Goal: Information Seeking & Learning: Learn about a topic

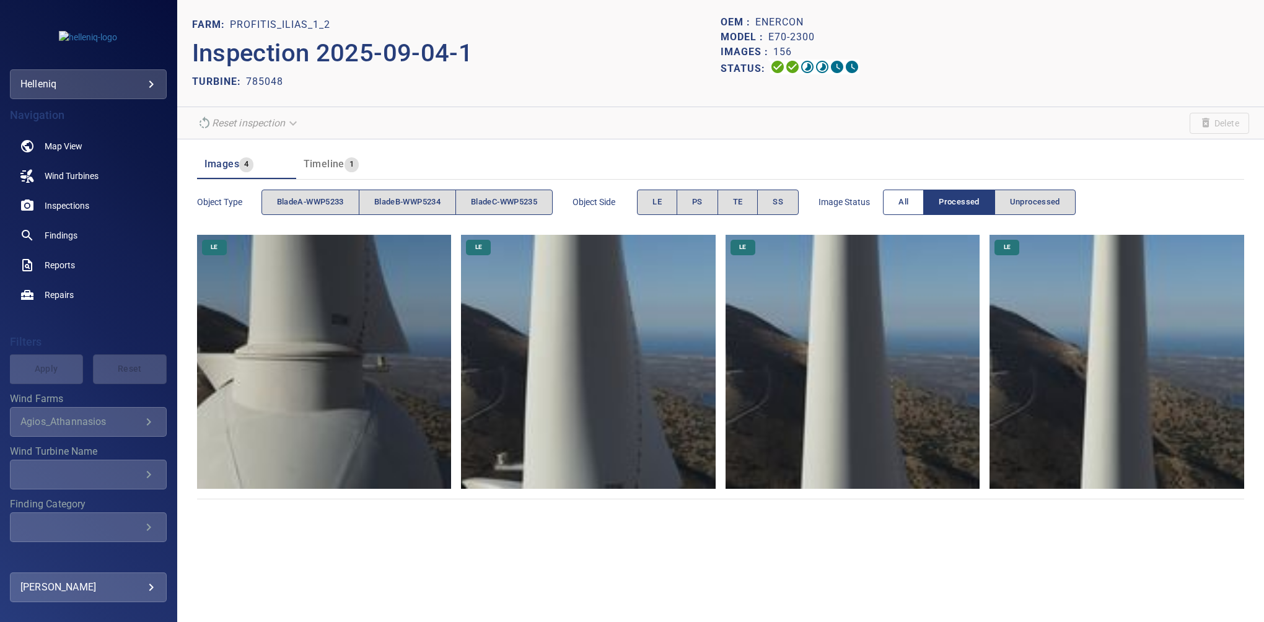
click at [918, 208] on button "All" at bounding box center [903, 202] width 41 height 25
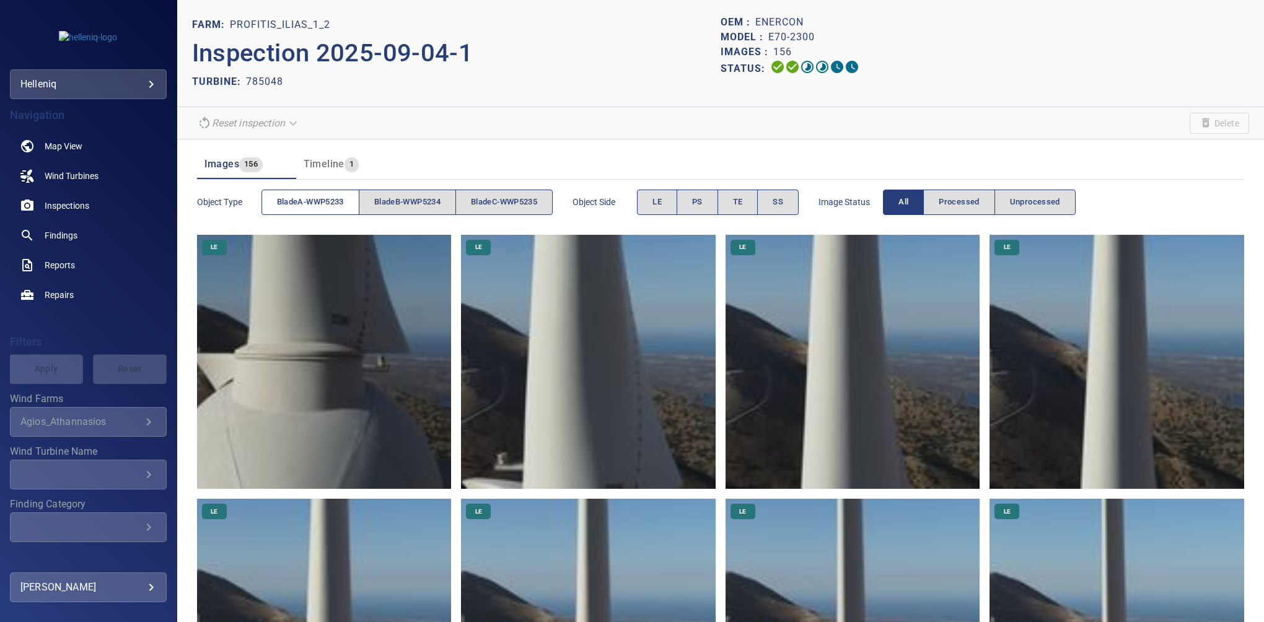
click at [330, 193] on button "bladeA-WWP5233" at bounding box center [311, 202] width 98 height 25
click at [783, 204] on span "SS" at bounding box center [778, 202] width 11 height 14
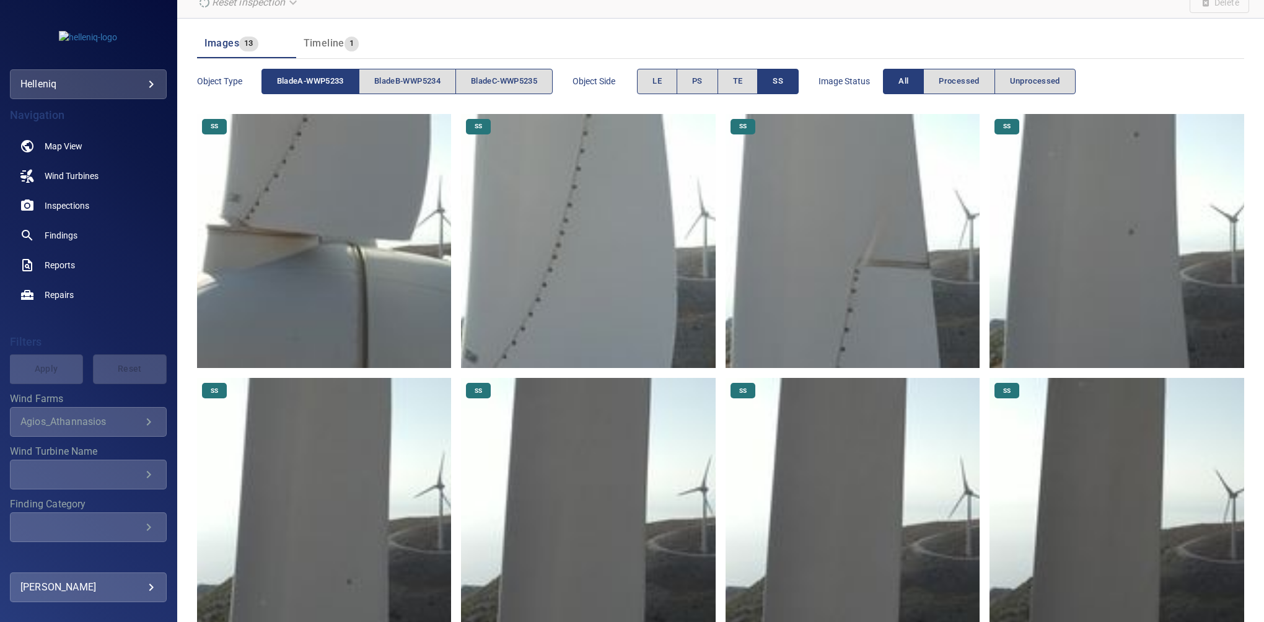
scroll to position [107, 0]
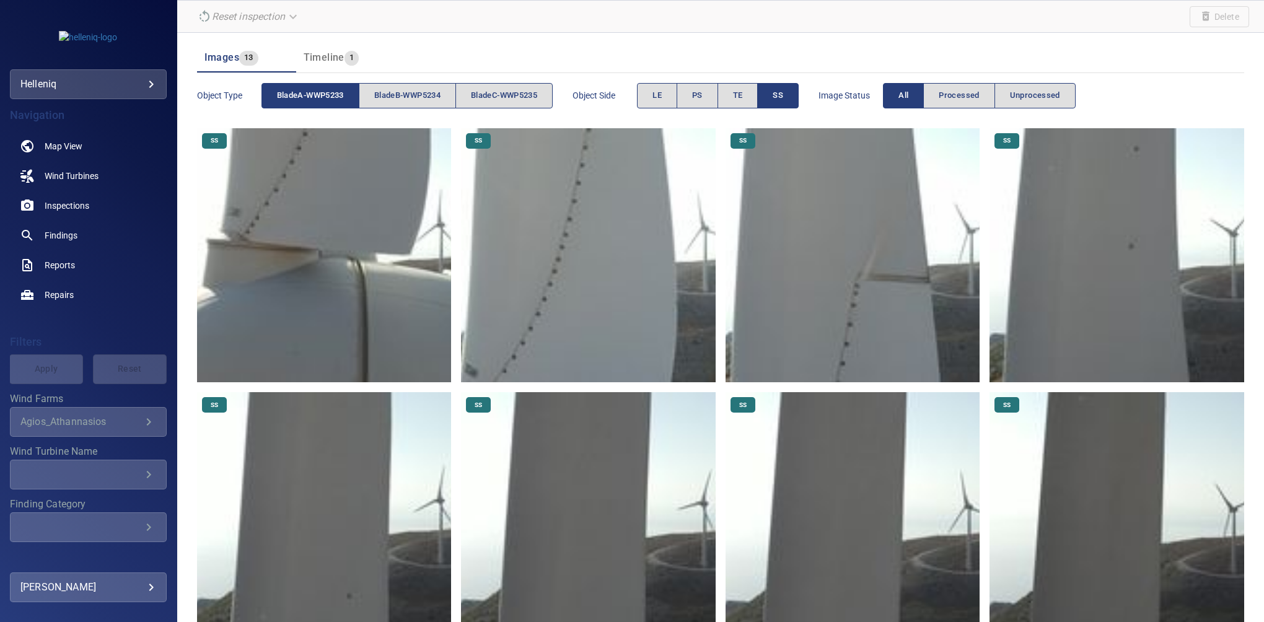
click at [776, 95] on button "SS" at bounding box center [778, 95] width 42 height 25
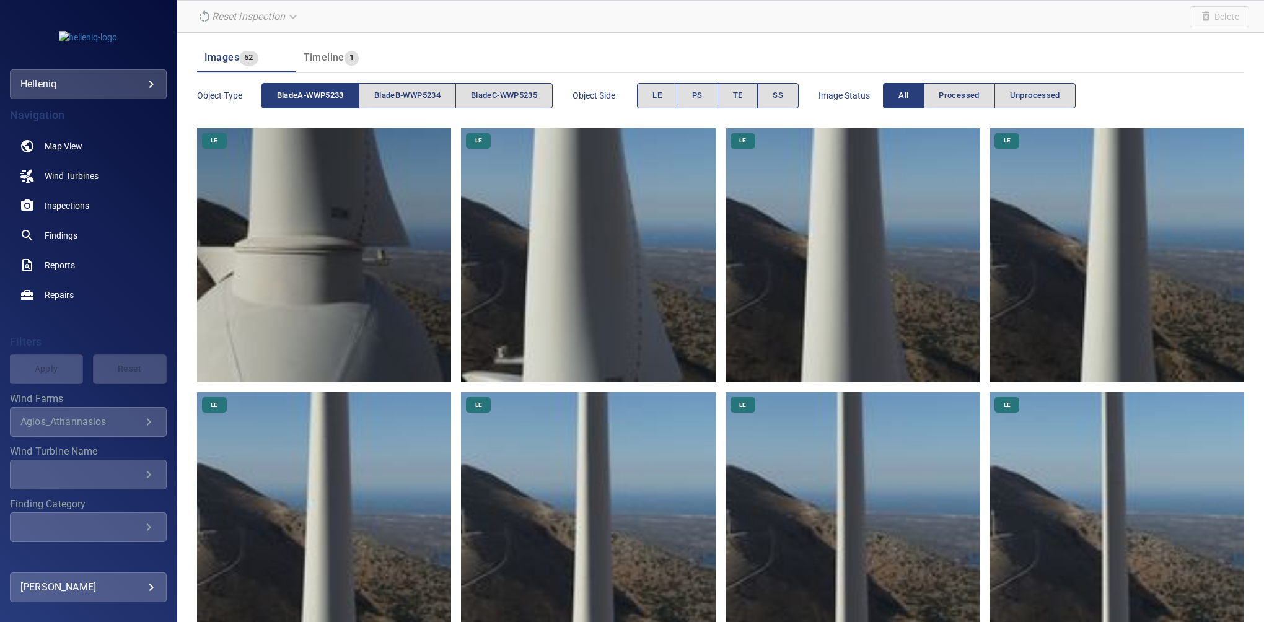
click at [349, 102] on button "bladeA-WWP5233" at bounding box center [311, 95] width 98 height 25
click at [518, 89] on span "bladeC-WWP5235" at bounding box center [504, 96] width 66 height 14
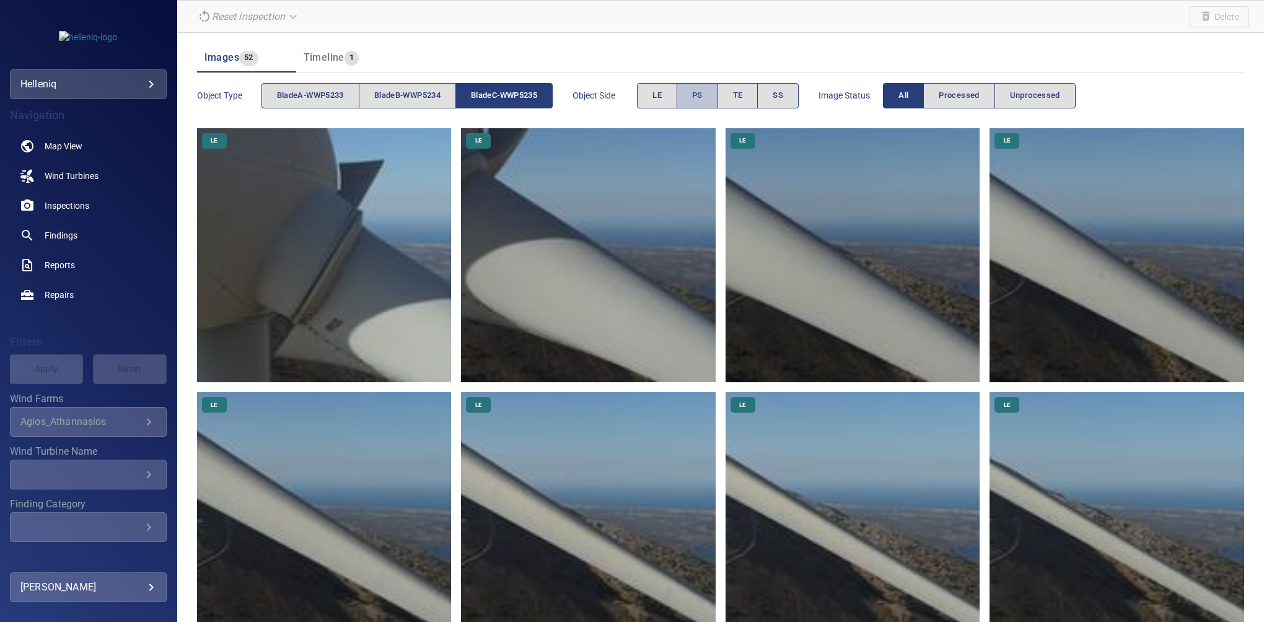
click at [713, 100] on button "PS" at bounding box center [698, 95] width 42 height 25
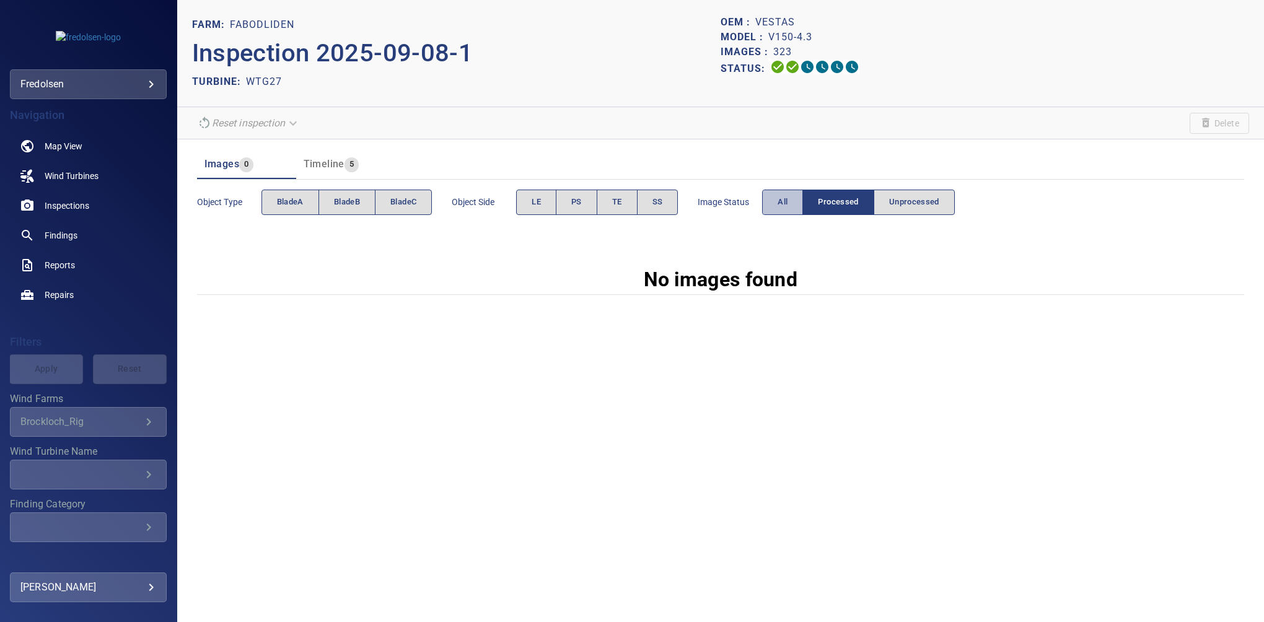
click at [771, 198] on button "All" at bounding box center [782, 202] width 41 height 25
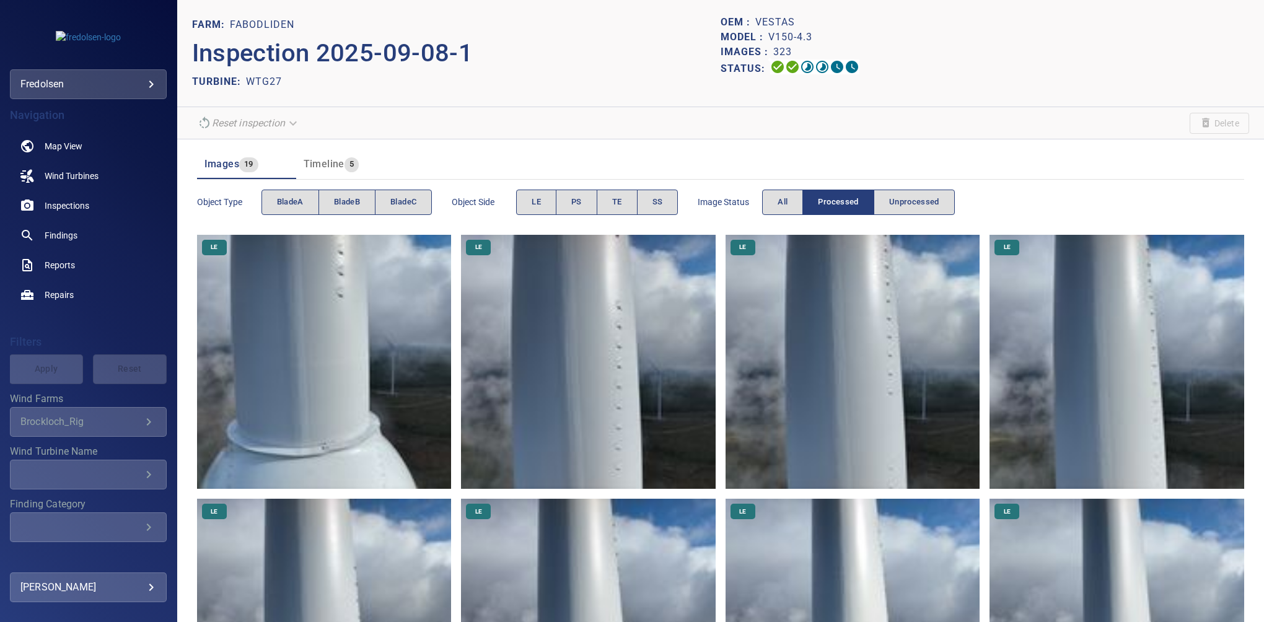
click at [533, 187] on div "Object Side LE PS TE SS" at bounding box center [565, 202] width 226 height 35
click at [538, 193] on button "LE" at bounding box center [536, 202] width 40 height 25
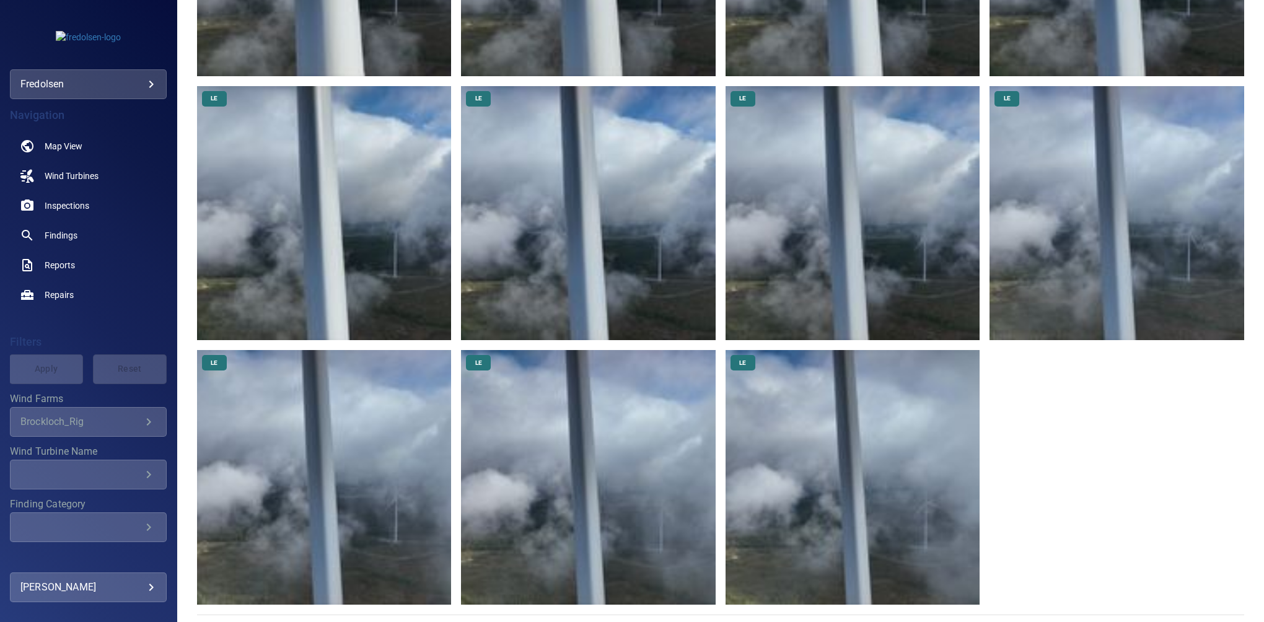
click at [583, 436] on img at bounding box center [588, 477] width 255 height 255
click at [340, 443] on img at bounding box center [324, 477] width 255 height 255
click at [1054, 218] on img at bounding box center [1117, 213] width 255 height 255
click at [843, 200] on img at bounding box center [853, 213] width 255 height 255
click at [607, 174] on img at bounding box center [588, 213] width 255 height 255
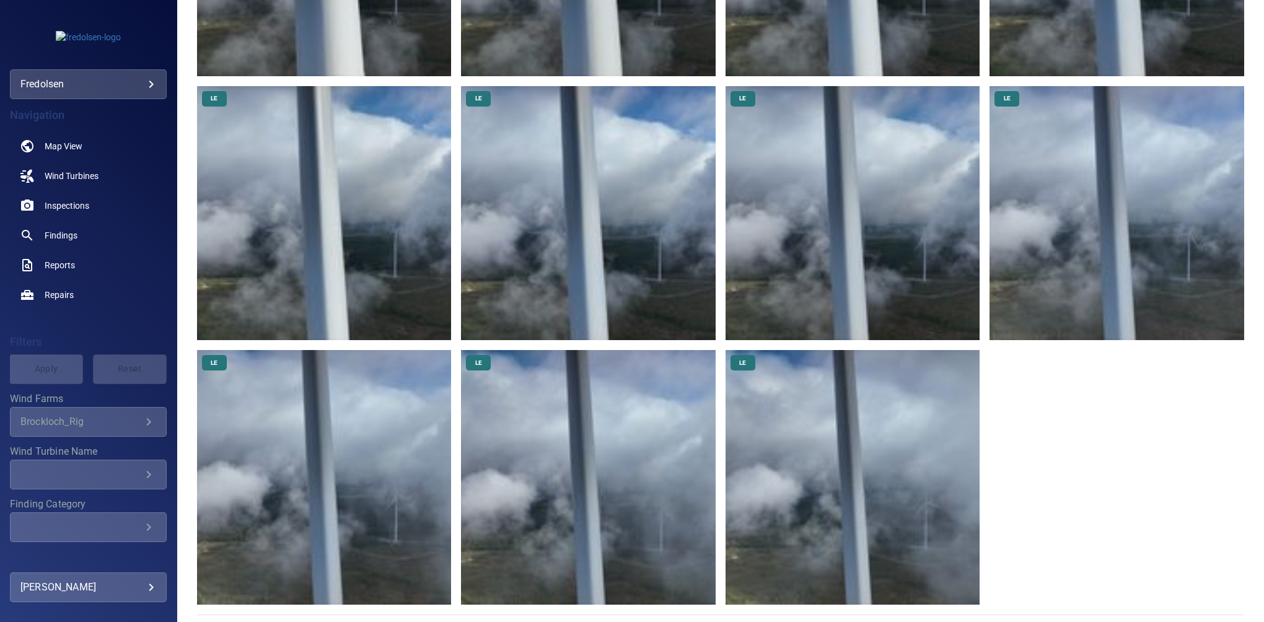
click at [364, 185] on img at bounding box center [324, 213] width 255 height 255
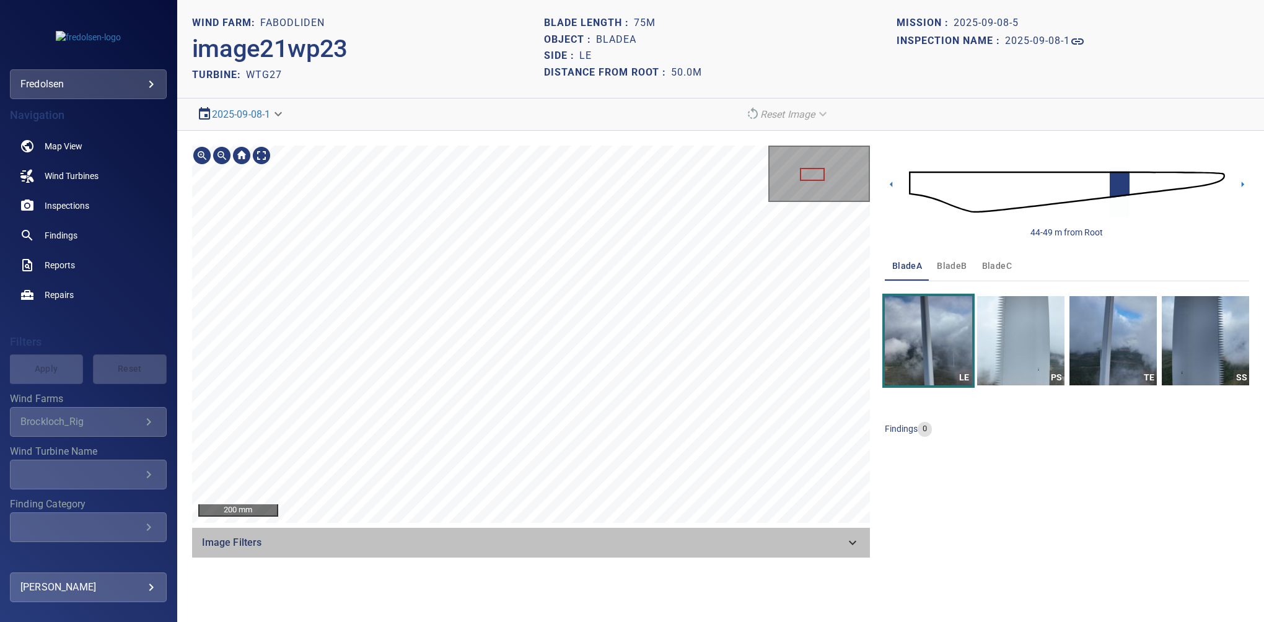
click at [853, 542] on icon at bounding box center [852, 542] width 15 height 15
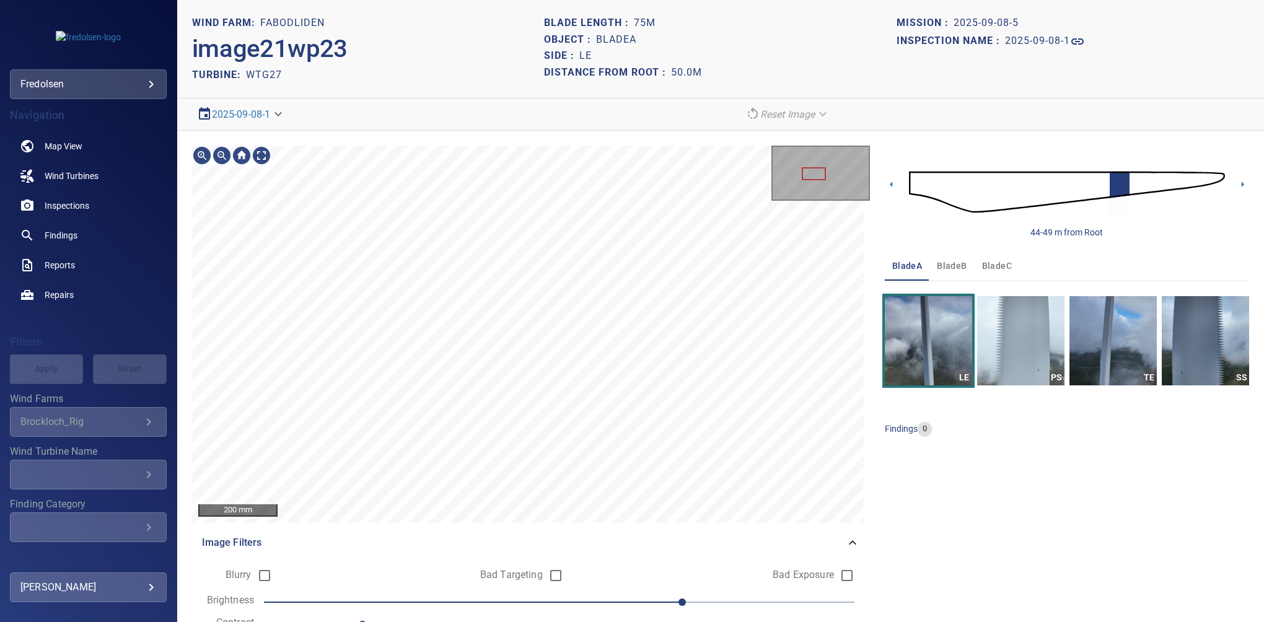
scroll to position [48, 0]
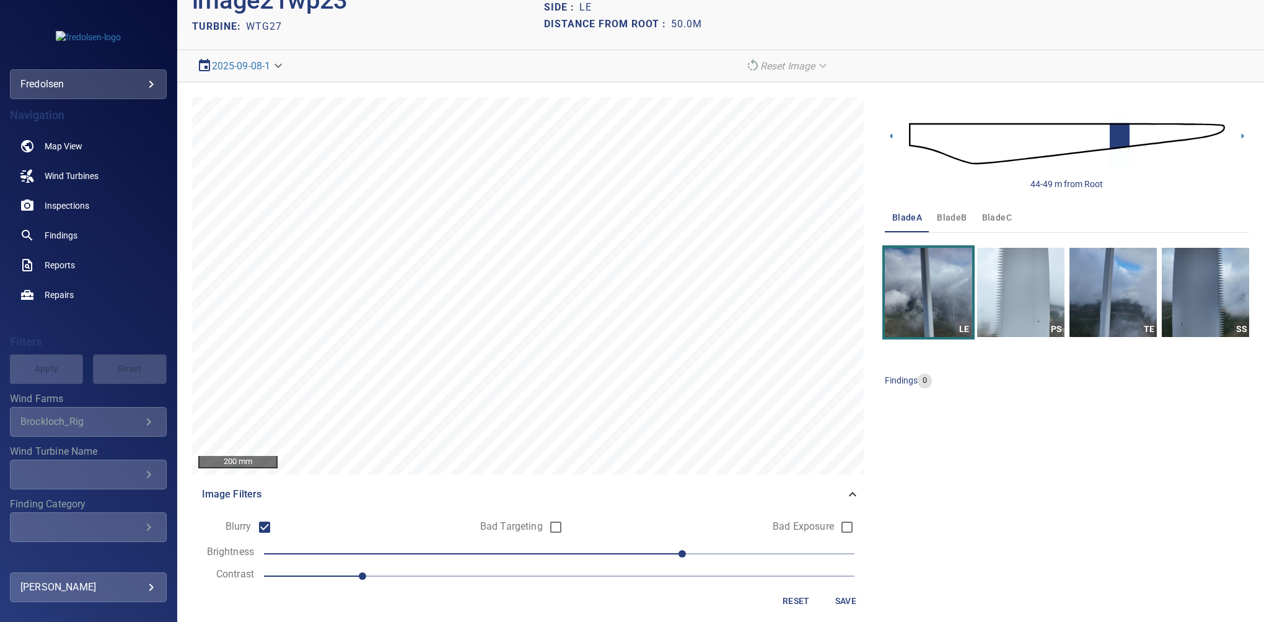
click at [840, 592] on button "Save" at bounding box center [846, 601] width 40 height 23
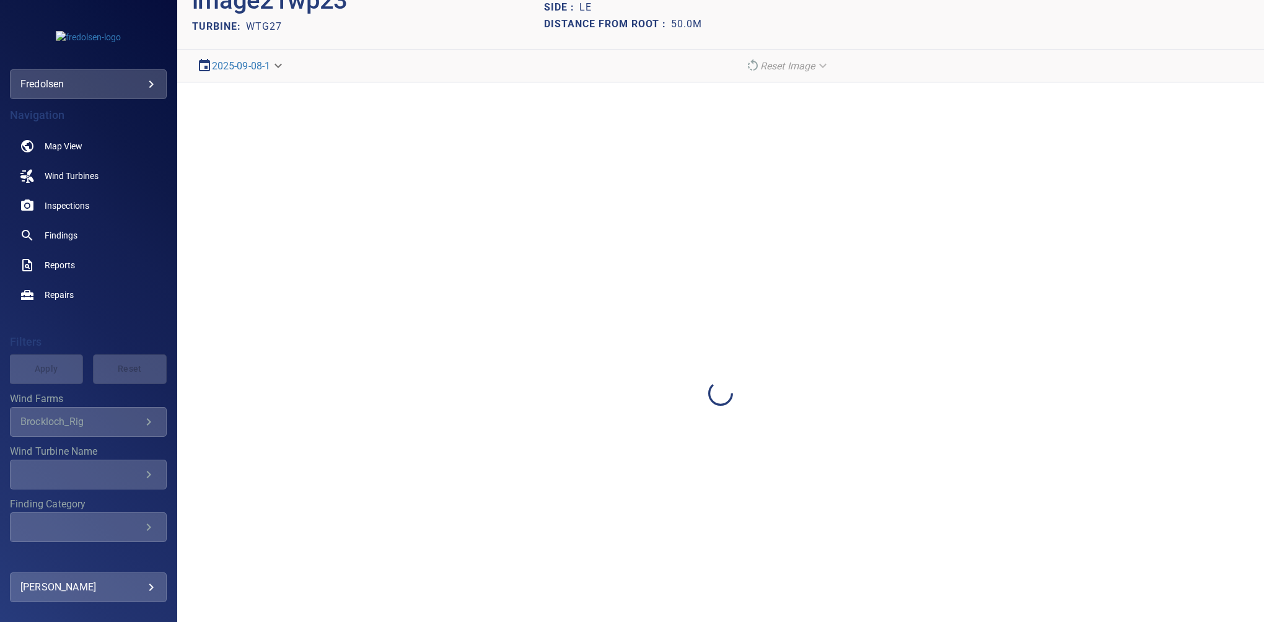
scroll to position [0, 0]
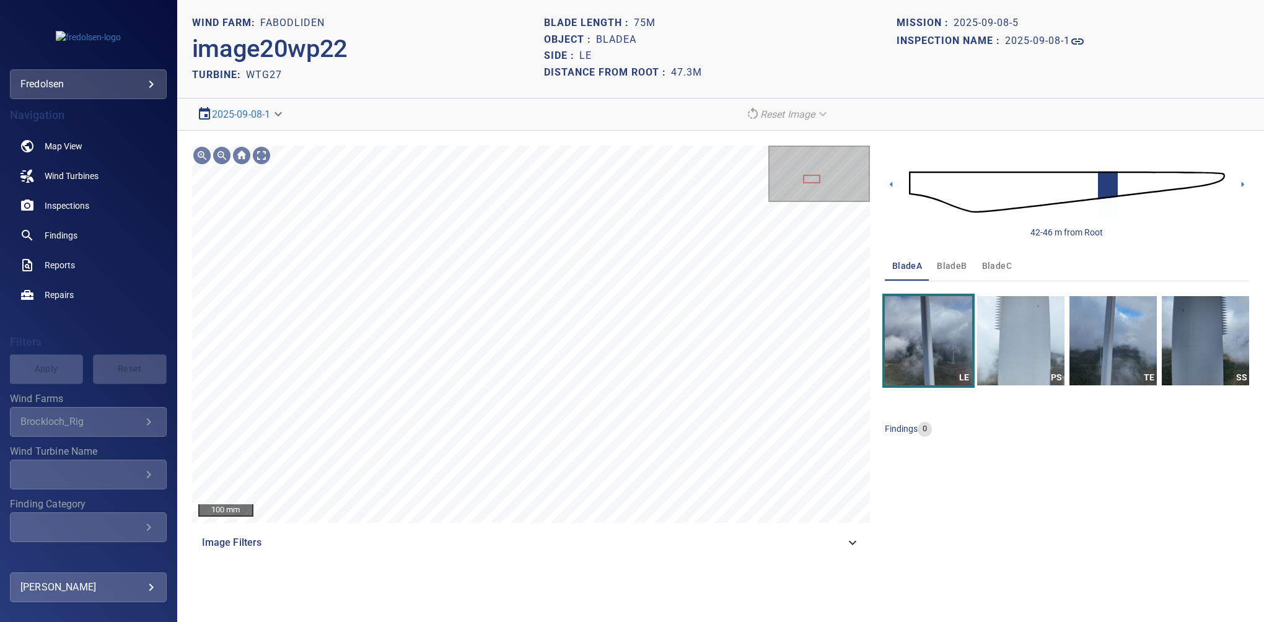
click at [855, 550] on div "Image Filters" at bounding box center [531, 543] width 678 height 30
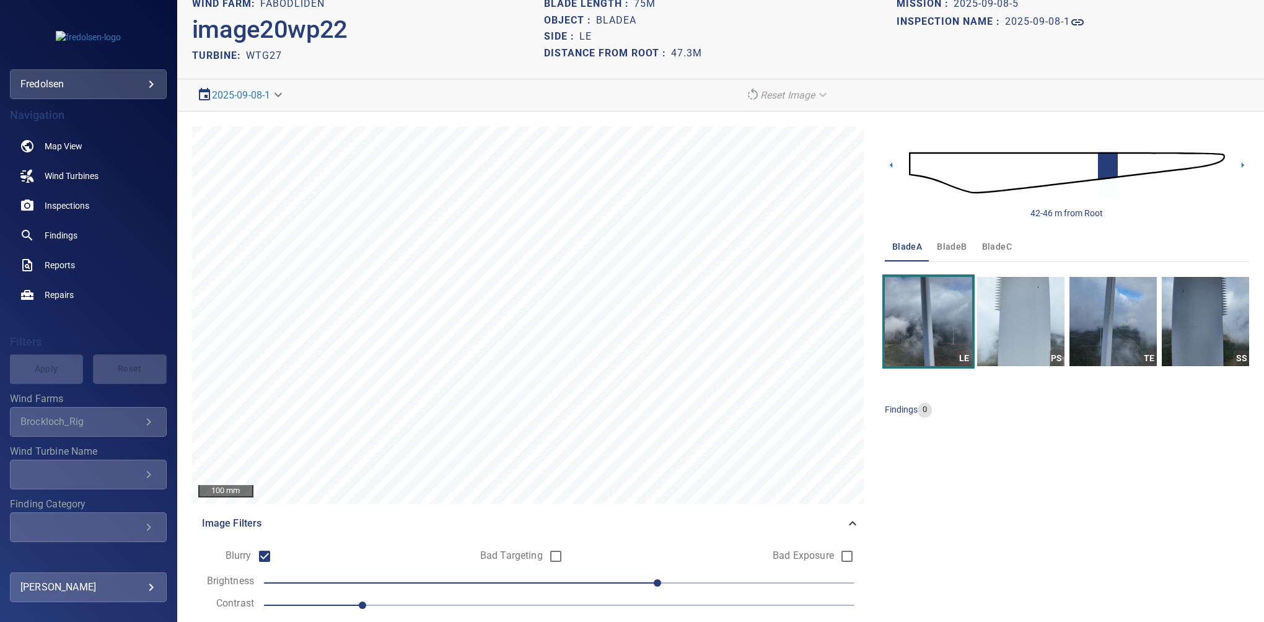
scroll to position [58, 0]
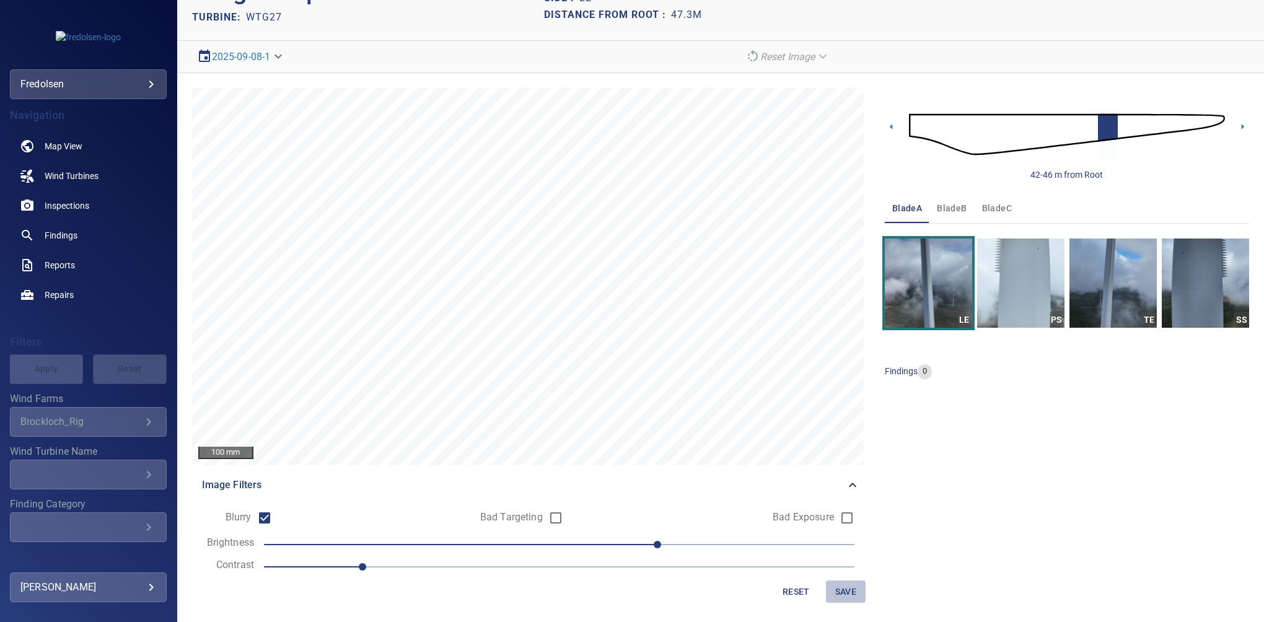
click at [838, 587] on span "Save" at bounding box center [846, 591] width 30 height 15
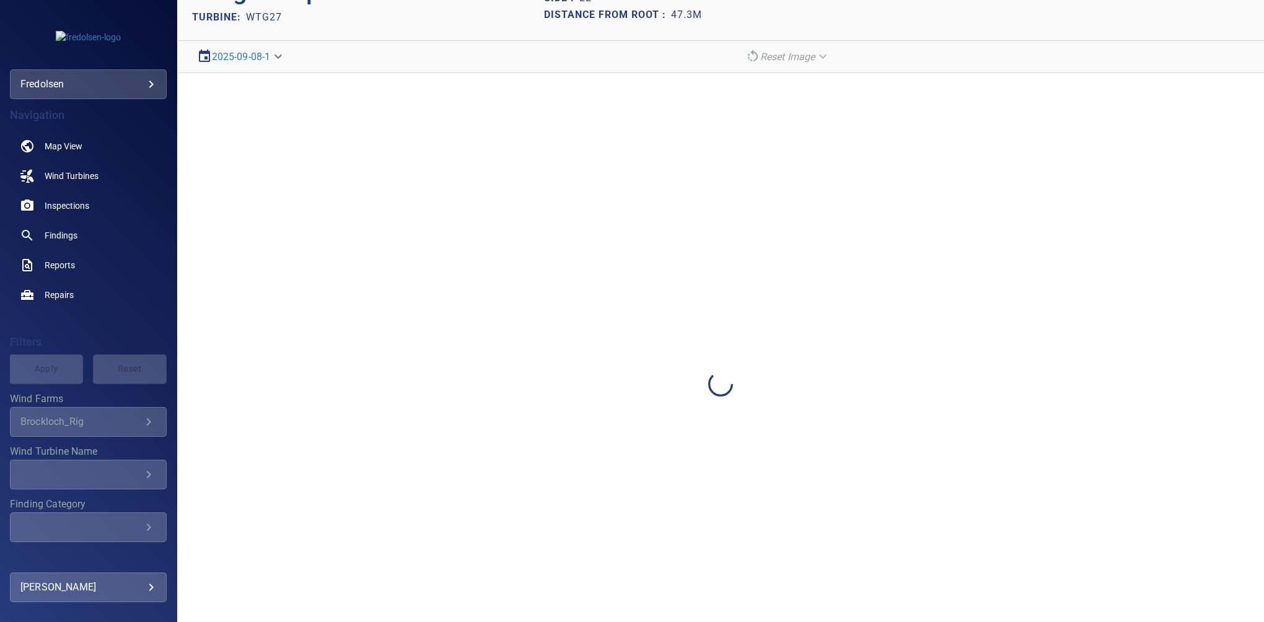
scroll to position [0, 0]
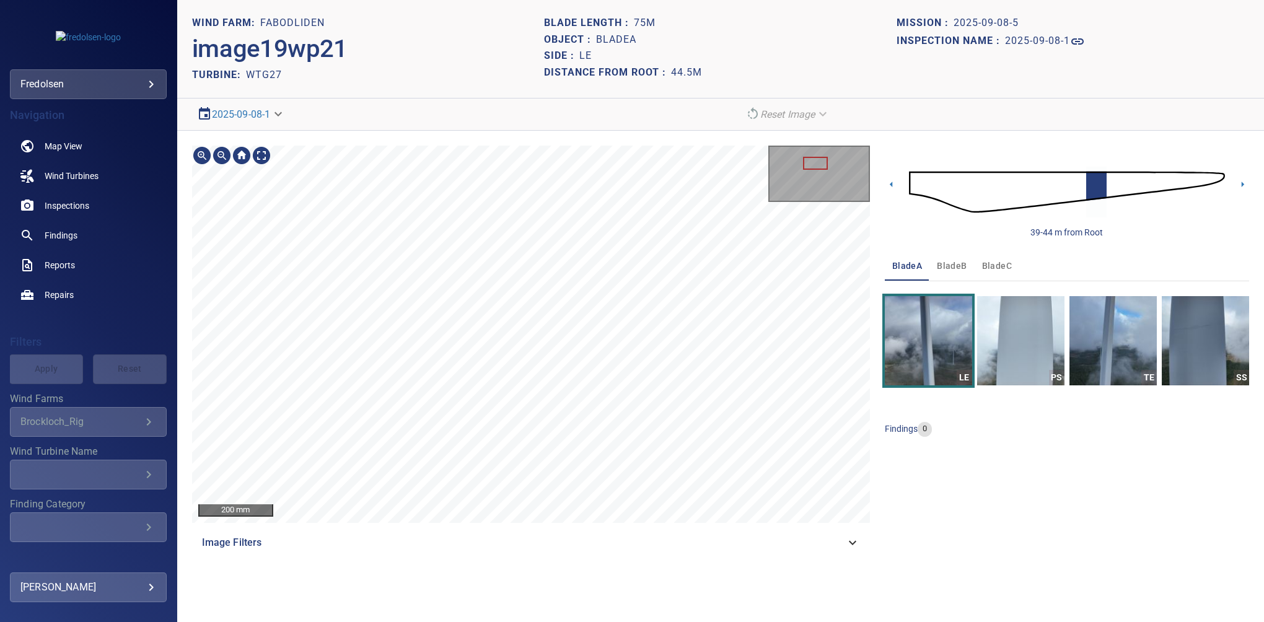
click at [601, 560] on div "200 mm Image Filters 39-44 m from Root bladeA bladeB bladeC LE PS TE SS finding…" at bounding box center [720, 352] width 1087 height 442
click at [642, 622] on html "**********" at bounding box center [632, 311] width 1264 height 622
click at [842, 543] on span "Image Filters" at bounding box center [523, 542] width 643 height 15
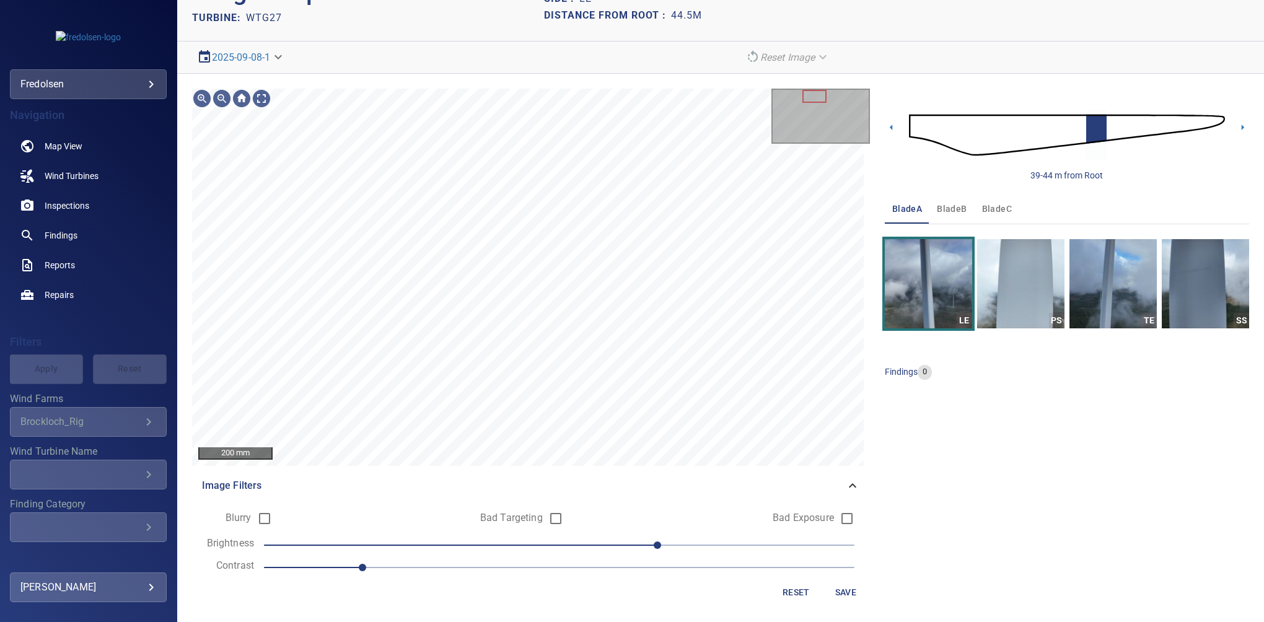
scroll to position [58, 0]
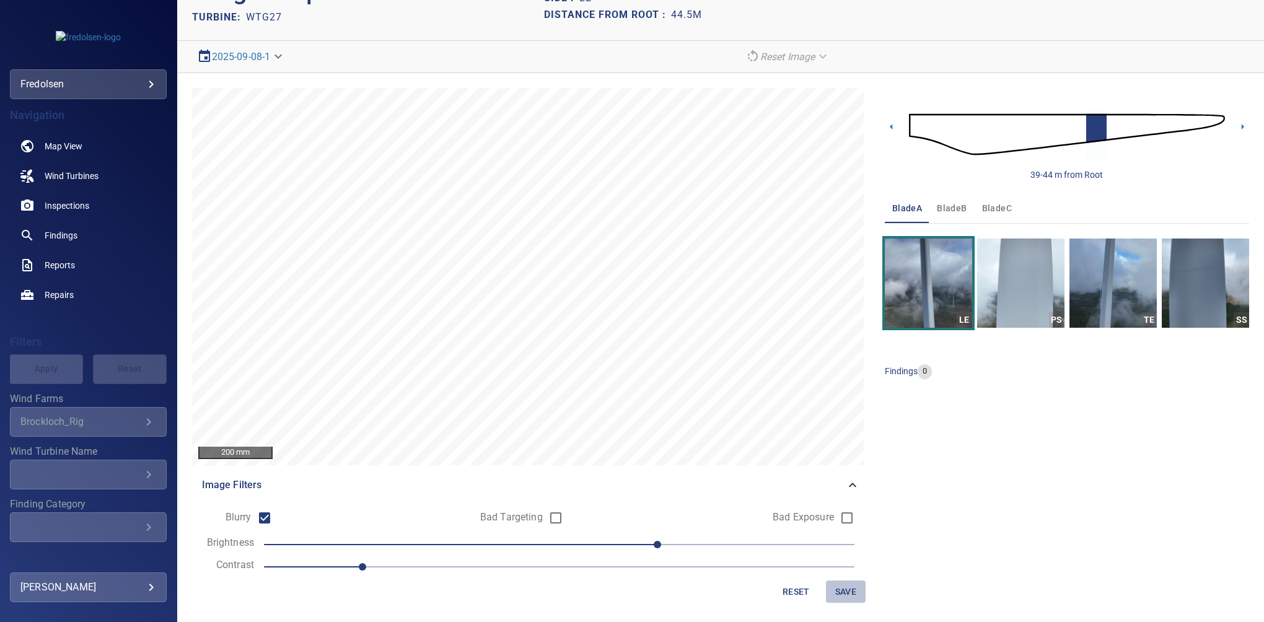
click at [838, 590] on span "Save" at bounding box center [846, 591] width 30 height 15
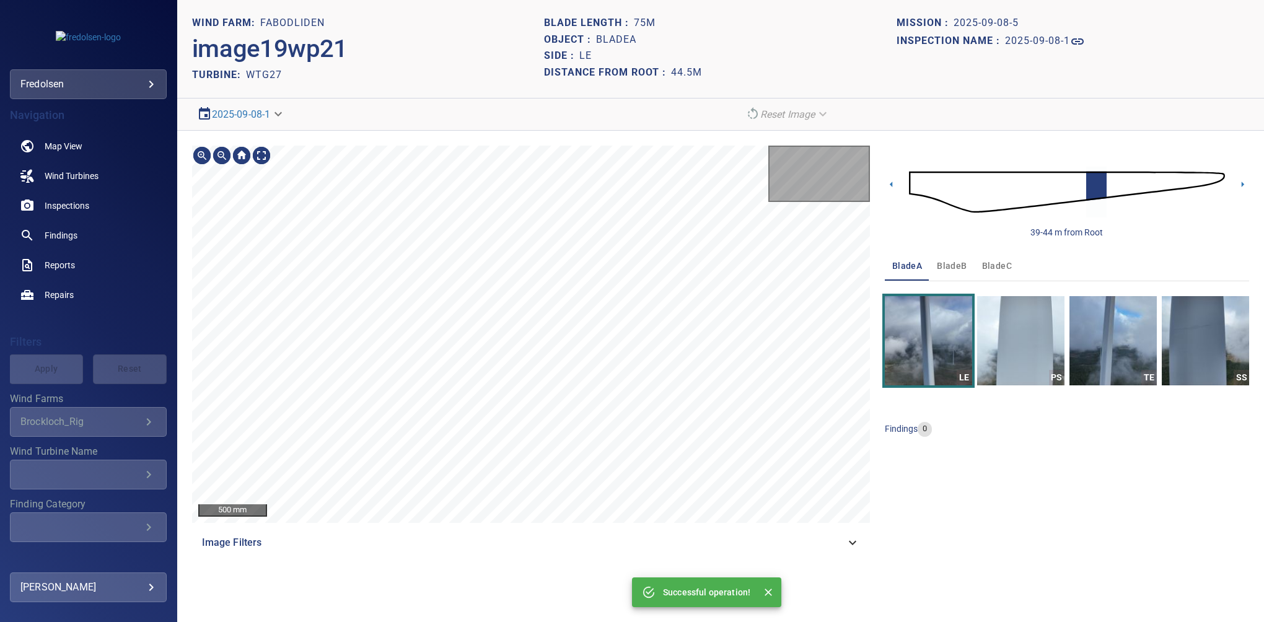
scroll to position [0, 0]
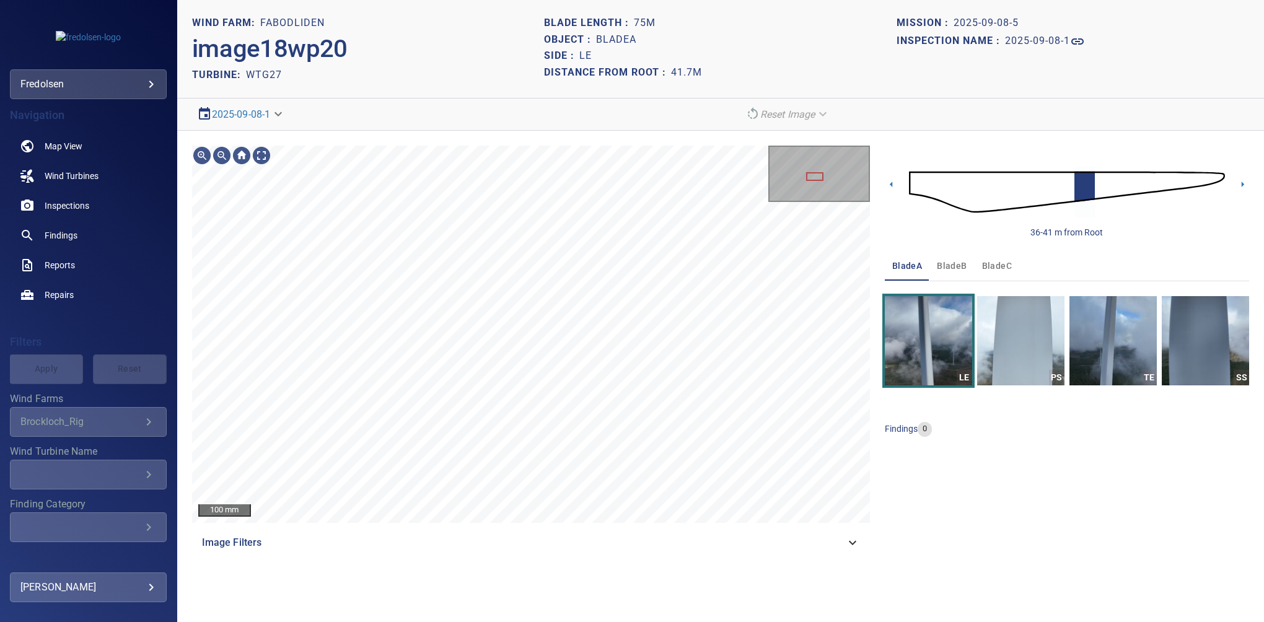
click at [816, 534] on div "Image Filters" at bounding box center [531, 543] width 678 height 30
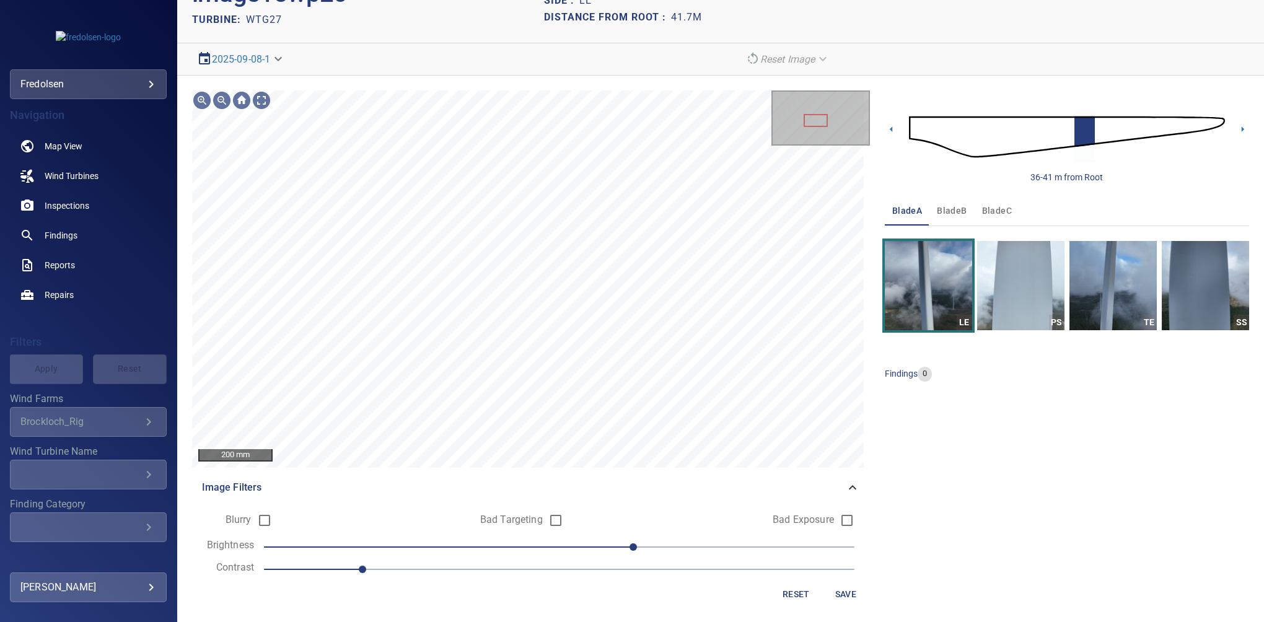
scroll to position [58, 0]
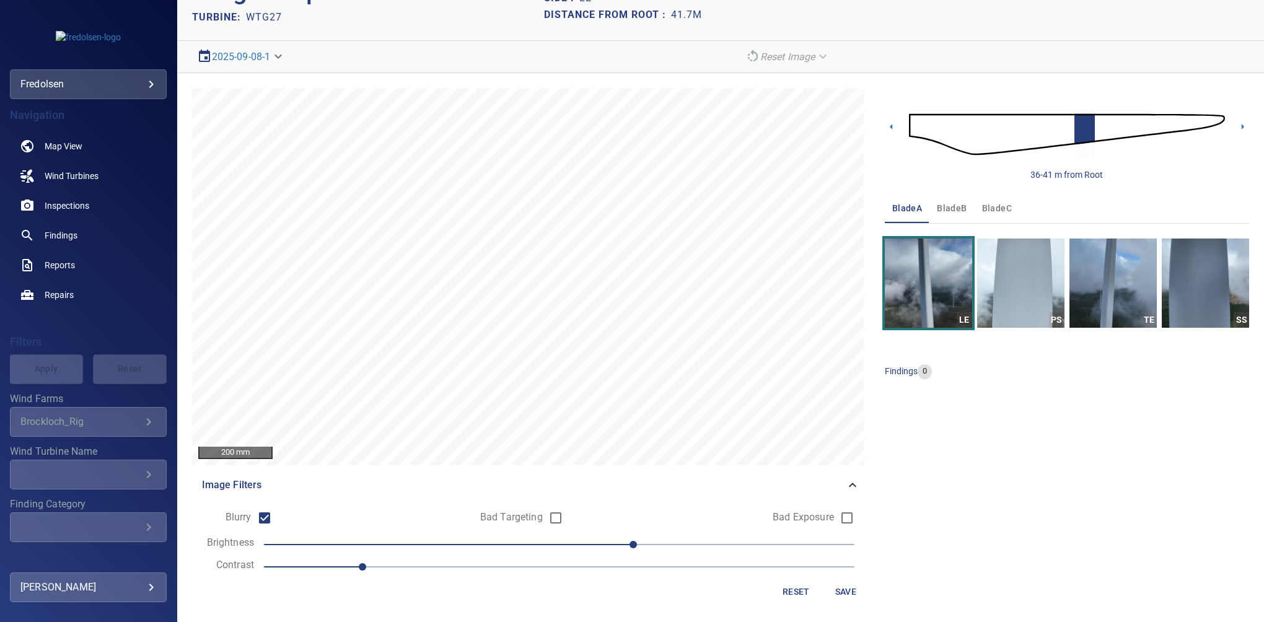
click at [846, 595] on span "Save" at bounding box center [846, 591] width 30 height 15
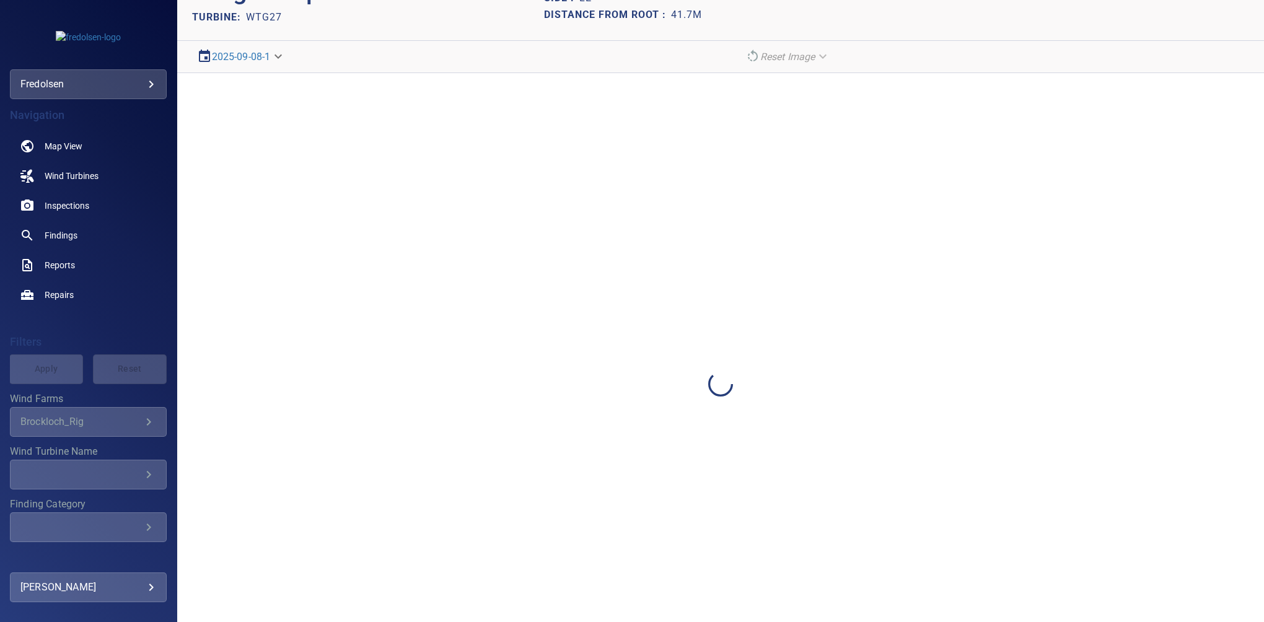
scroll to position [0, 0]
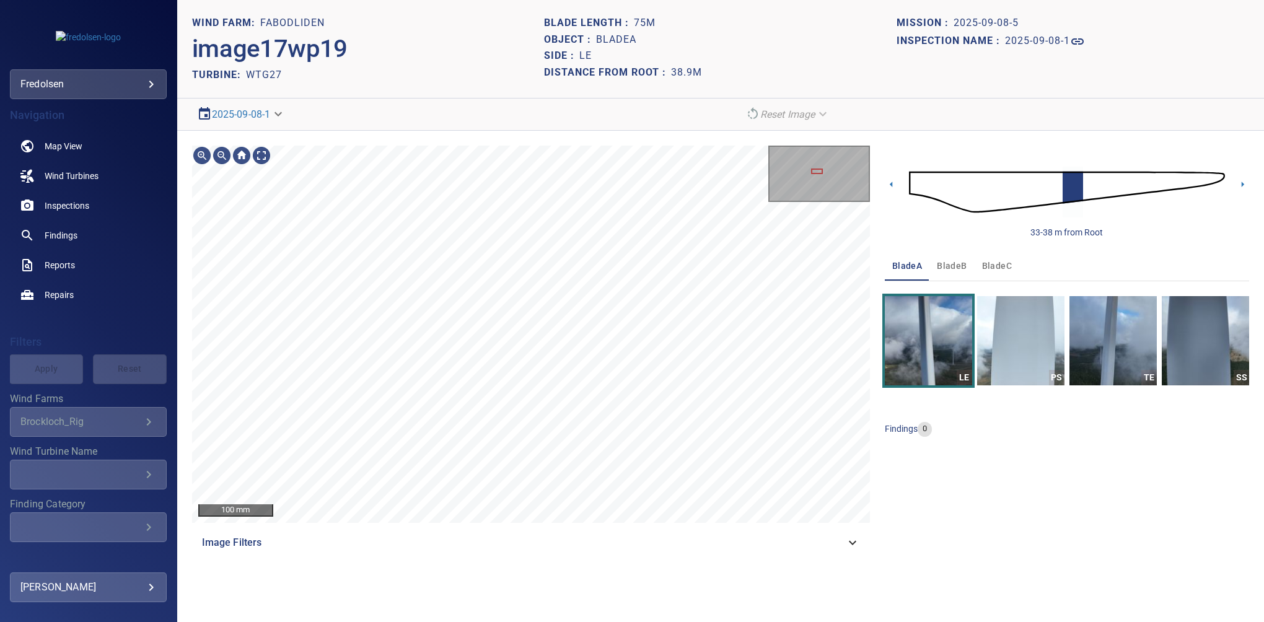
click at [853, 540] on icon at bounding box center [852, 542] width 15 height 15
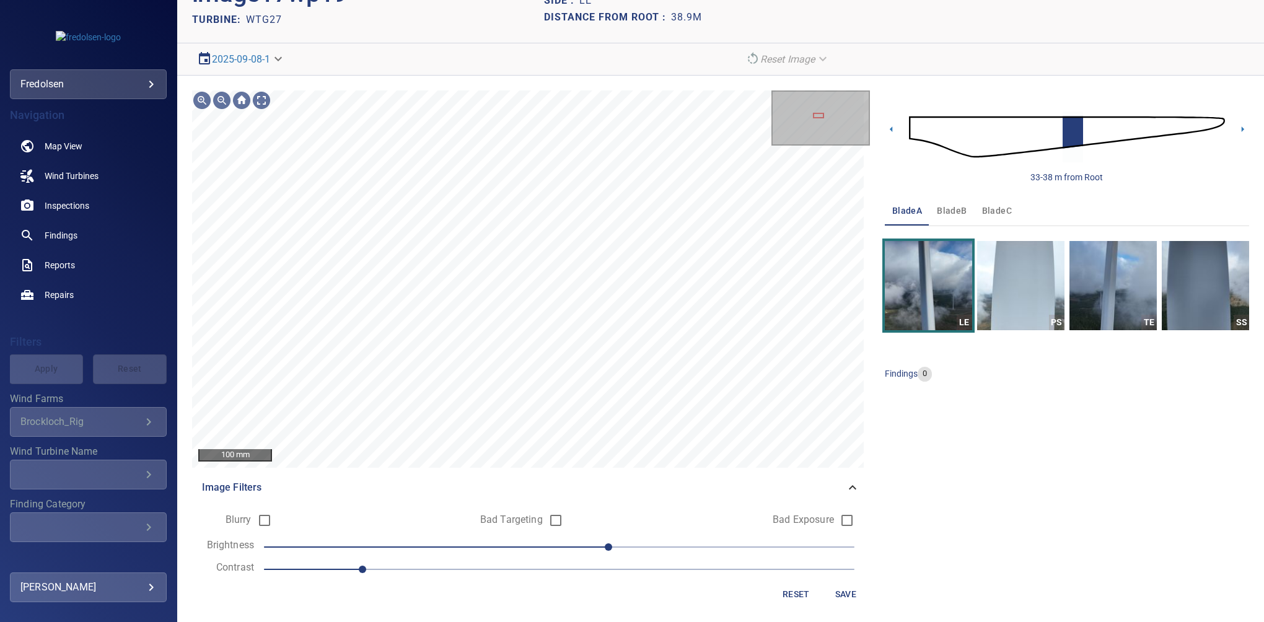
scroll to position [58, 0]
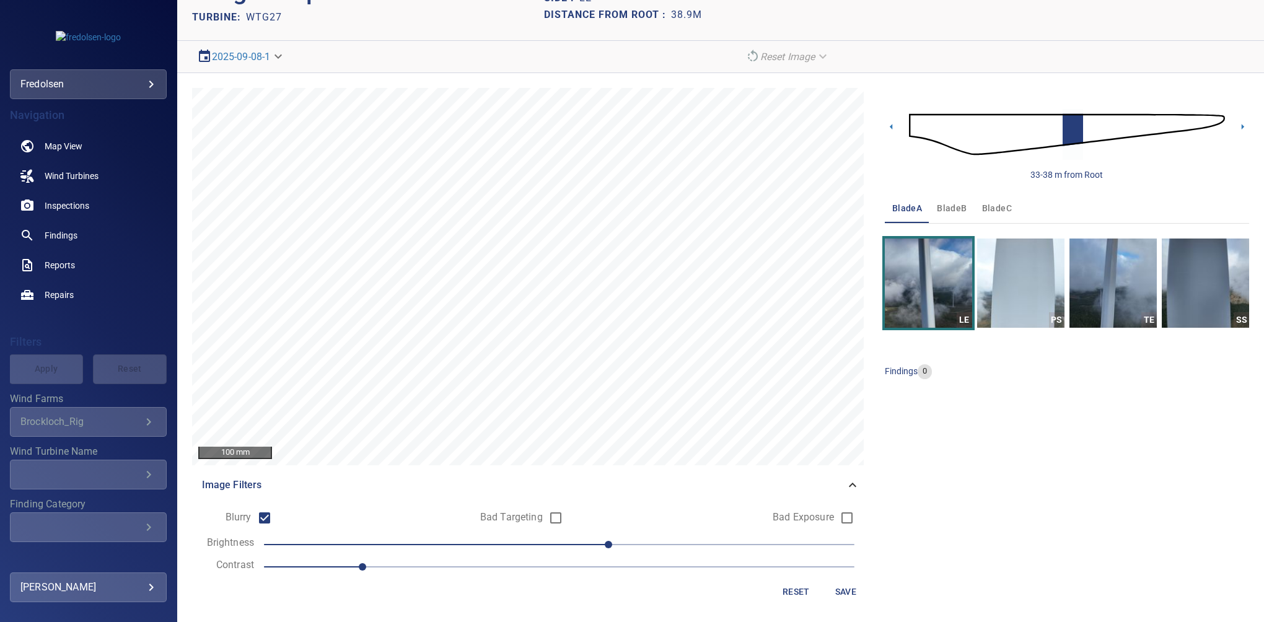
click at [848, 584] on span "Save" at bounding box center [846, 591] width 30 height 15
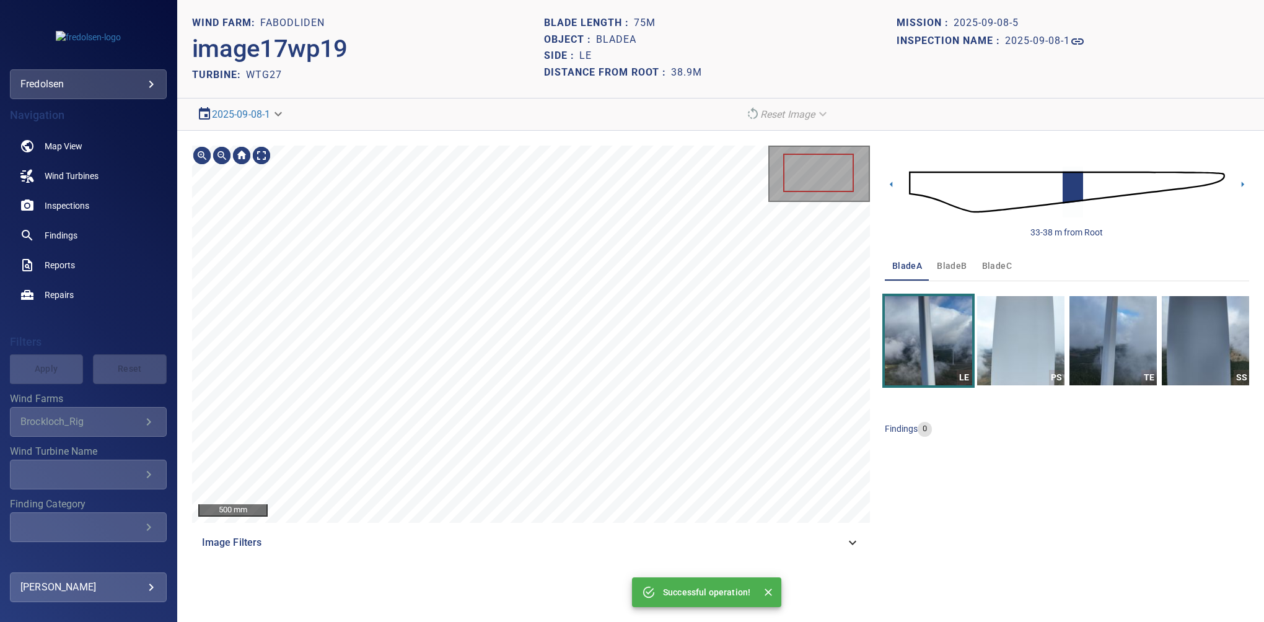
scroll to position [0, 0]
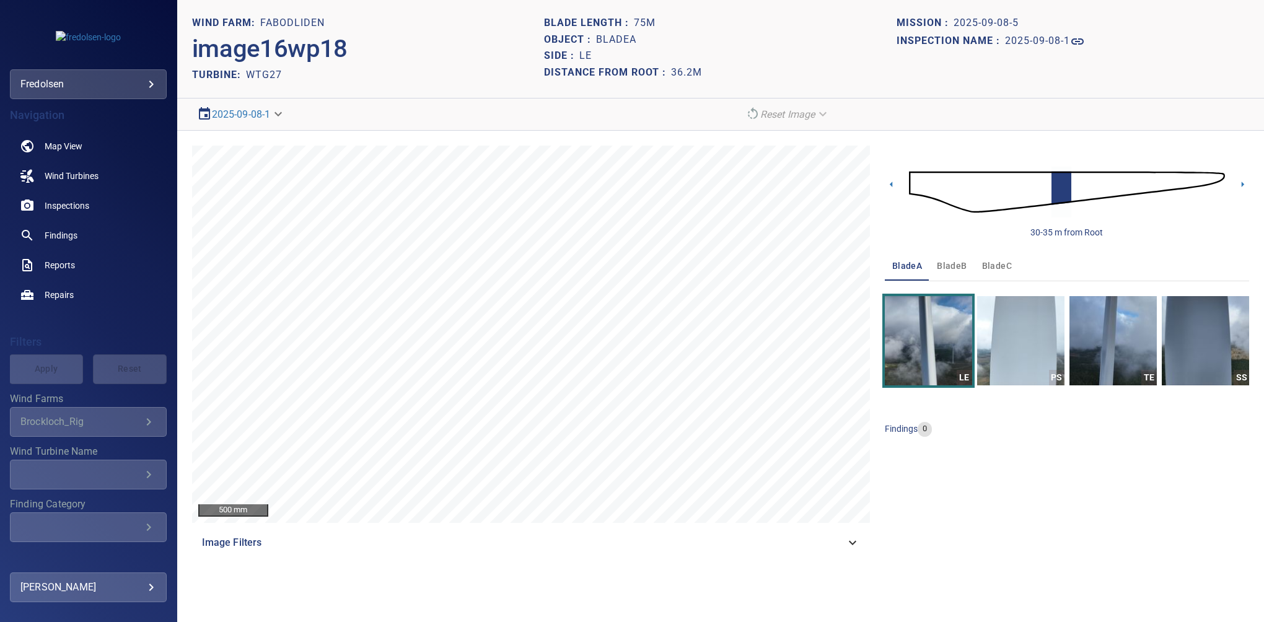
click at [1164, 467] on div "30-35 m from Root bladeA bladeB bladeC LE PS TE SS findings 0" at bounding box center [1067, 352] width 364 height 412
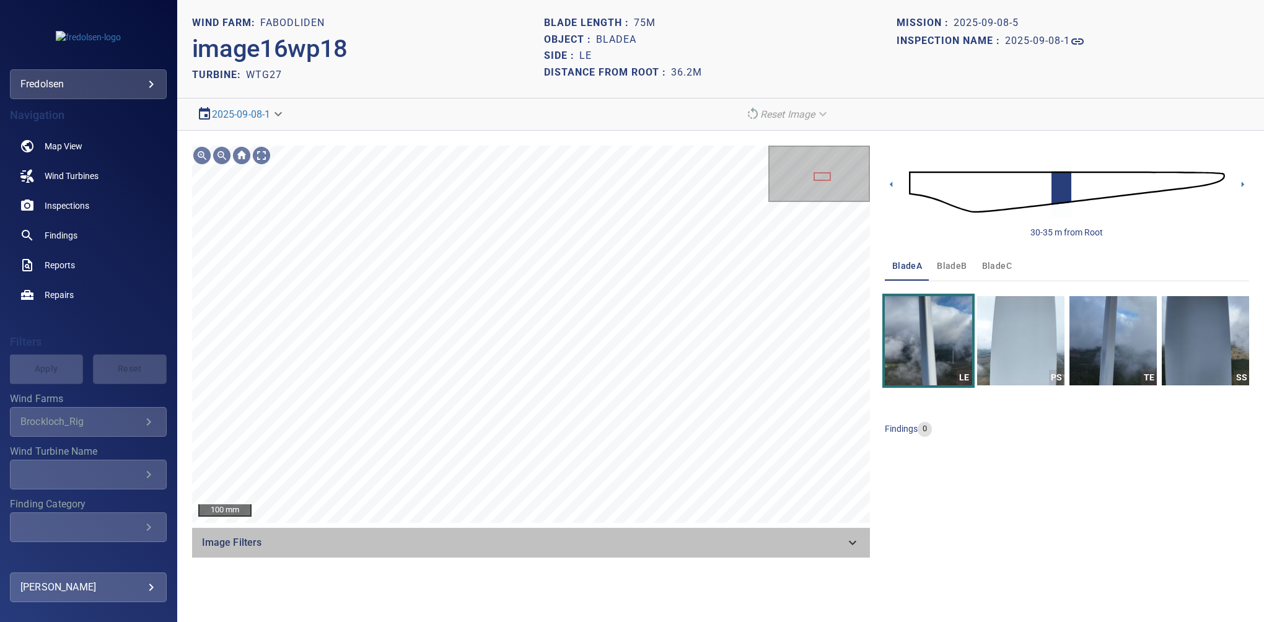
click at [852, 542] on icon at bounding box center [852, 542] width 15 height 15
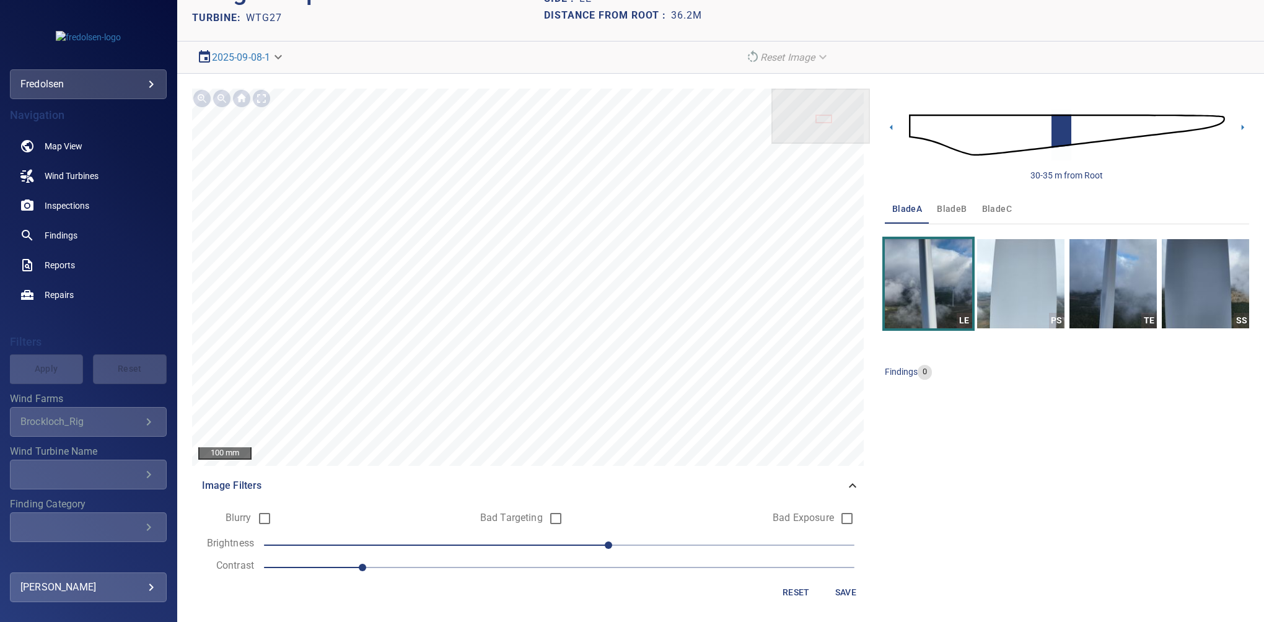
scroll to position [58, 0]
click at [843, 585] on span "Save" at bounding box center [846, 591] width 30 height 15
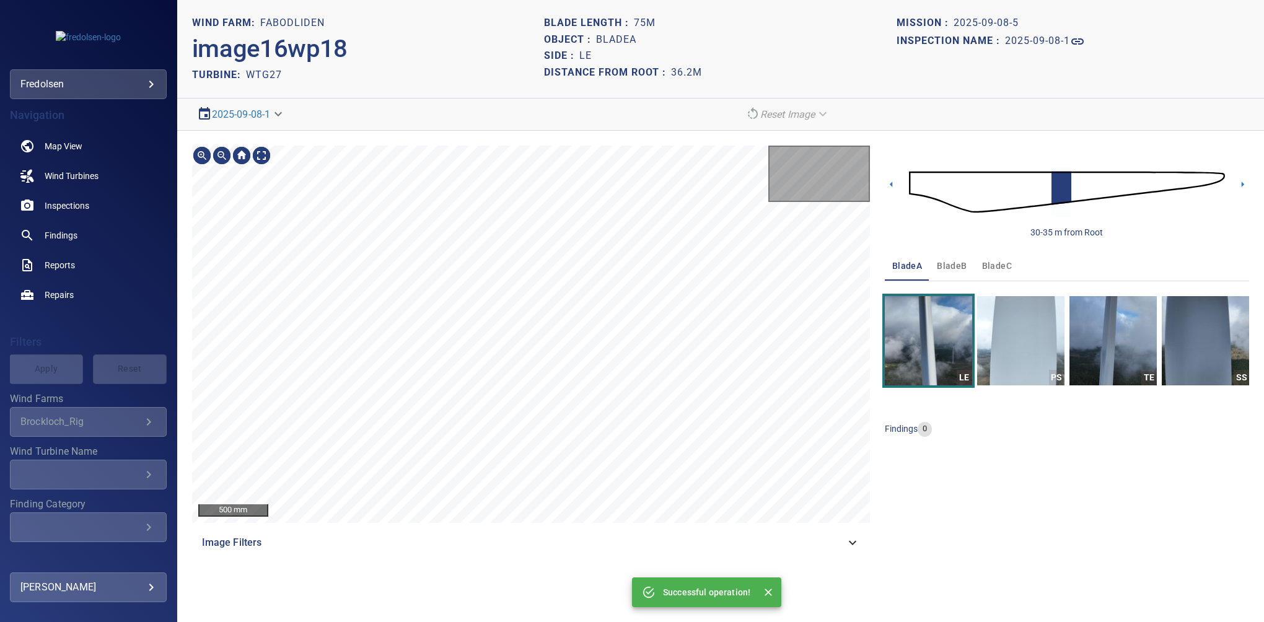
scroll to position [0, 0]
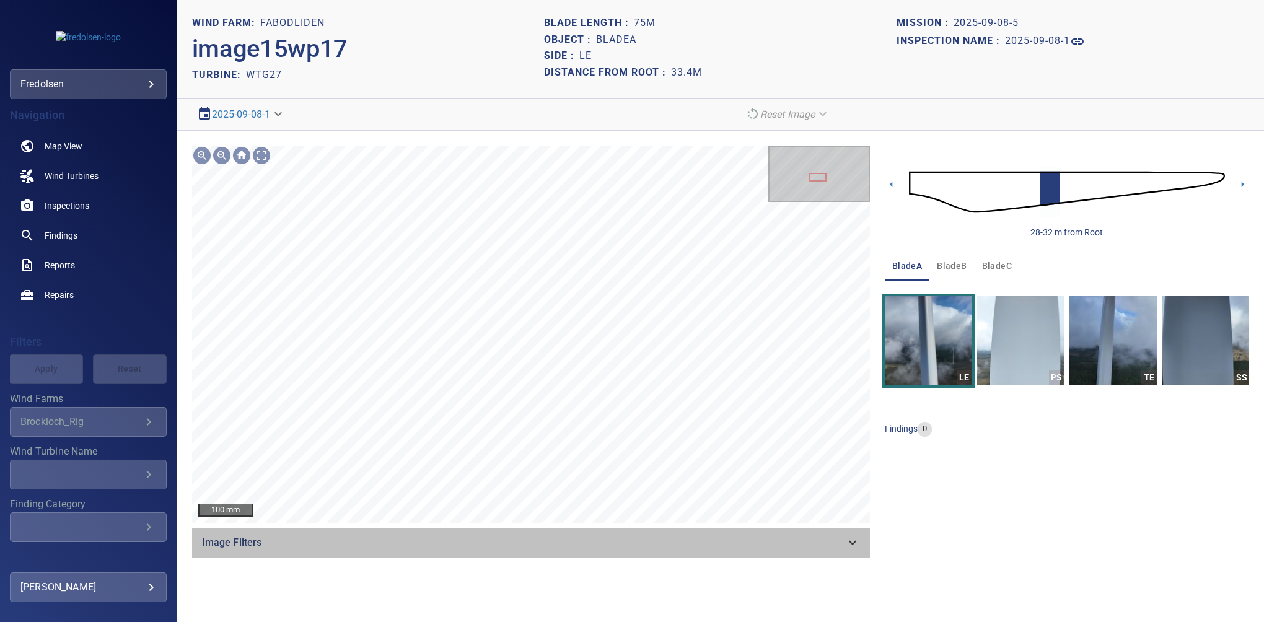
click at [843, 533] on div "Image Filters" at bounding box center [531, 543] width 678 height 30
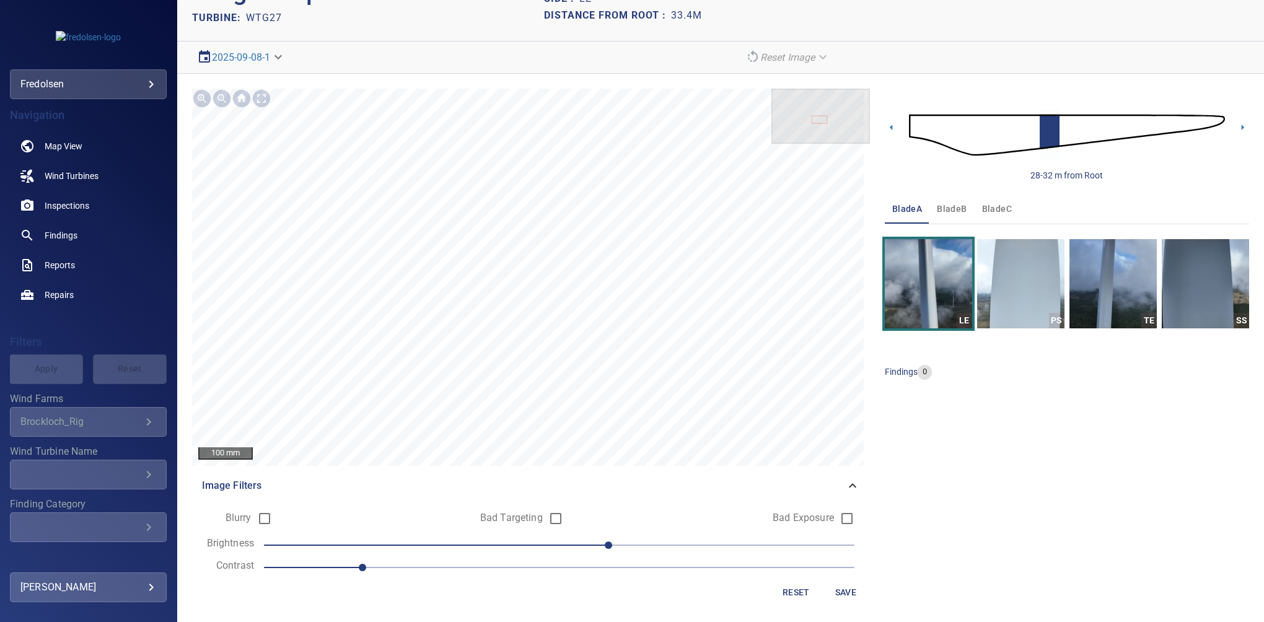
scroll to position [58, 0]
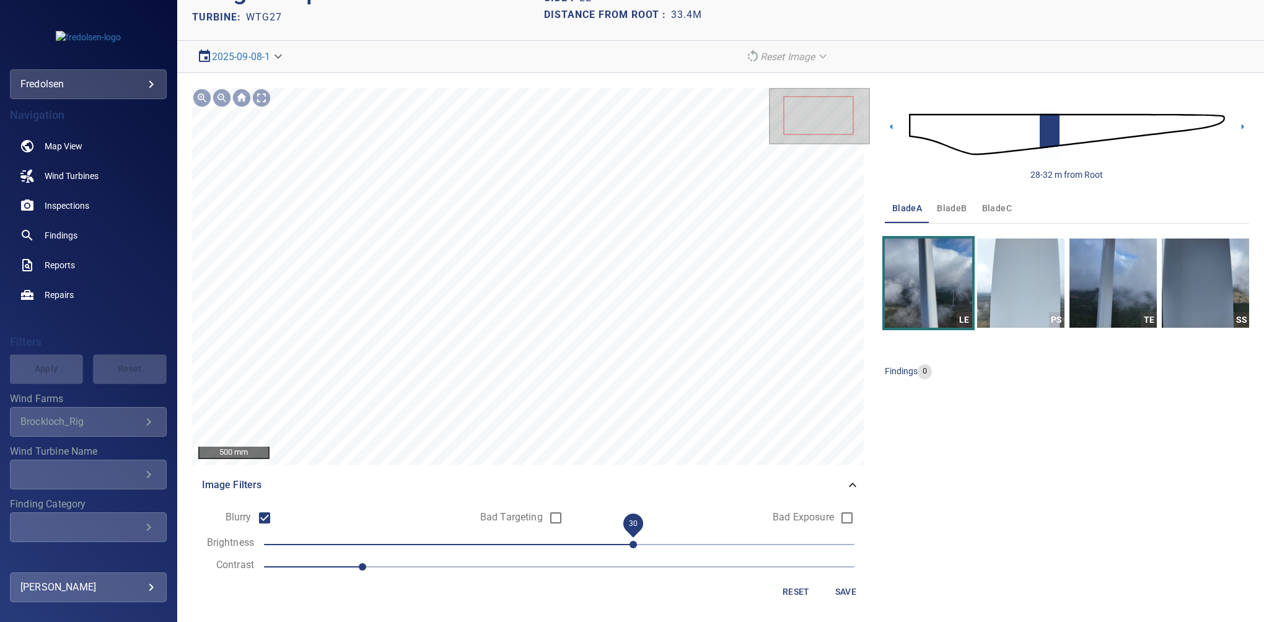
drag, startPoint x: 620, startPoint y: 542, endPoint x: 627, endPoint y: 540, distance: 7.1
click at [630, 541] on span "30" at bounding box center [633, 544] width 7 height 7
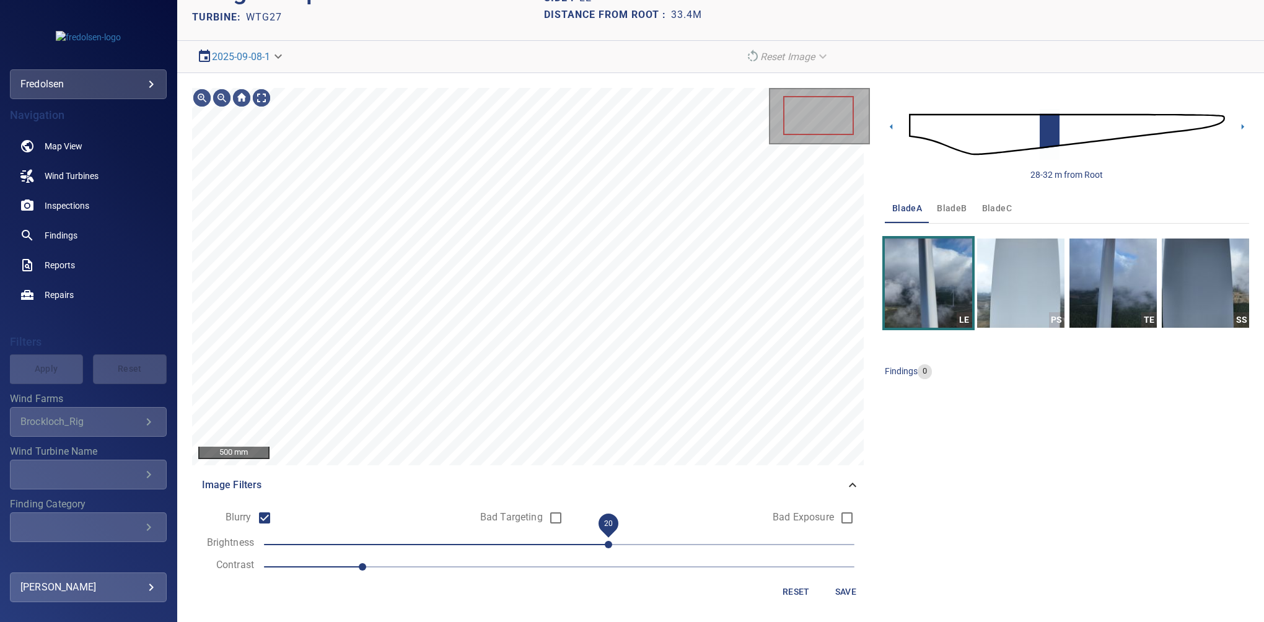
drag, startPoint x: 625, startPoint y: 543, endPoint x: 614, endPoint y: 543, distance: 10.5
click at [612, 543] on span "20" at bounding box center [608, 544] width 7 height 7
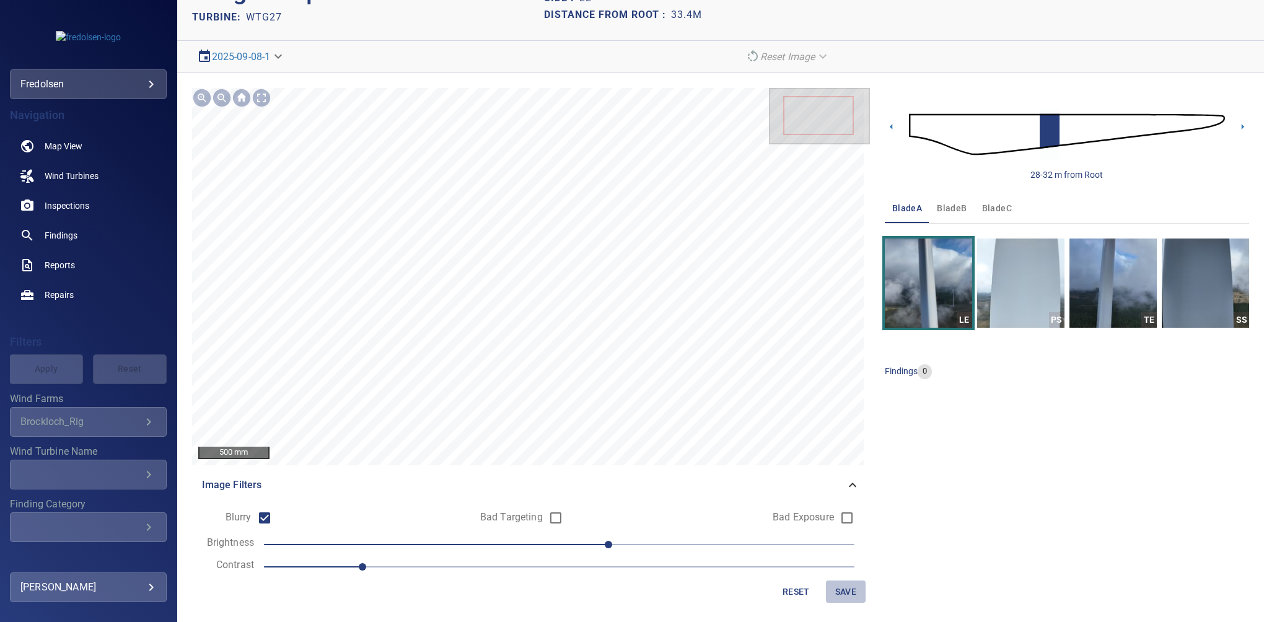
click at [831, 585] on span "Save" at bounding box center [846, 591] width 30 height 15
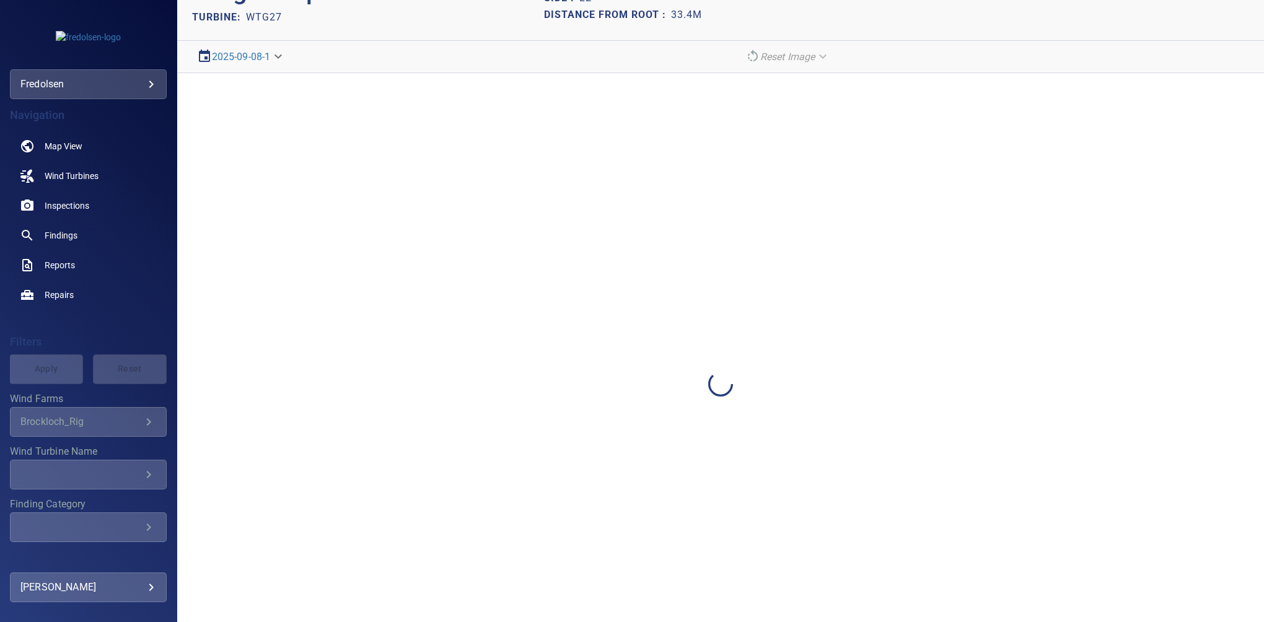
scroll to position [0, 0]
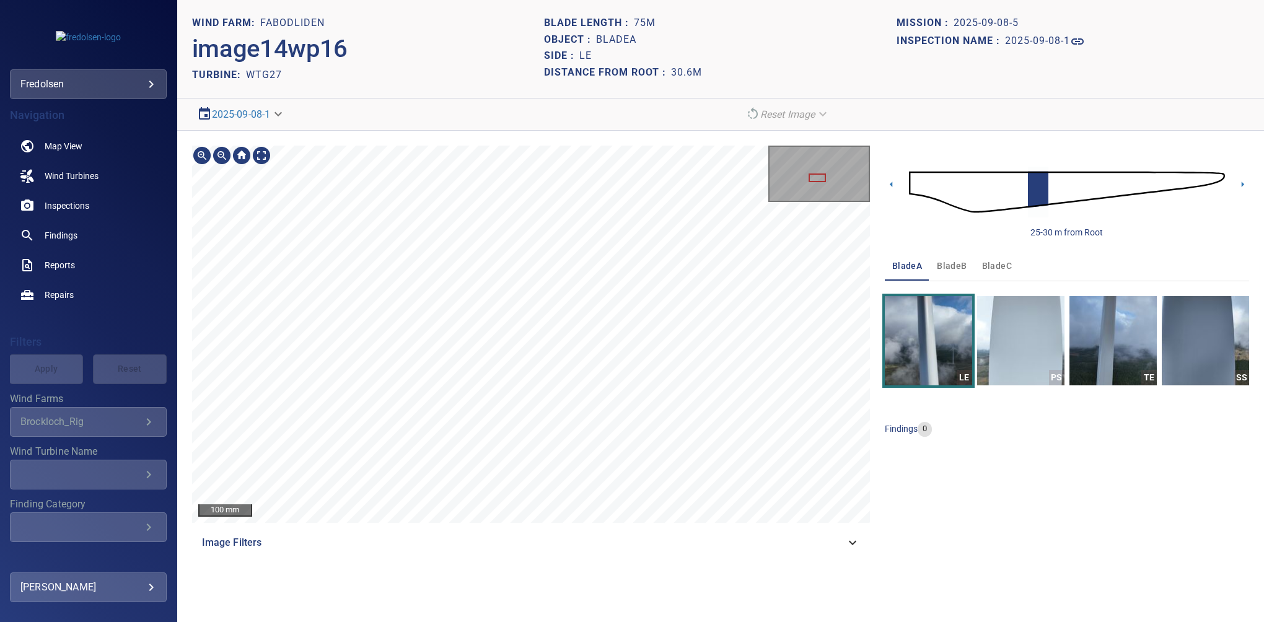
click at [627, 529] on div "100 mm Image Filters" at bounding box center [531, 352] width 678 height 412
click at [586, 115] on section "**********" at bounding box center [720, 311] width 1087 height 622
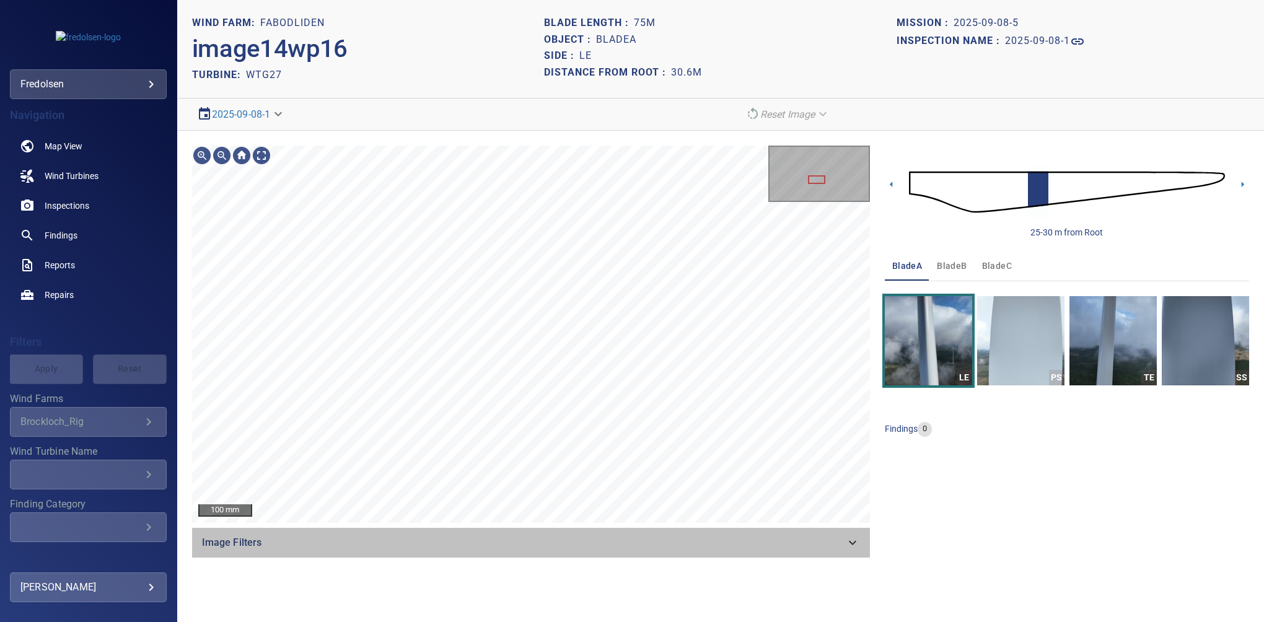
click at [837, 533] on div "Image Filters" at bounding box center [531, 543] width 678 height 30
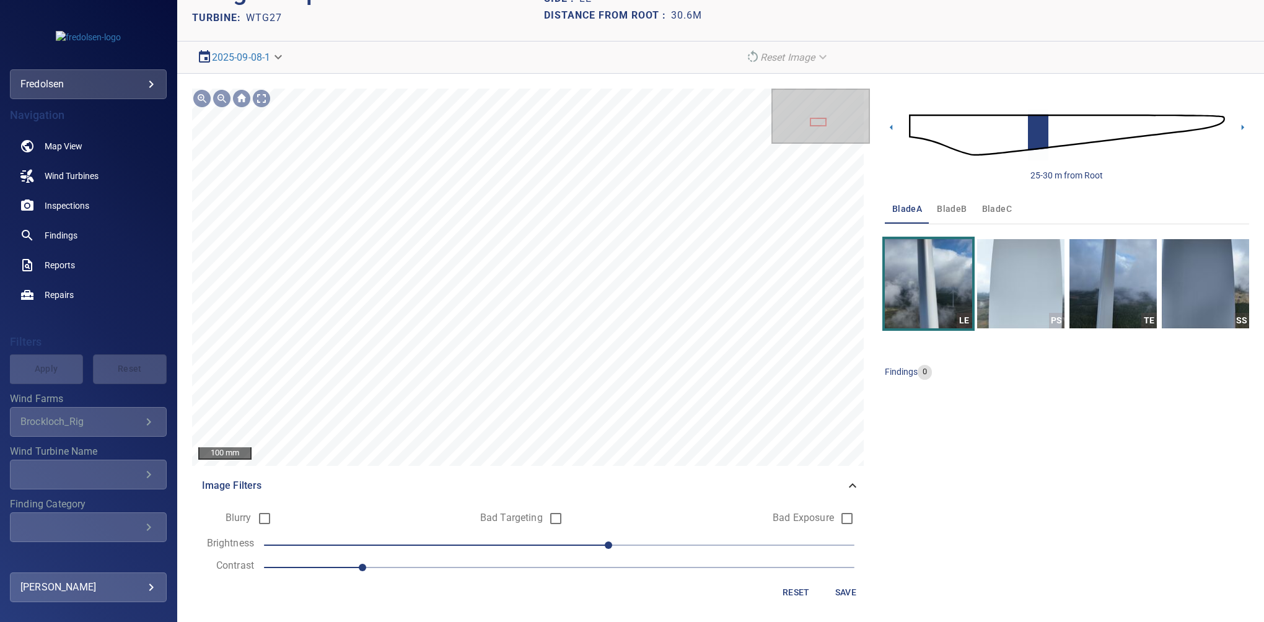
scroll to position [58, 0]
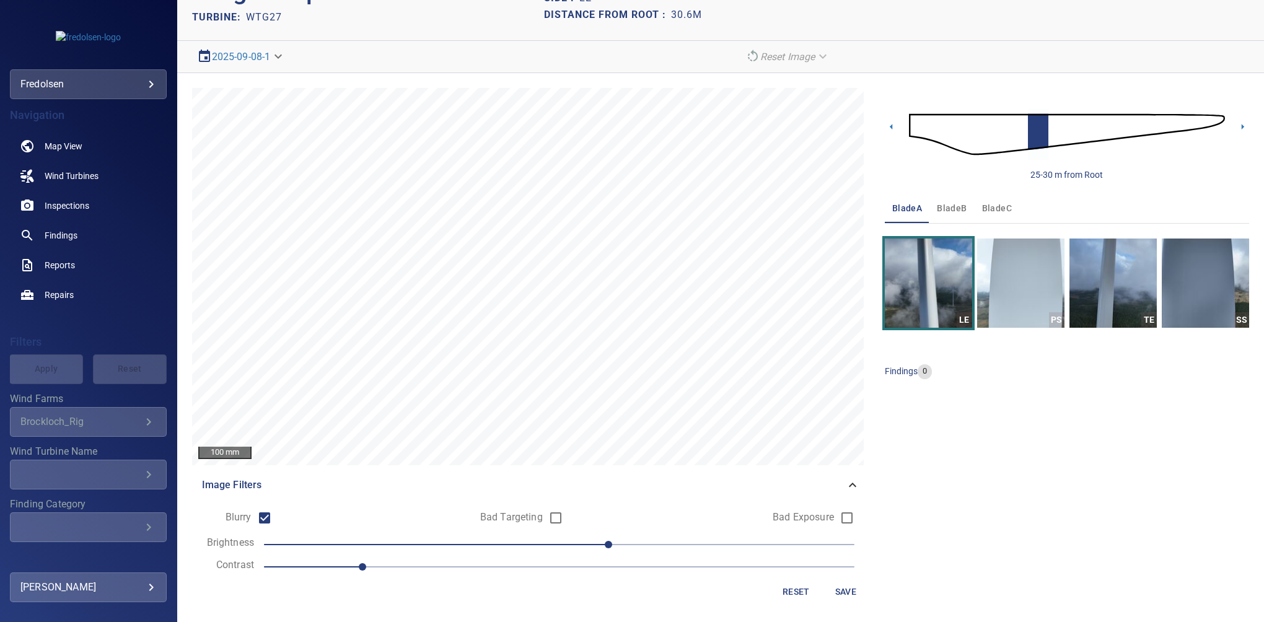
click at [837, 592] on span "Save" at bounding box center [846, 591] width 30 height 15
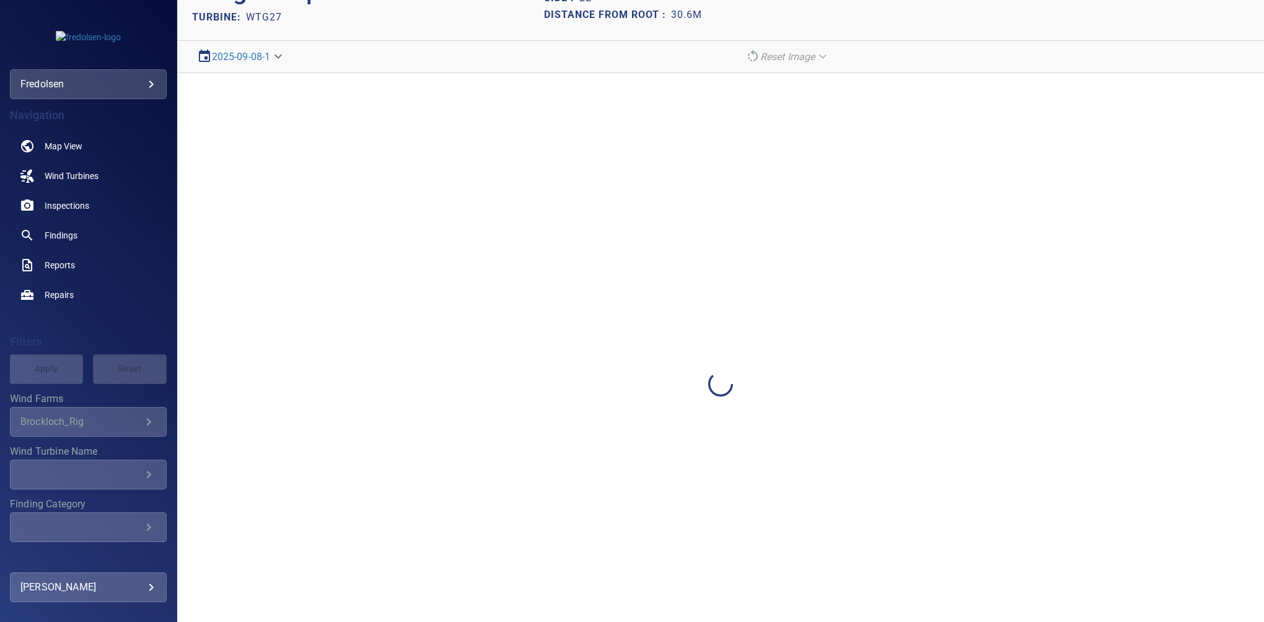
scroll to position [0, 0]
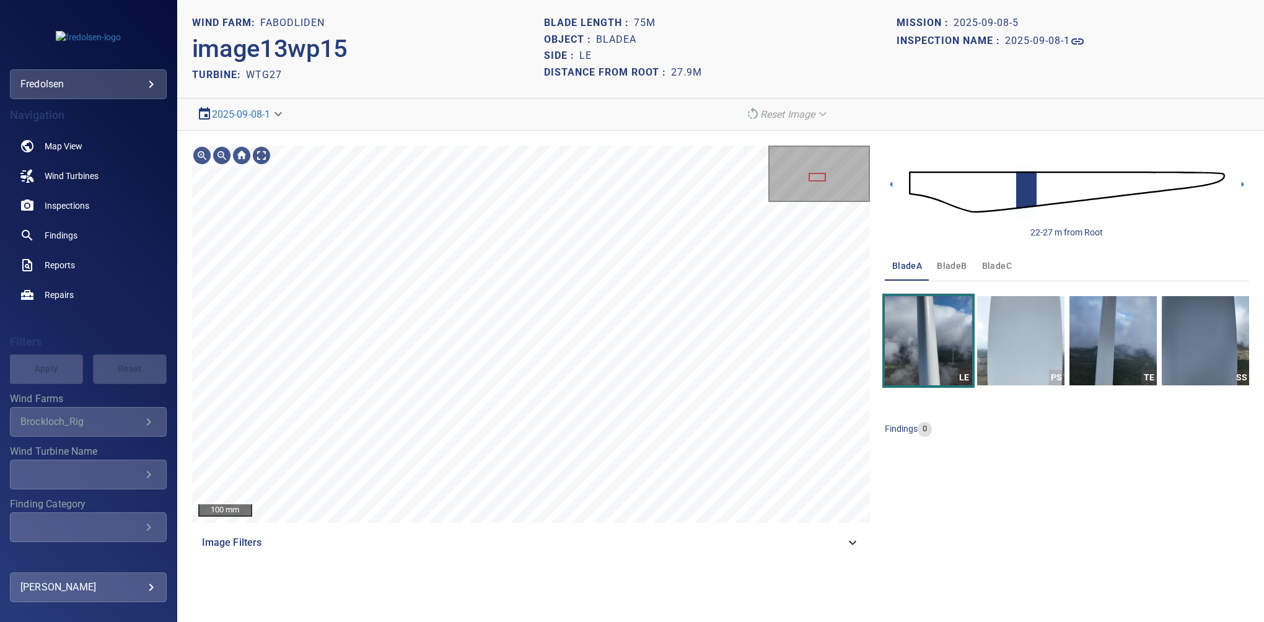
click at [841, 542] on span "Image Filters" at bounding box center [523, 542] width 643 height 15
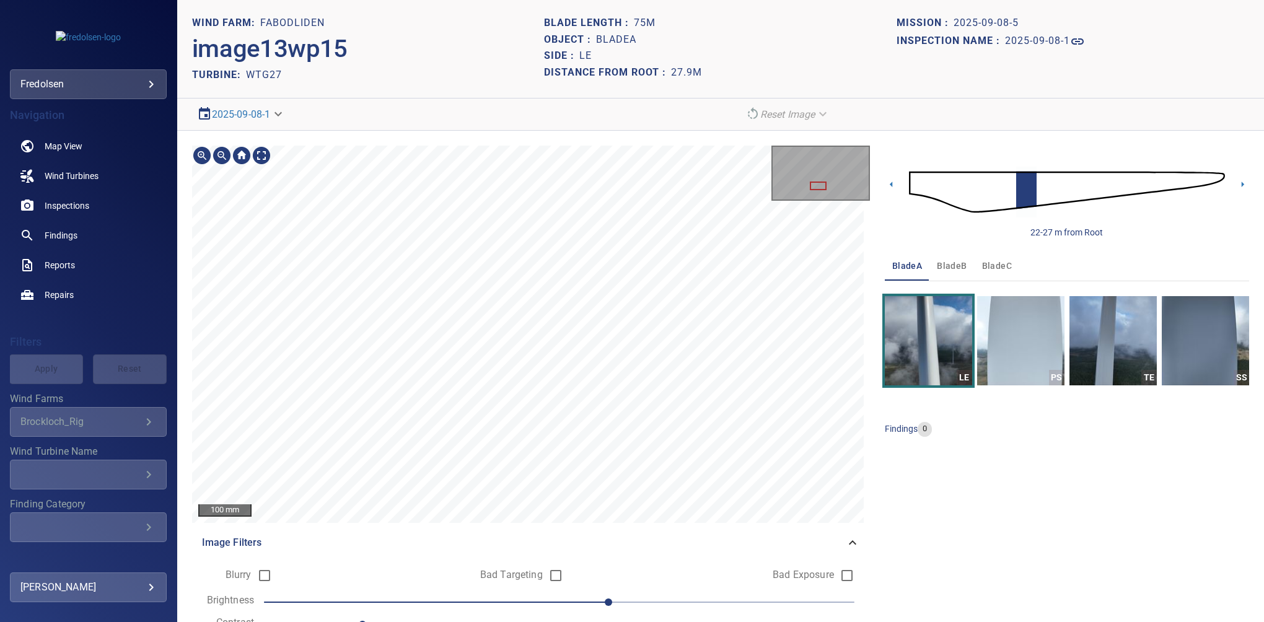
click at [553, 11] on section "**********" at bounding box center [720, 311] width 1087 height 622
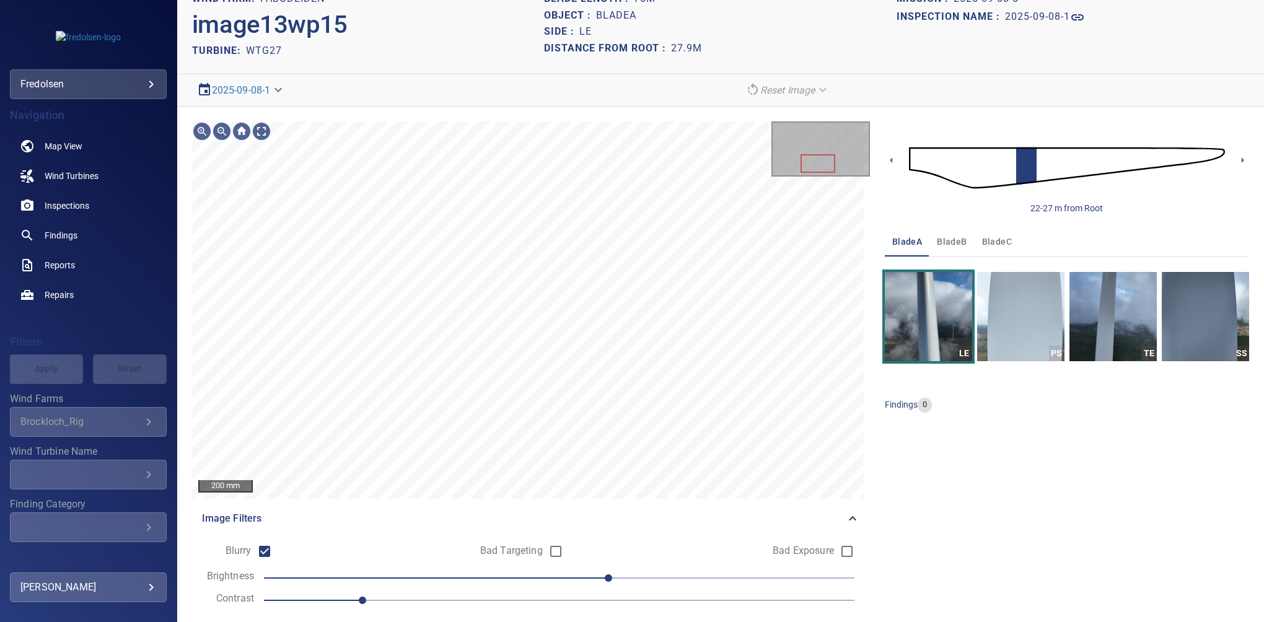
scroll to position [58, 0]
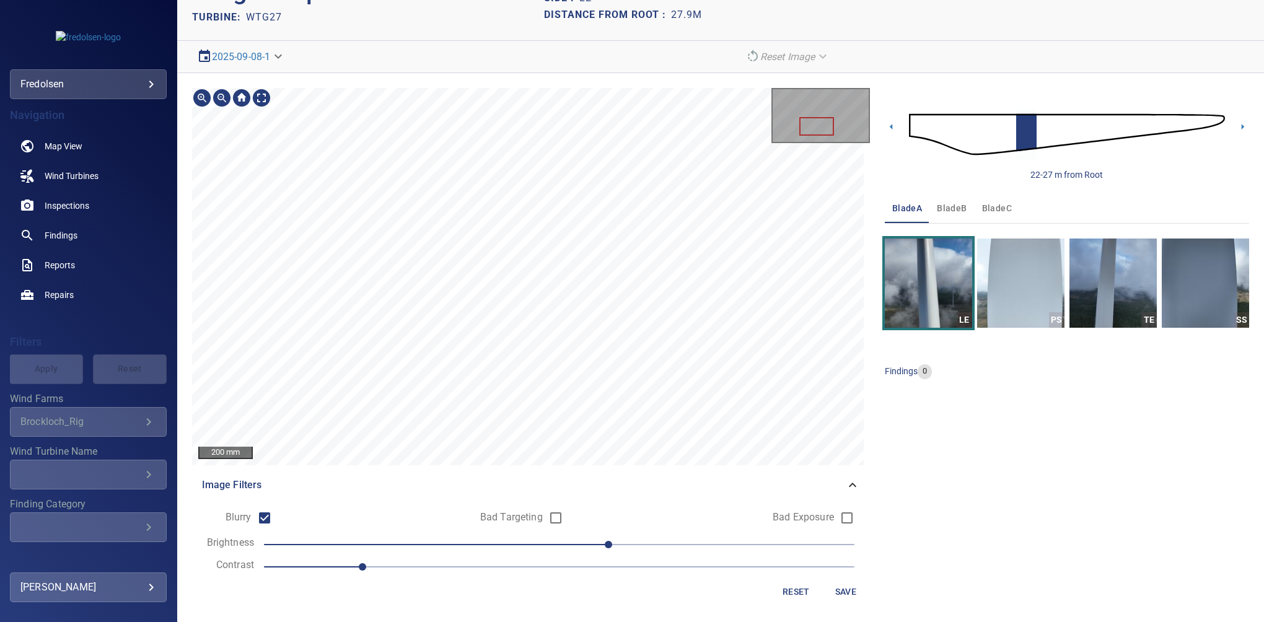
click at [713, 622] on html "**********" at bounding box center [632, 311] width 1264 height 622
click at [629, 594] on div "200 mm Image Filters Blurry Bad Targeting Bad Exposure Brightness 20 Contrast 1…" at bounding box center [531, 348] width 678 height 521
click at [831, 587] on span "Save" at bounding box center [846, 591] width 30 height 15
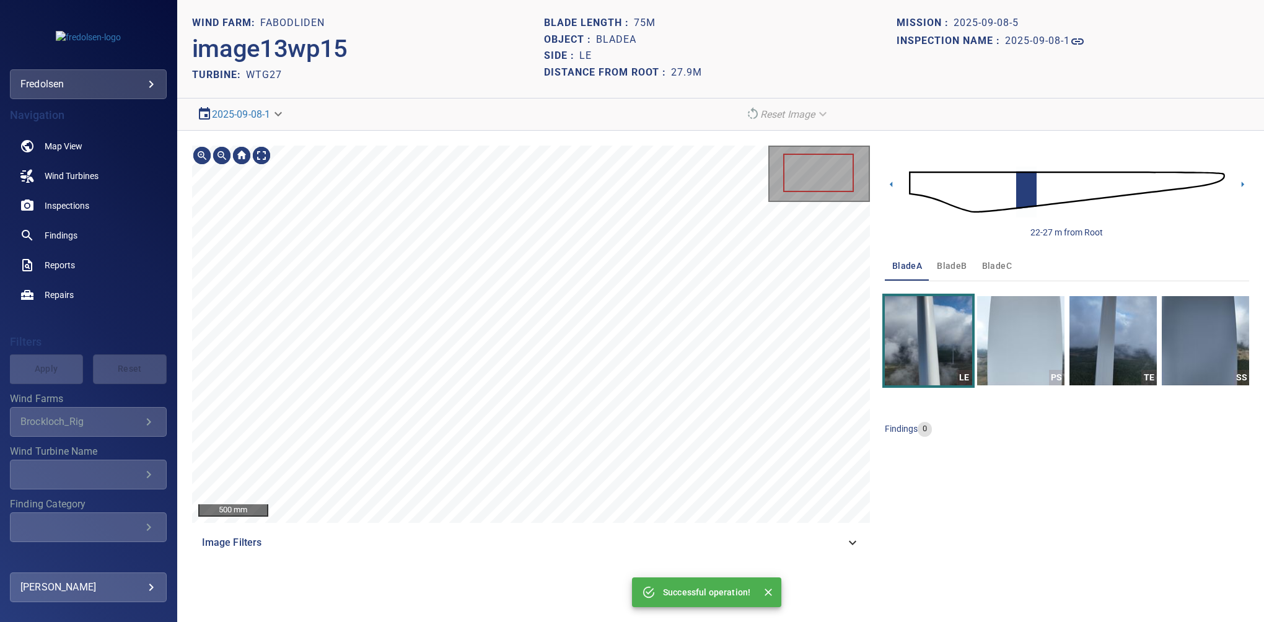
scroll to position [0, 0]
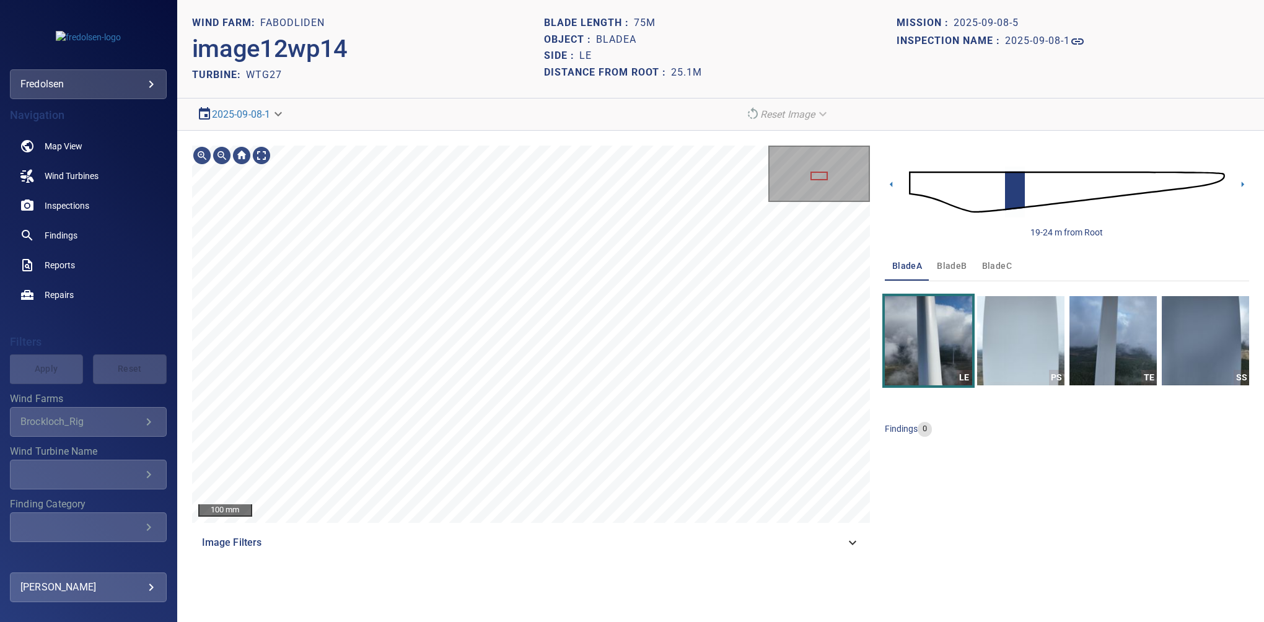
click at [843, 540] on span "Image Filters" at bounding box center [523, 542] width 643 height 15
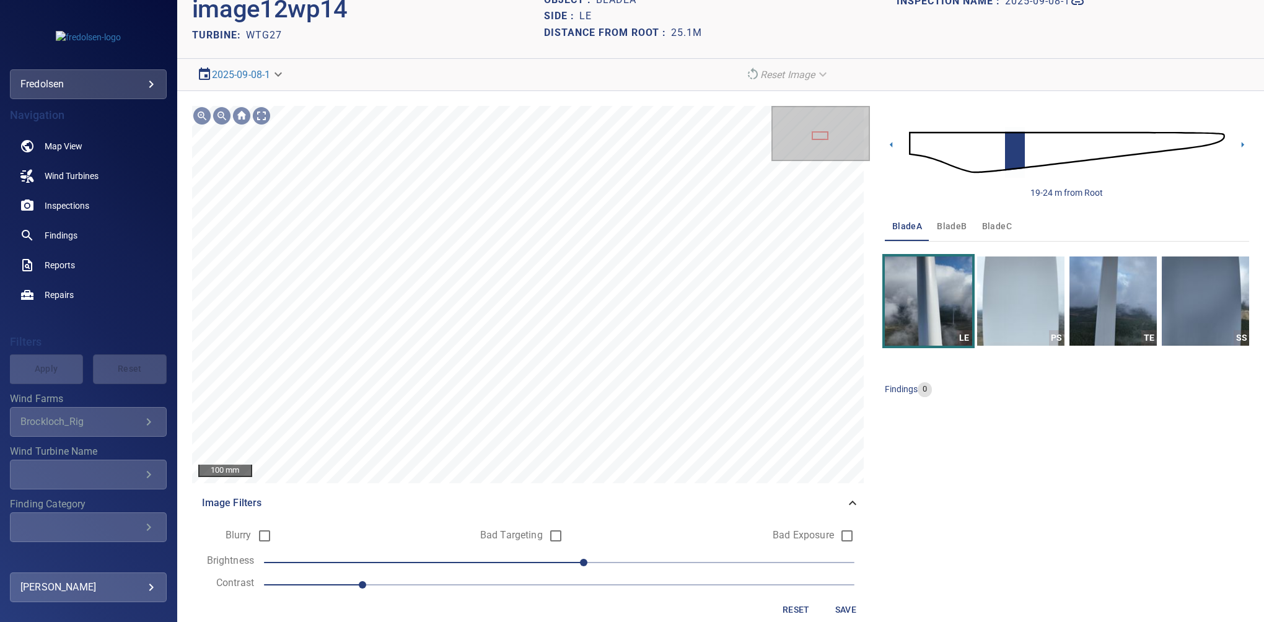
scroll to position [48, 0]
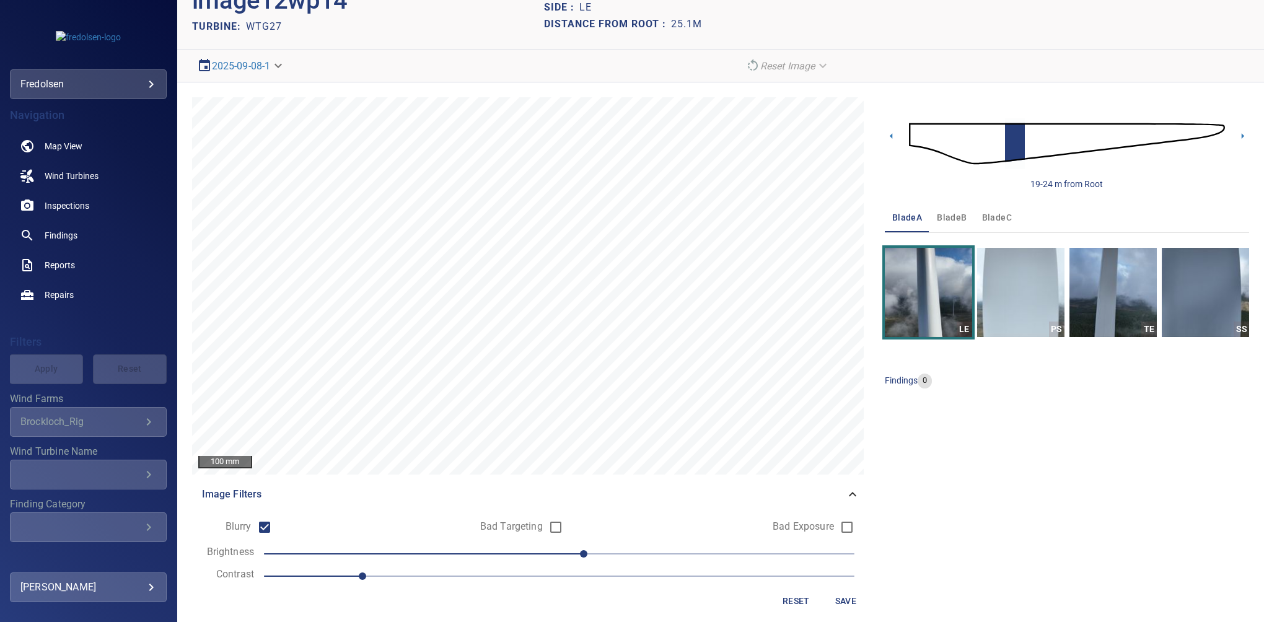
click at [831, 603] on span "Save" at bounding box center [846, 601] width 30 height 15
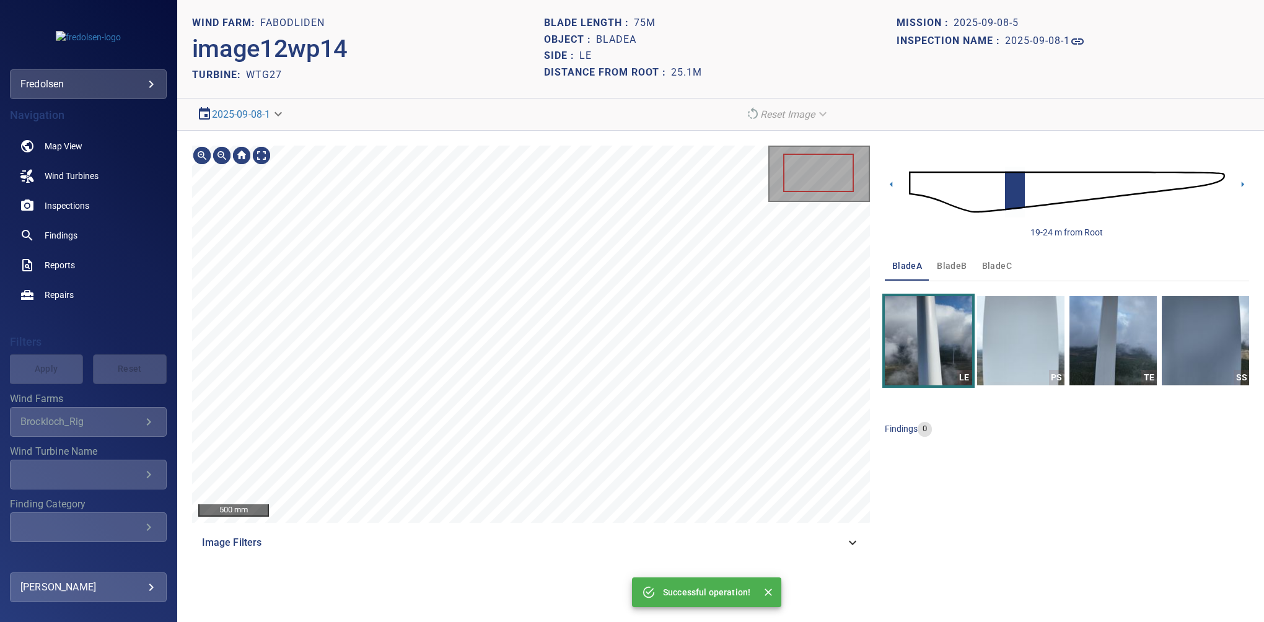
scroll to position [0, 0]
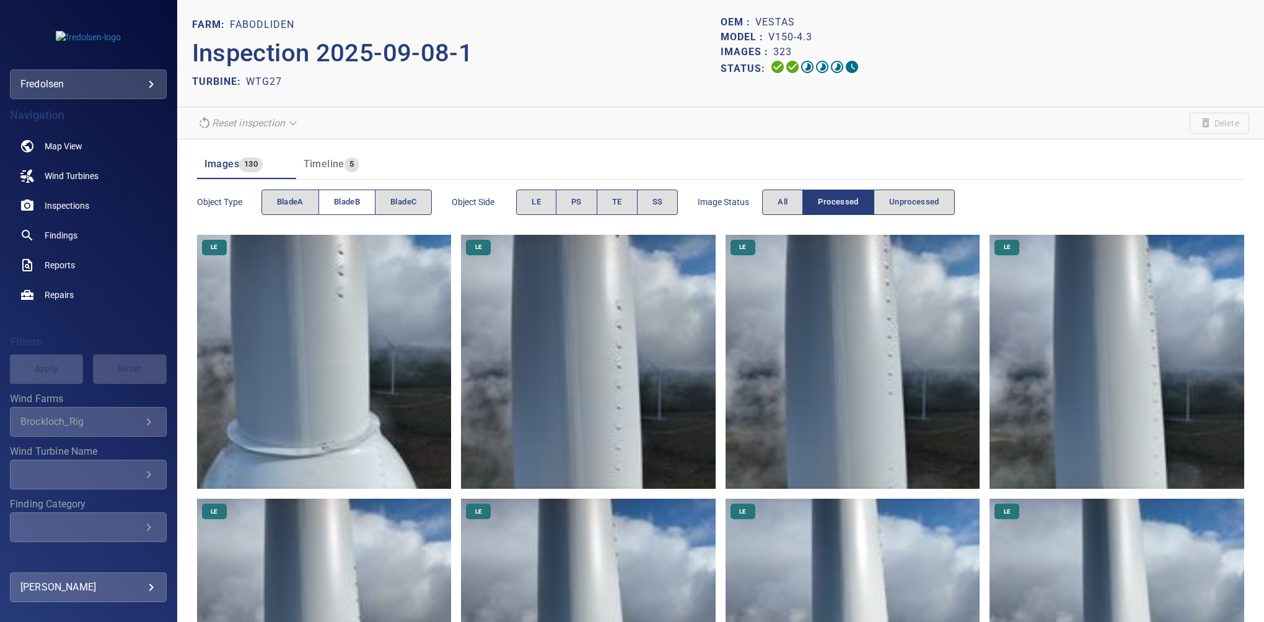
click at [348, 196] on span "bladeB" at bounding box center [347, 202] width 26 height 14
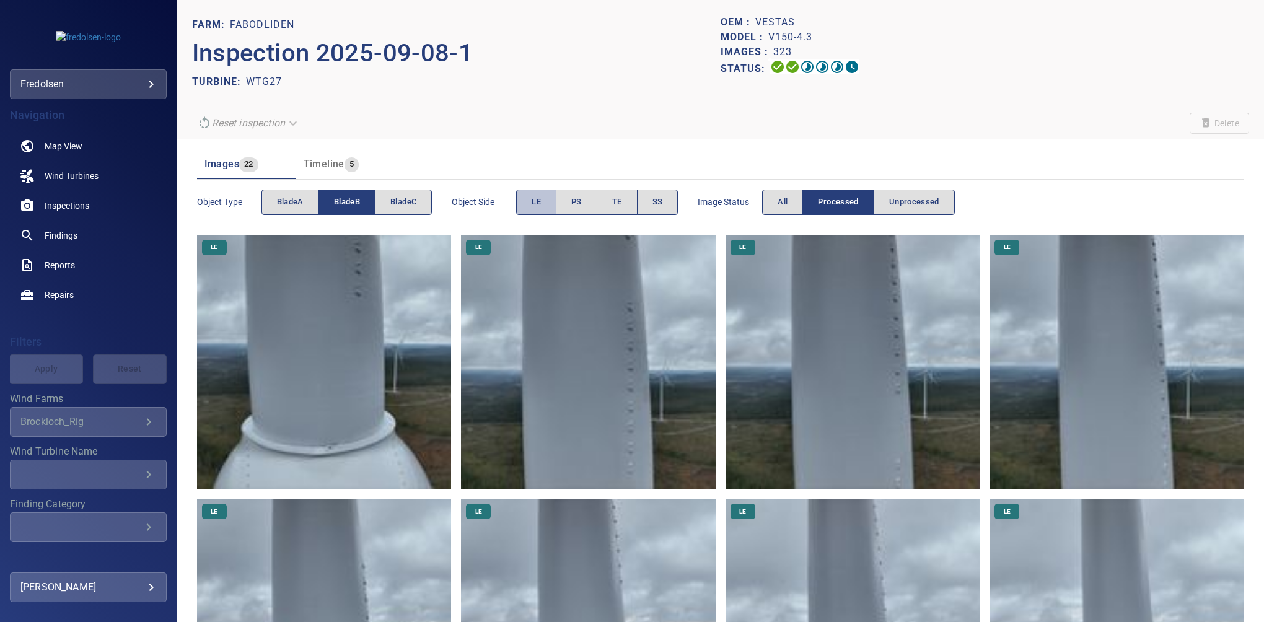
click at [539, 200] on span "LE" at bounding box center [536, 202] width 9 height 14
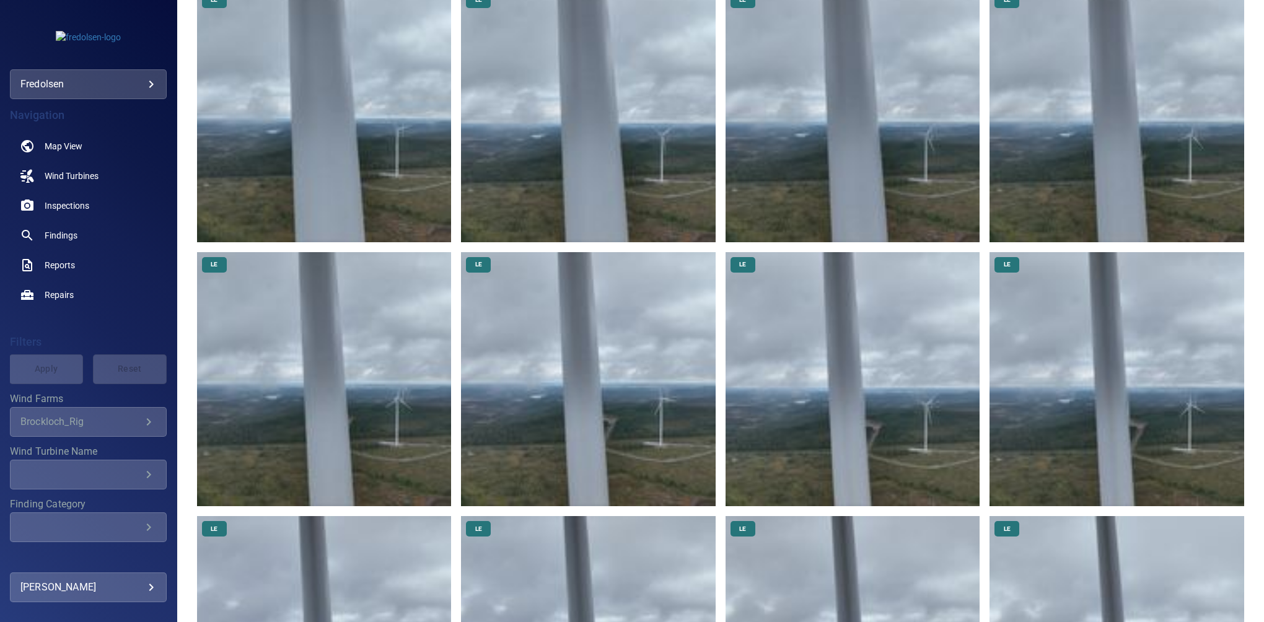
scroll to position [1205, 0]
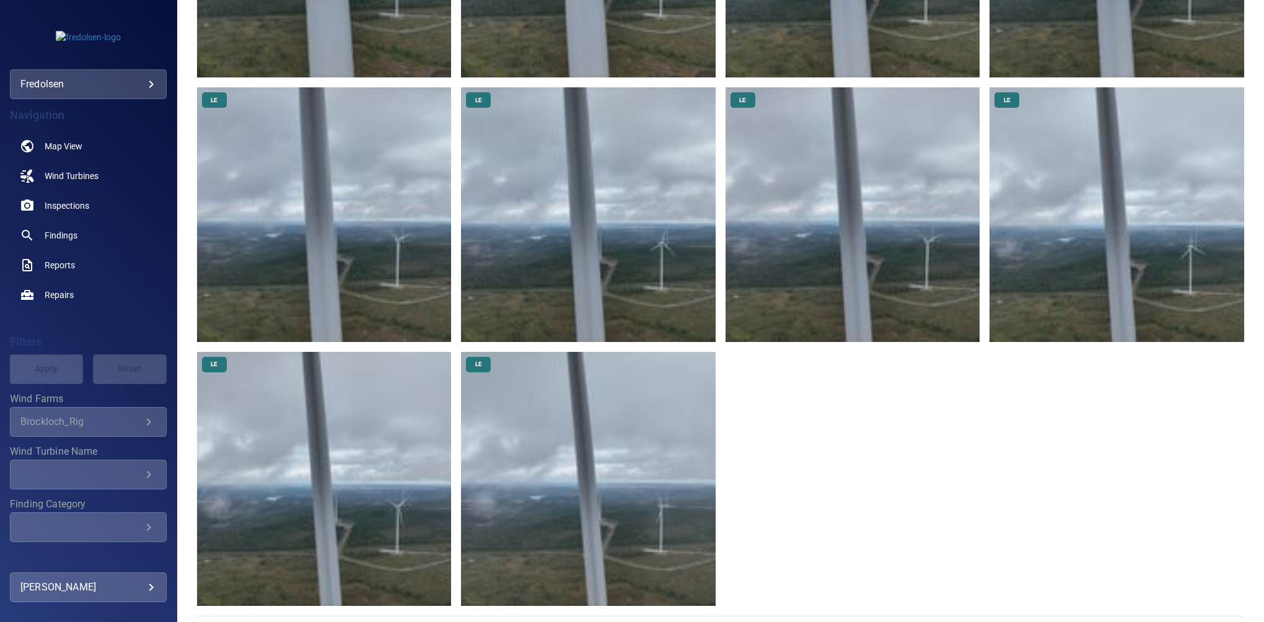
click at [557, 460] on img at bounding box center [588, 479] width 255 height 255
click at [371, 432] on img at bounding box center [324, 479] width 255 height 255
click at [1052, 232] on img at bounding box center [1117, 214] width 255 height 255
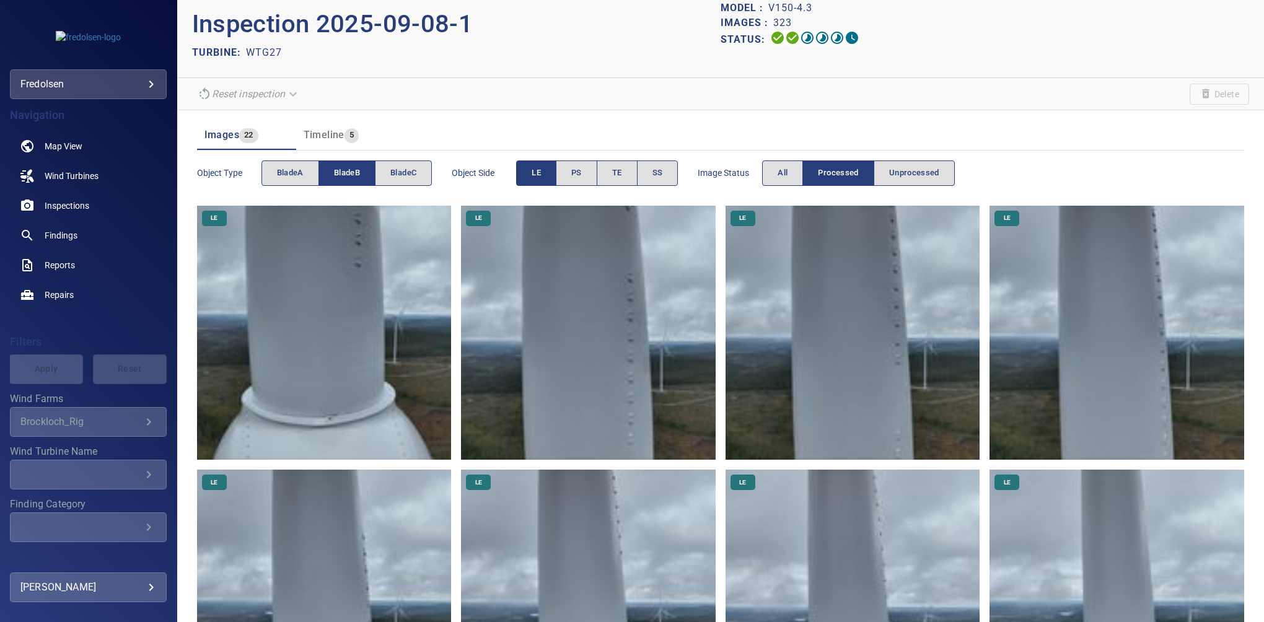
scroll to position [0, 0]
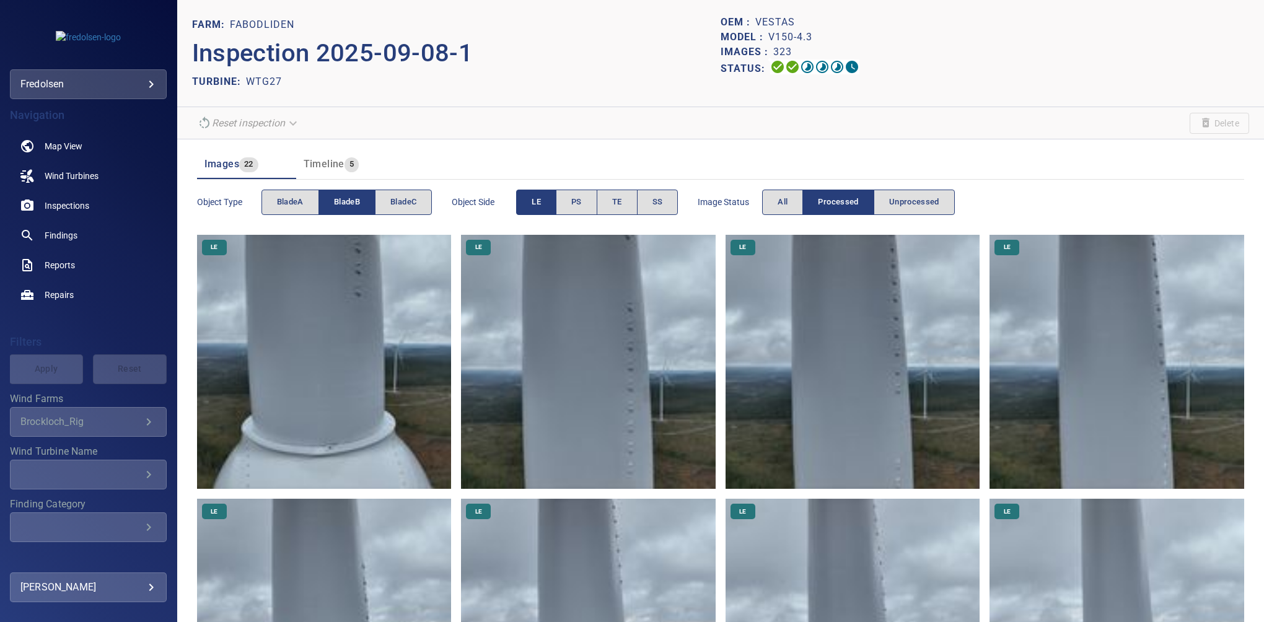
click at [529, 200] on button "LE" at bounding box center [536, 202] width 40 height 25
click at [649, 198] on button "SS" at bounding box center [658, 202] width 42 height 25
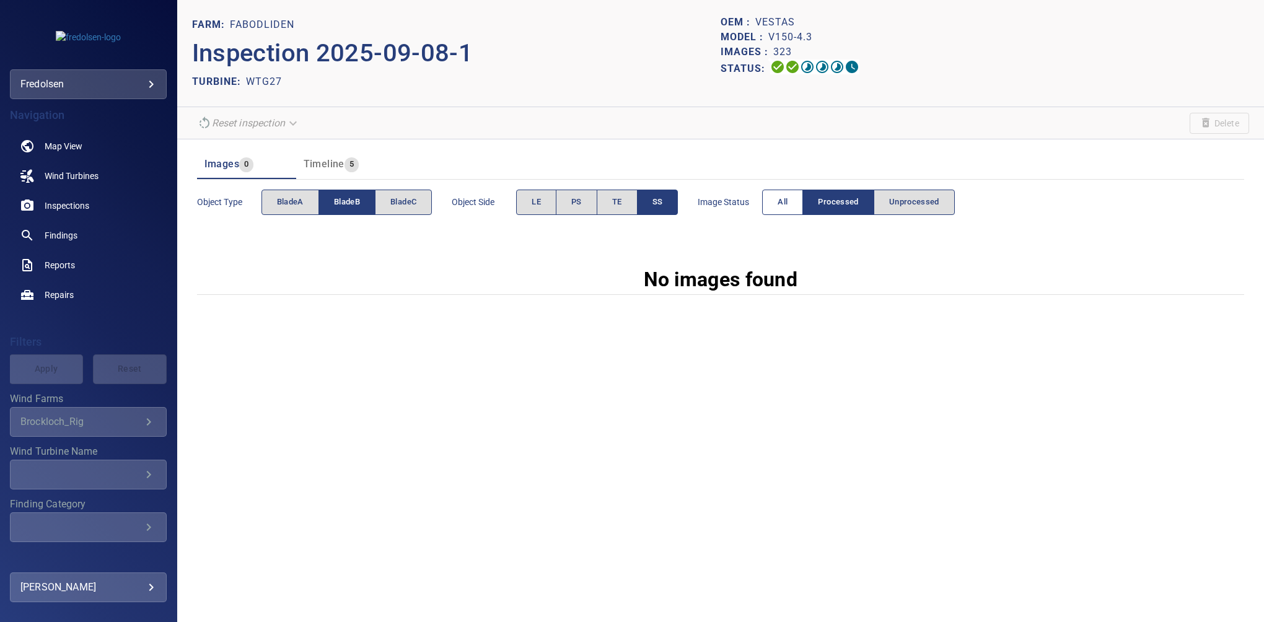
click at [783, 200] on span "All" at bounding box center [783, 202] width 10 height 14
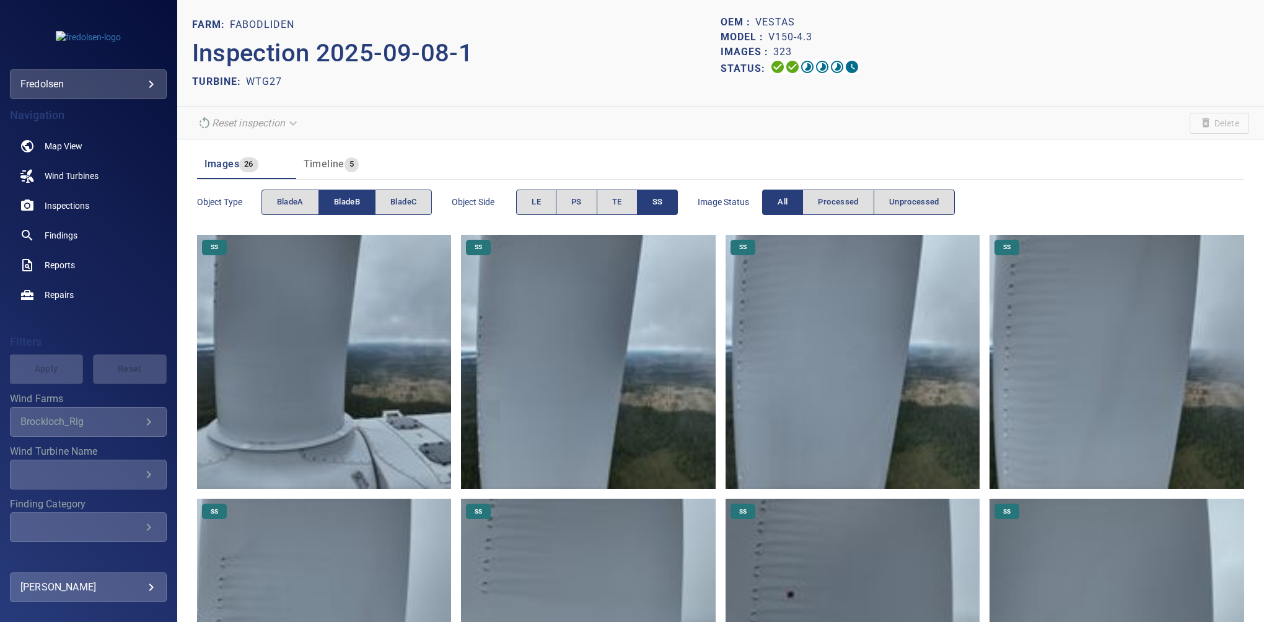
click at [333, 206] on button "bladeB" at bounding box center [347, 202] width 57 height 25
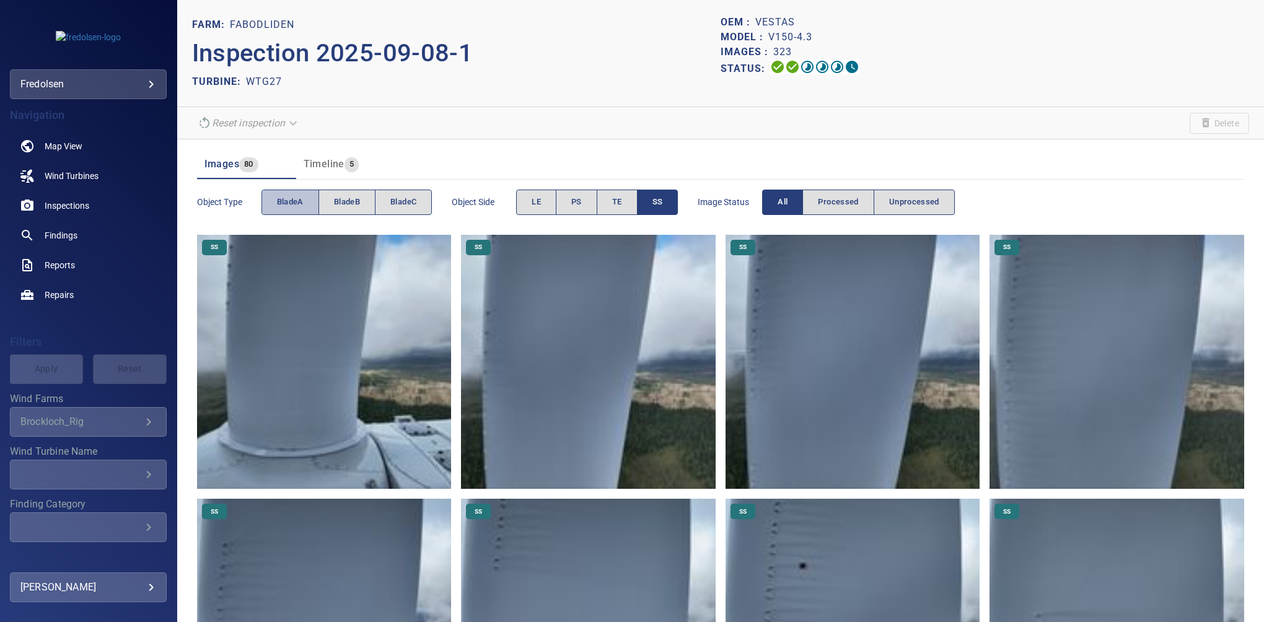
click at [299, 205] on span "bladeA" at bounding box center [290, 202] width 27 height 14
click at [337, 193] on button "bladeB" at bounding box center [347, 202] width 57 height 25
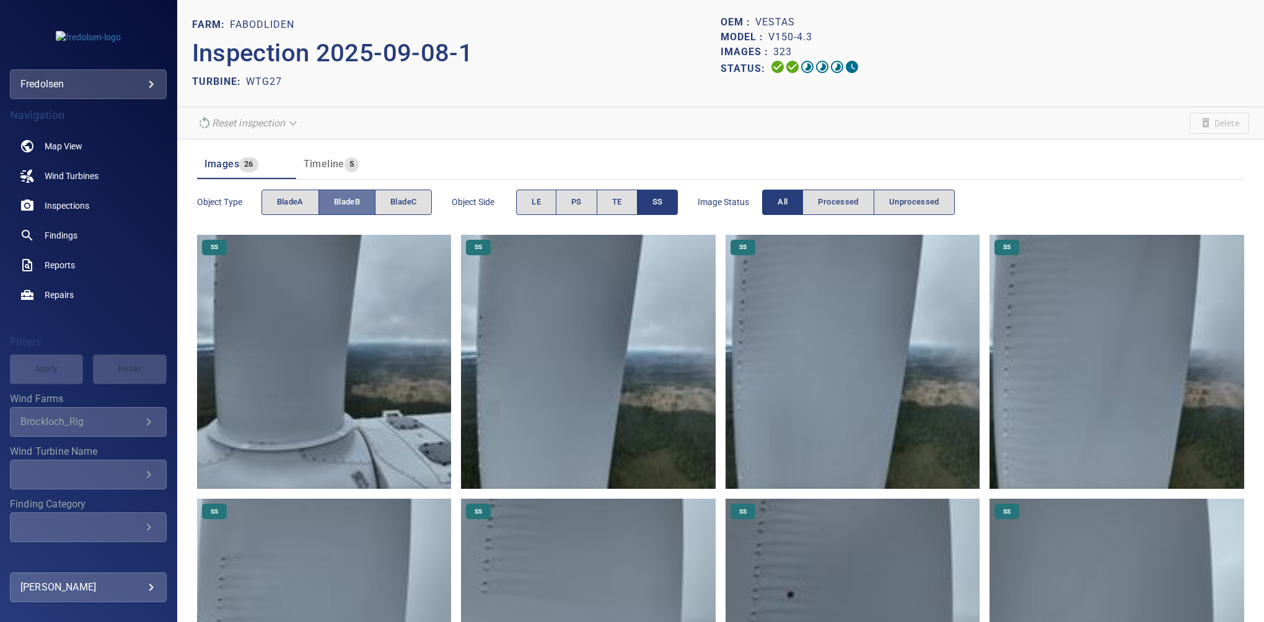
click at [342, 201] on span "bladeB" at bounding box center [347, 202] width 26 height 14
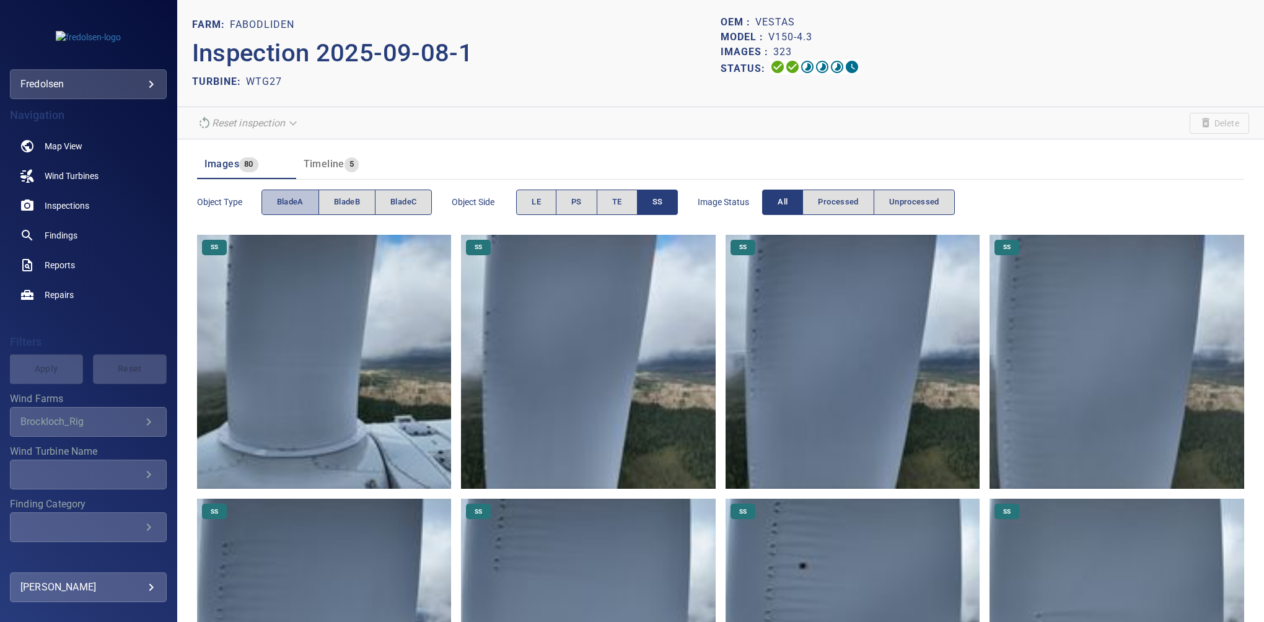
click at [290, 202] on span "bladeA" at bounding box center [290, 202] width 27 height 14
click at [294, 202] on span "bladeA" at bounding box center [290, 202] width 27 height 14
click at [350, 203] on span "bladeB" at bounding box center [347, 202] width 26 height 14
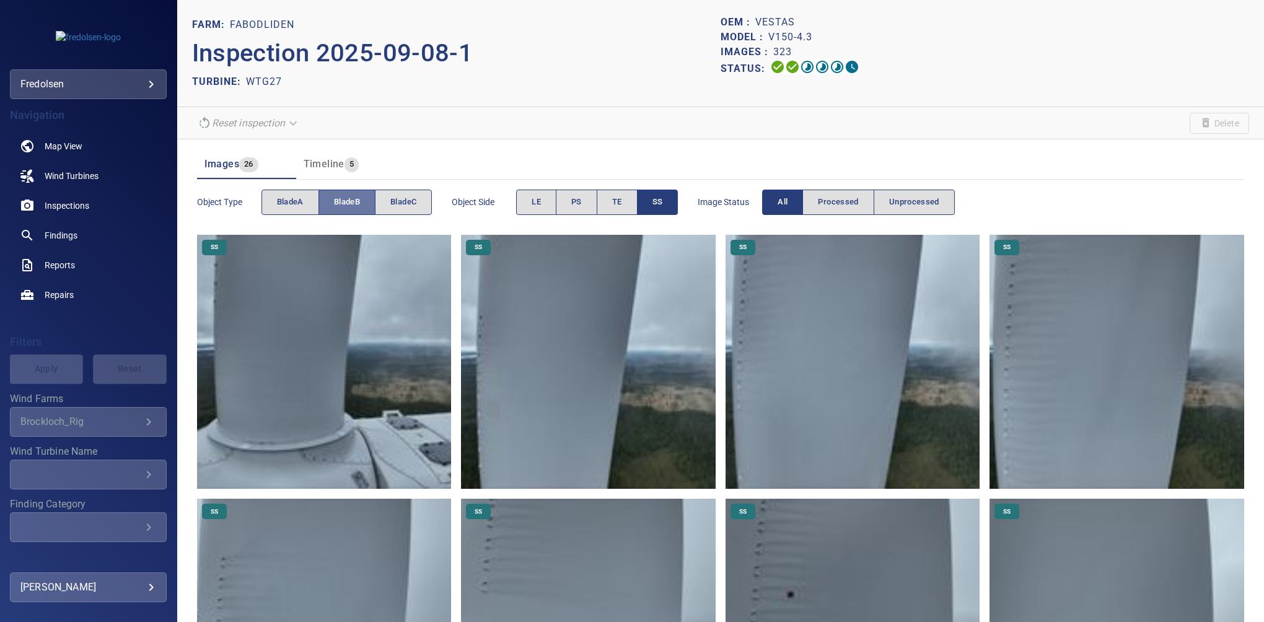
click at [357, 203] on span "bladeB" at bounding box center [347, 202] width 26 height 14
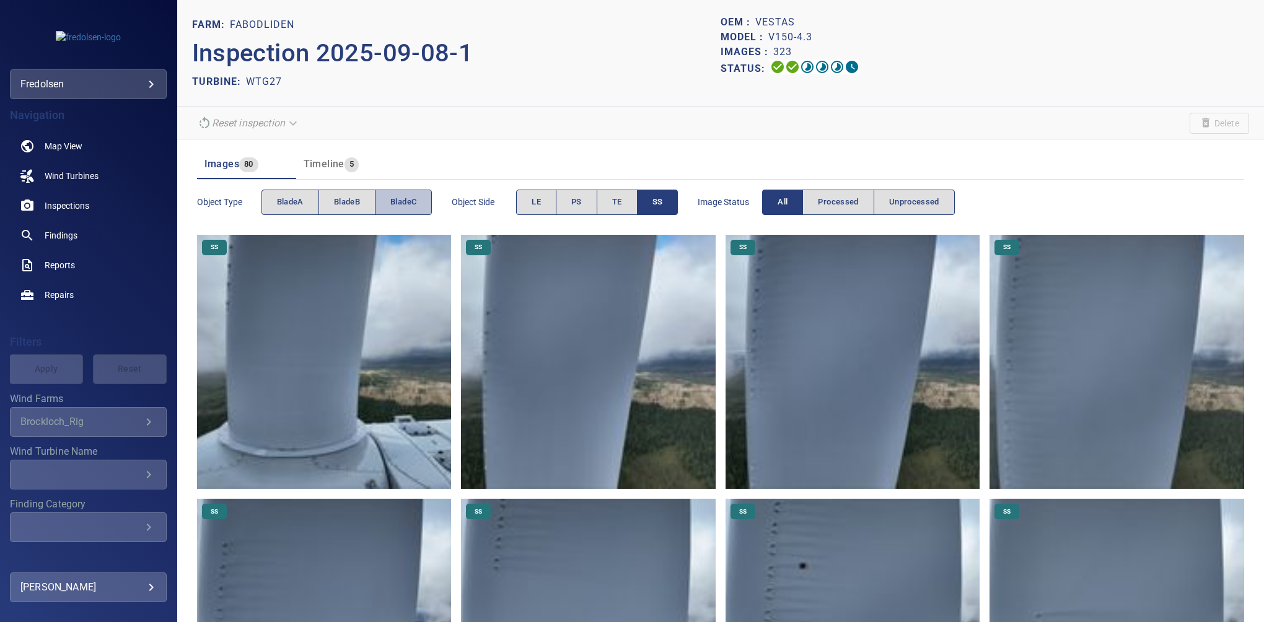
click at [420, 203] on button "bladeC" at bounding box center [403, 202] width 57 height 25
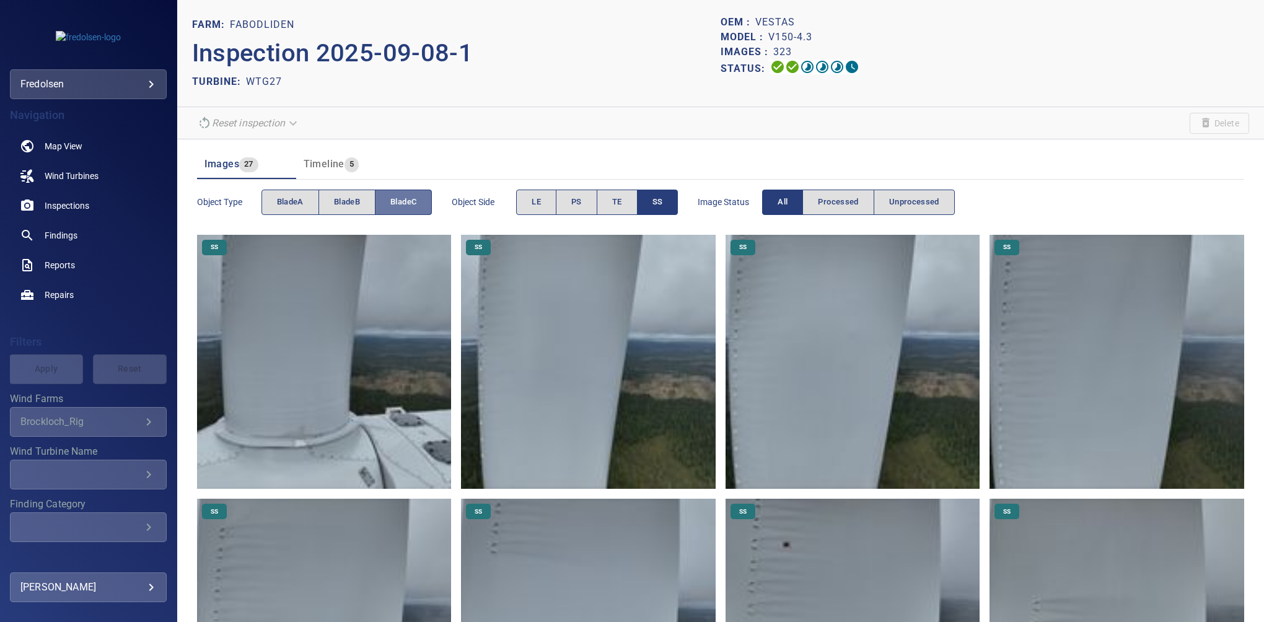
click at [420, 203] on button "bladeC" at bounding box center [403, 202] width 57 height 25
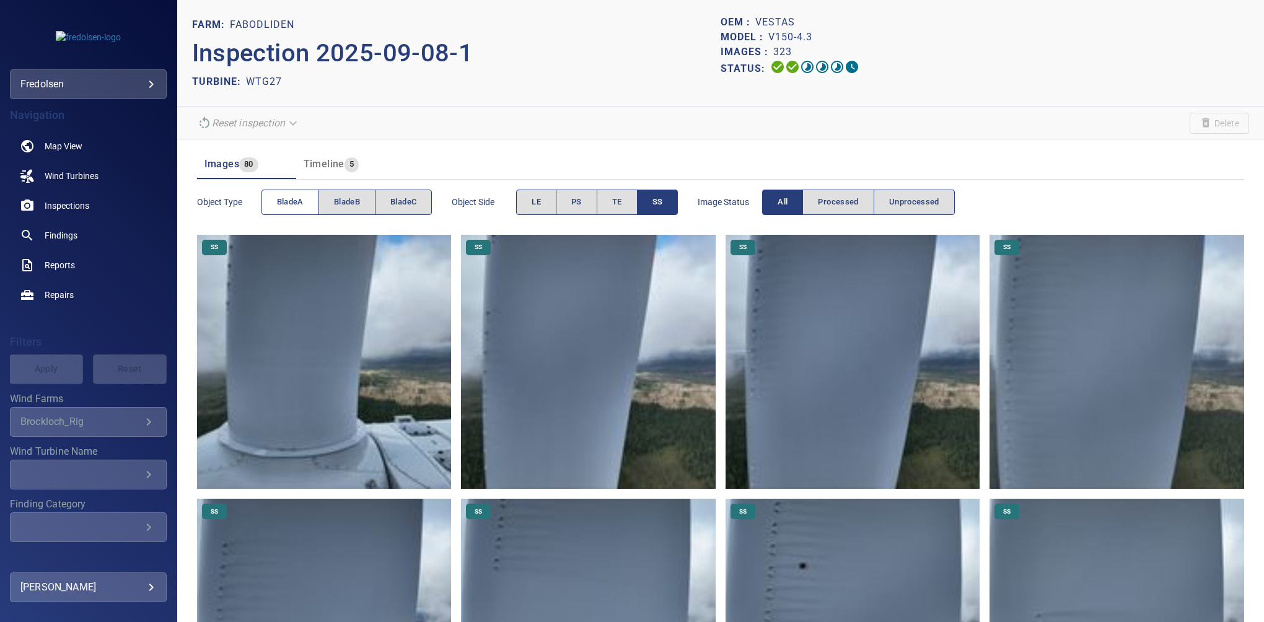
click at [314, 208] on button "bladeA" at bounding box center [291, 202] width 58 height 25
click at [302, 213] on button "bladeA" at bounding box center [291, 202] width 58 height 25
click at [337, 208] on span "bladeB" at bounding box center [347, 202] width 26 height 14
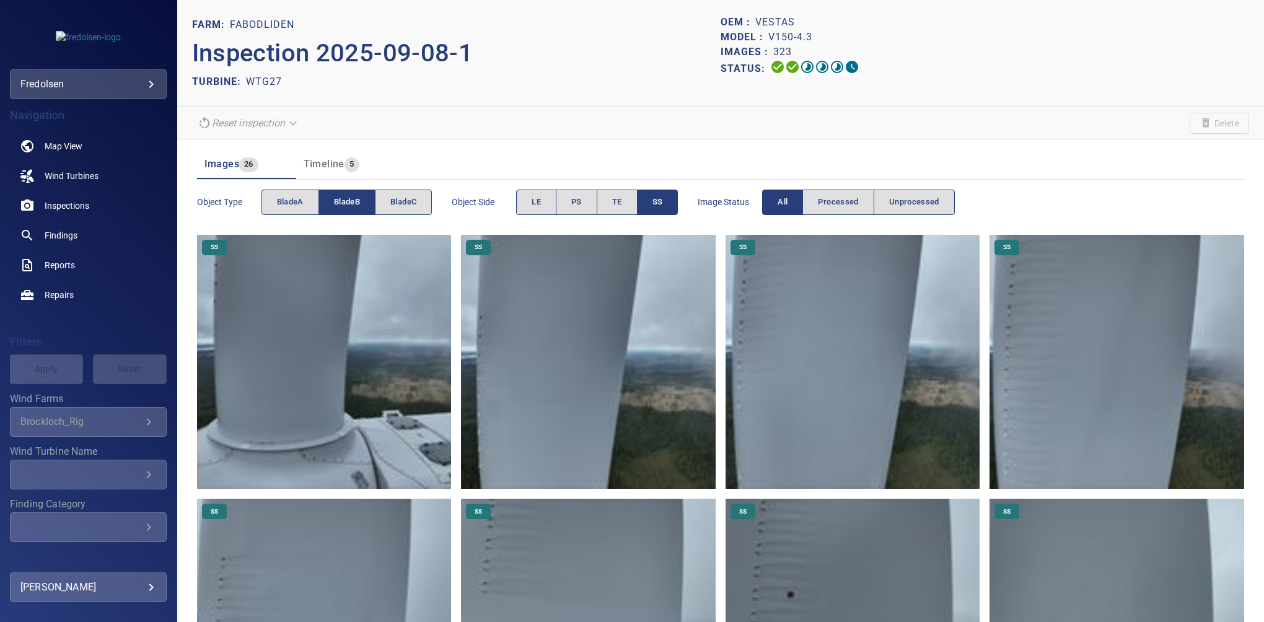
click at [337, 208] on span "bladeB" at bounding box center [347, 202] width 26 height 14
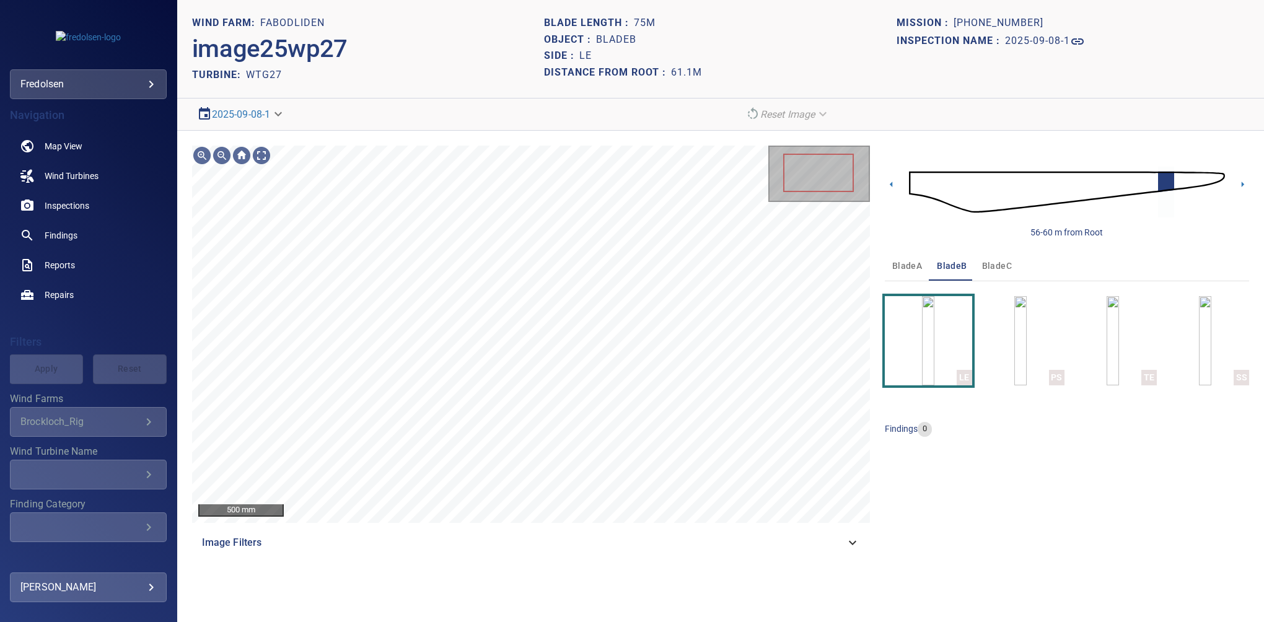
click at [775, 532] on div "Image Filters" at bounding box center [531, 543] width 678 height 30
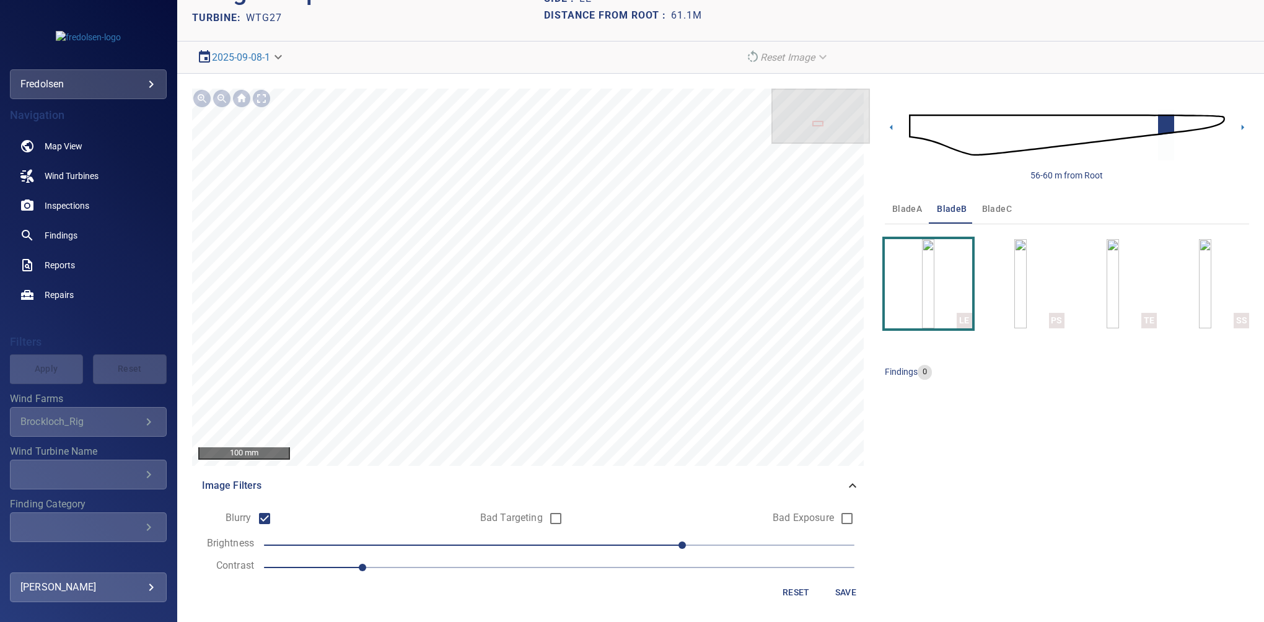
scroll to position [58, 0]
click at [843, 581] on button "Save" at bounding box center [846, 592] width 40 height 23
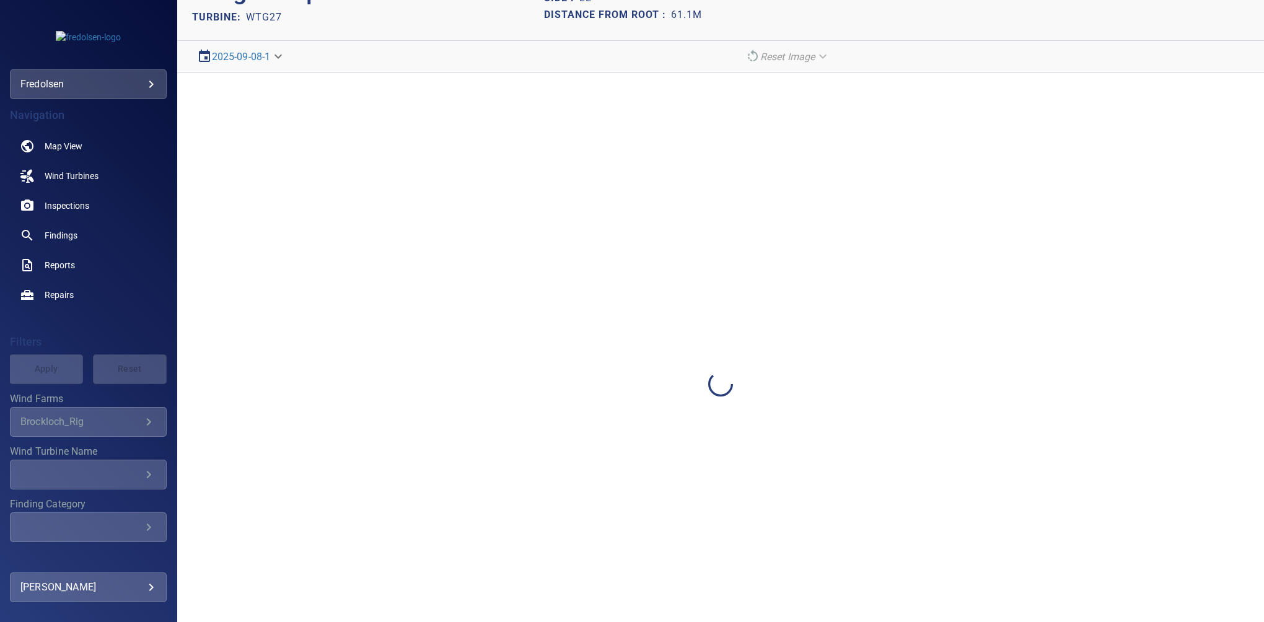
scroll to position [0, 0]
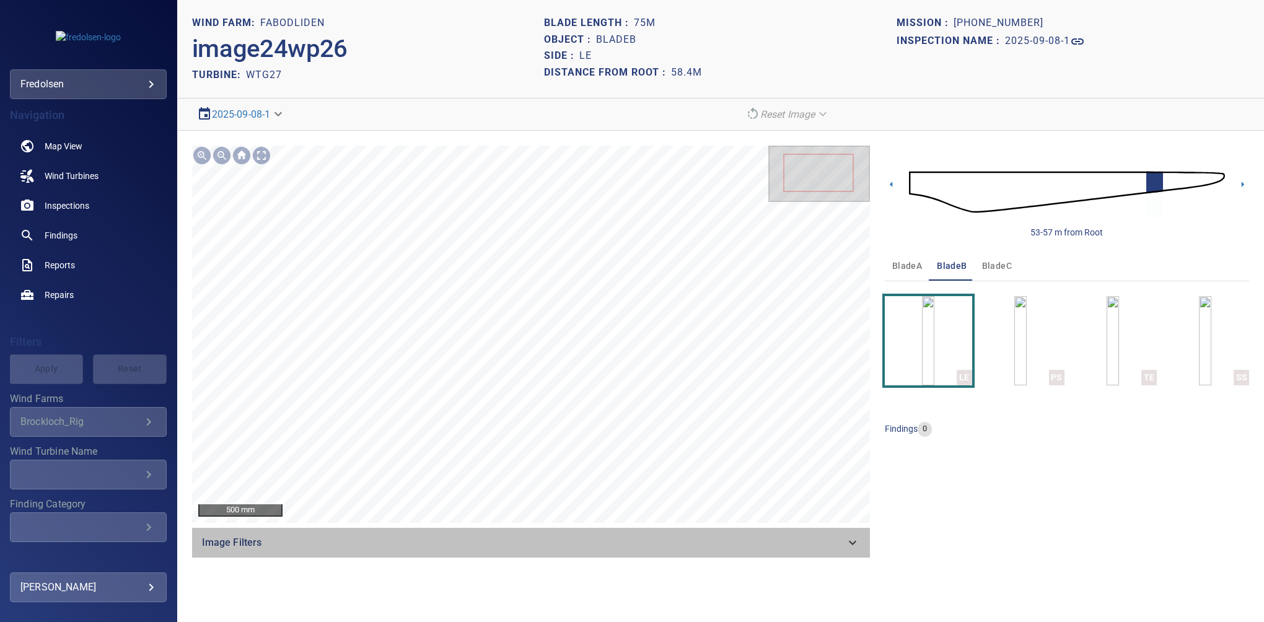
click at [856, 540] on icon at bounding box center [852, 542] width 15 height 15
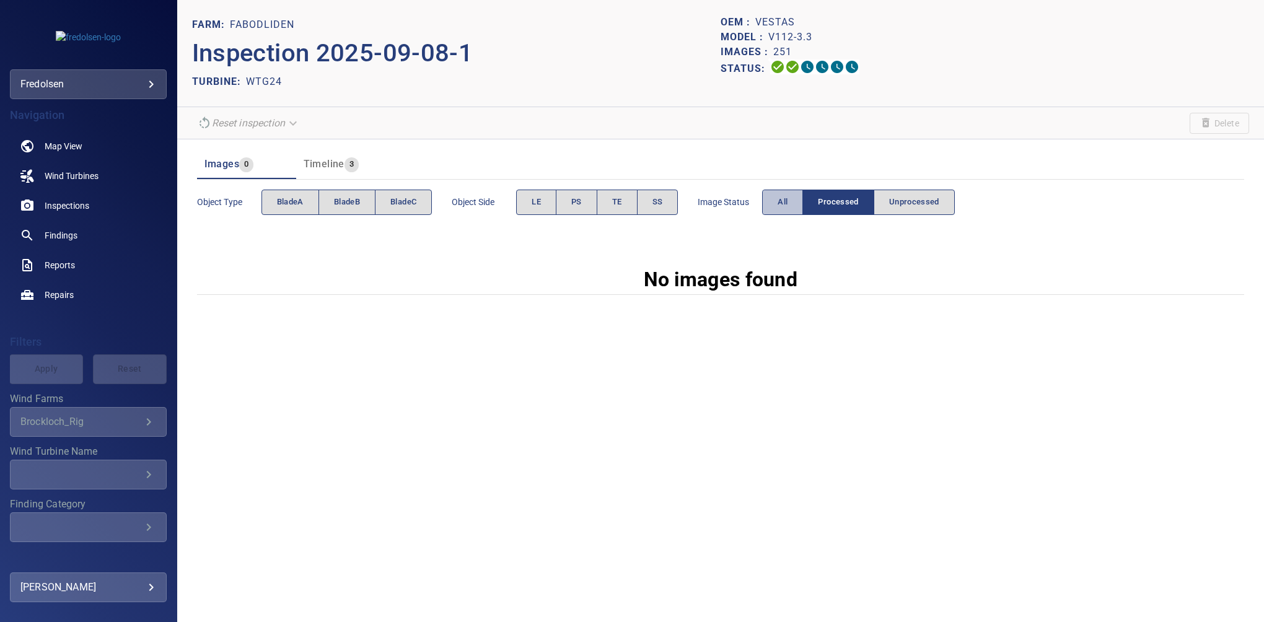
click at [778, 208] on span "All" at bounding box center [783, 202] width 10 height 14
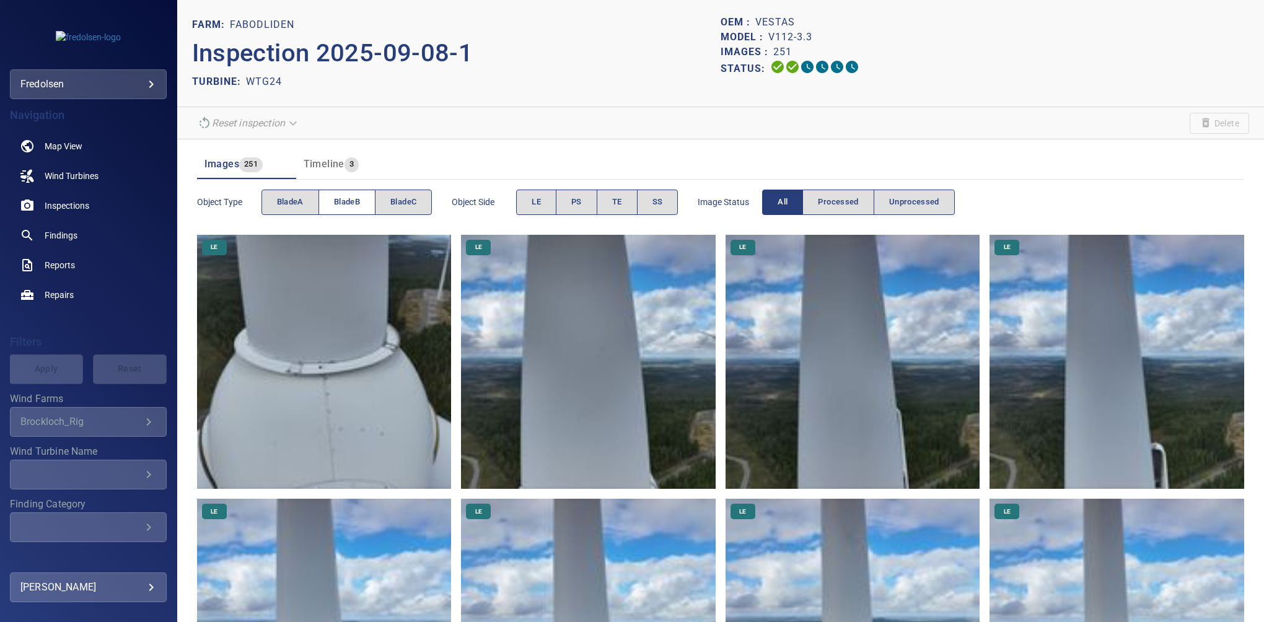
click at [350, 202] on span "bladeB" at bounding box center [347, 202] width 26 height 14
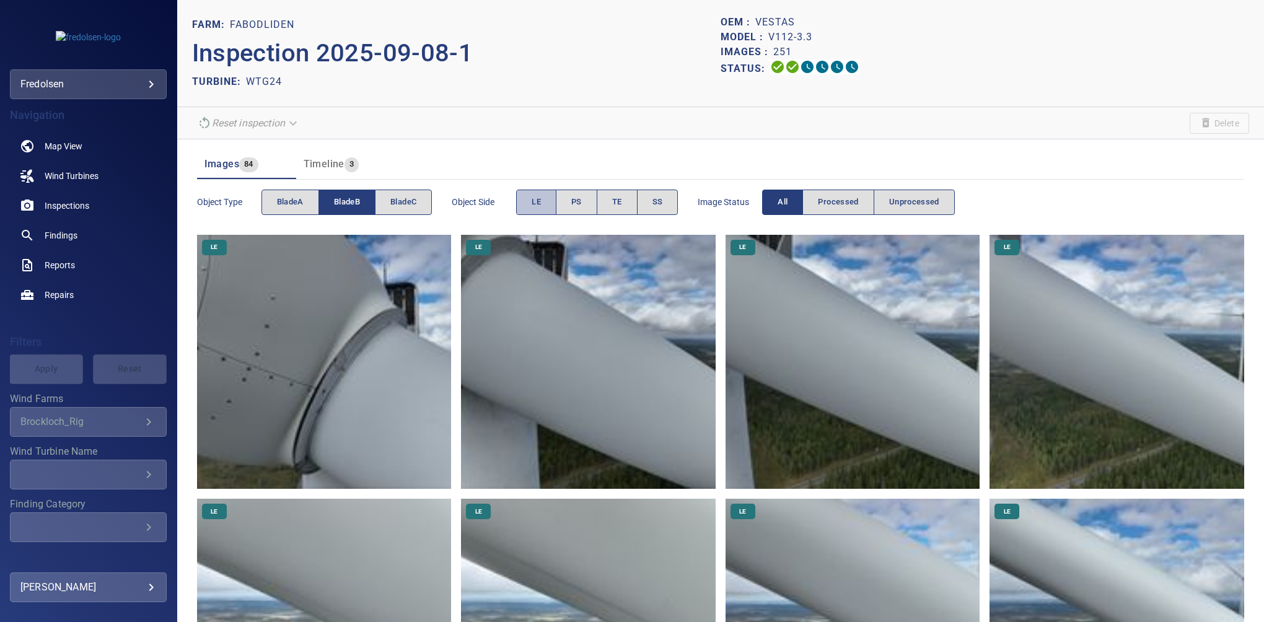
click at [540, 205] on span "LE" at bounding box center [536, 202] width 9 height 14
click at [529, 205] on button "LE" at bounding box center [536, 202] width 40 height 25
click at [574, 205] on span "PS" at bounding box center [576, 202] width 11 height 14
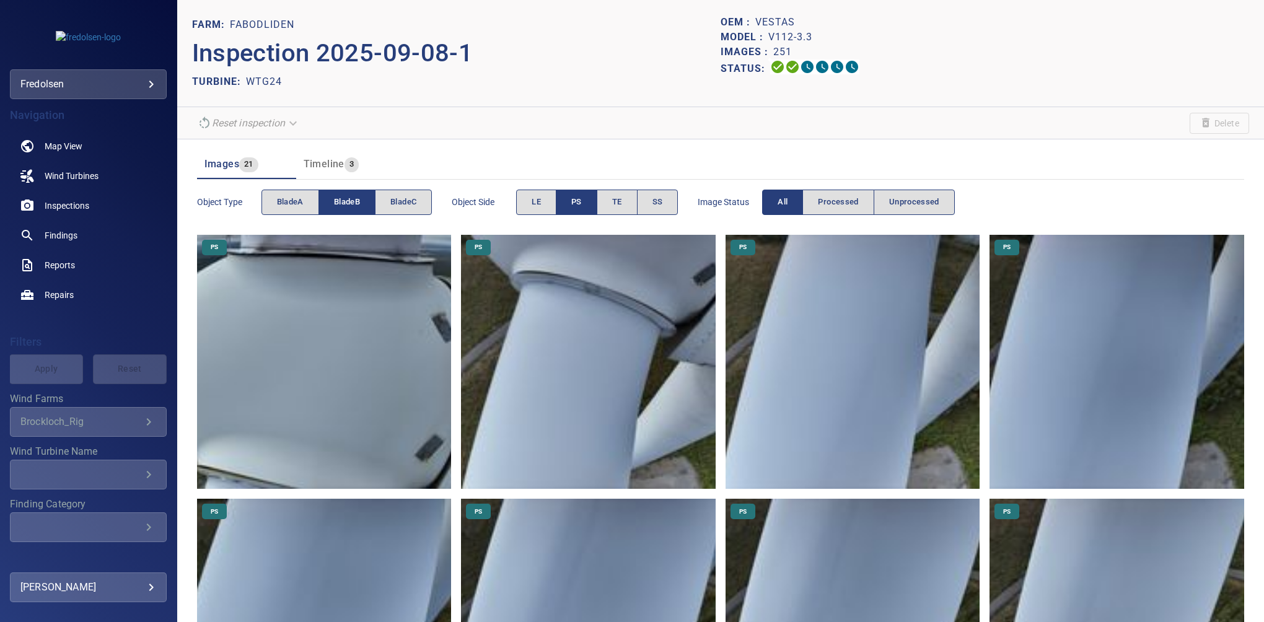
click at [573, 206] on span "PS" at bounding box center [576, 202] width 11 height 14
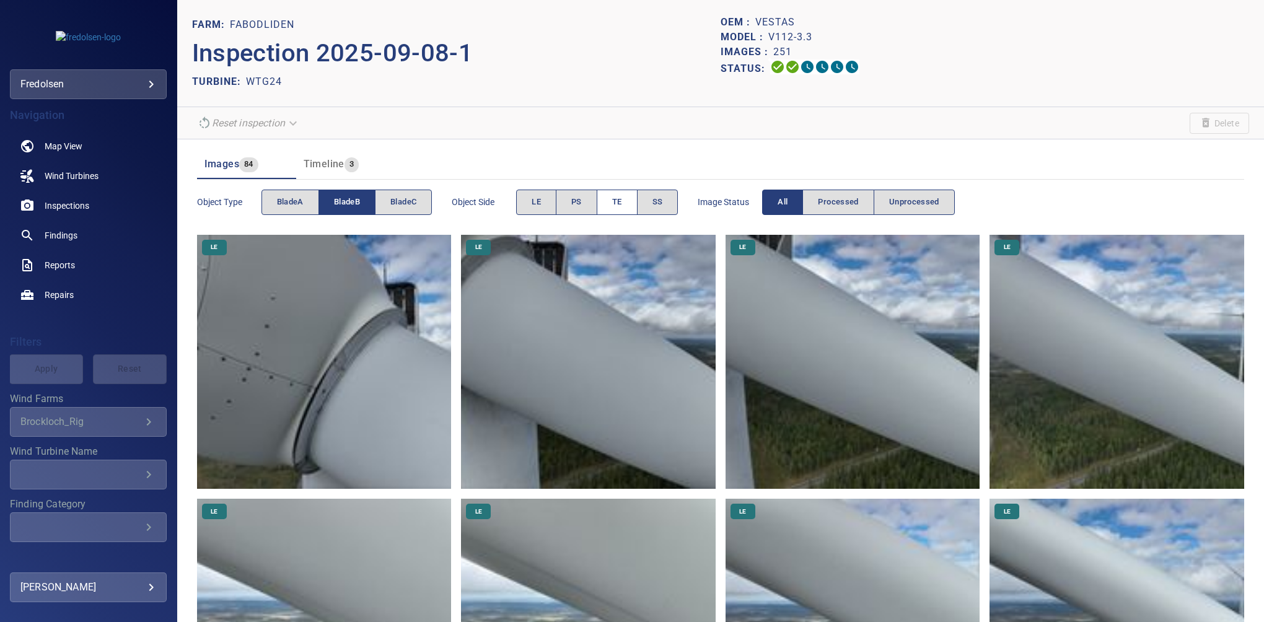
click at [613, 203] on button "TE" at bounding box center [617, 202] width 41 height 25
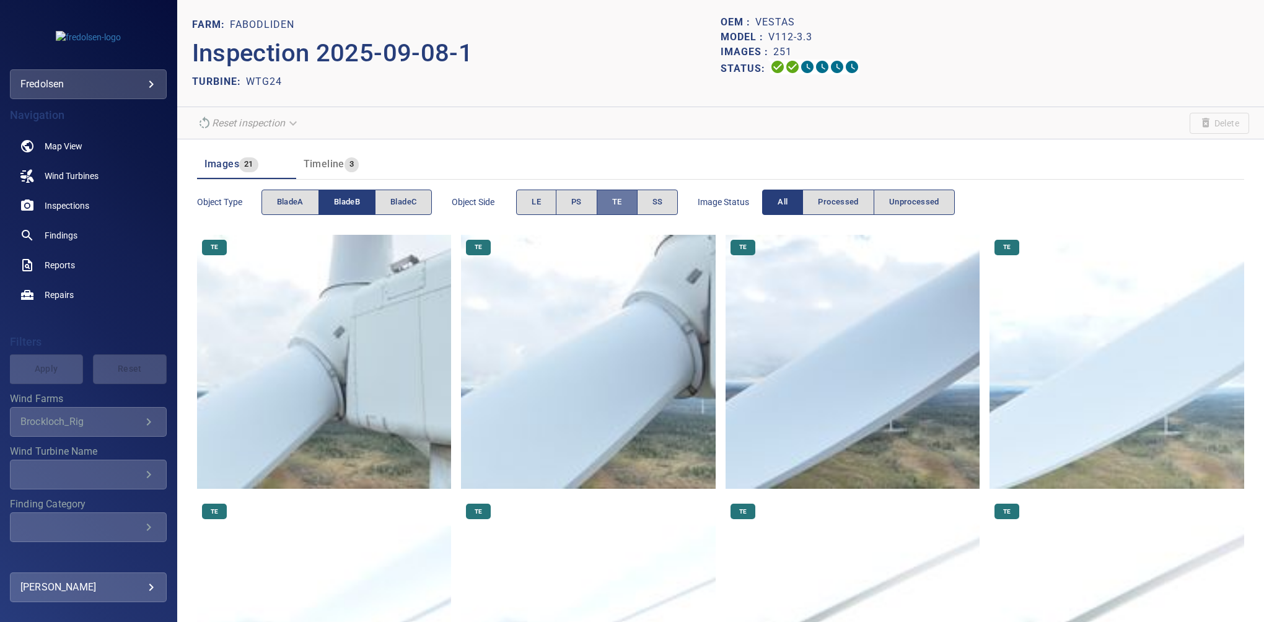
click at [614, 200] on button "TE" at bounding box center [617, 202] width 41 height 25
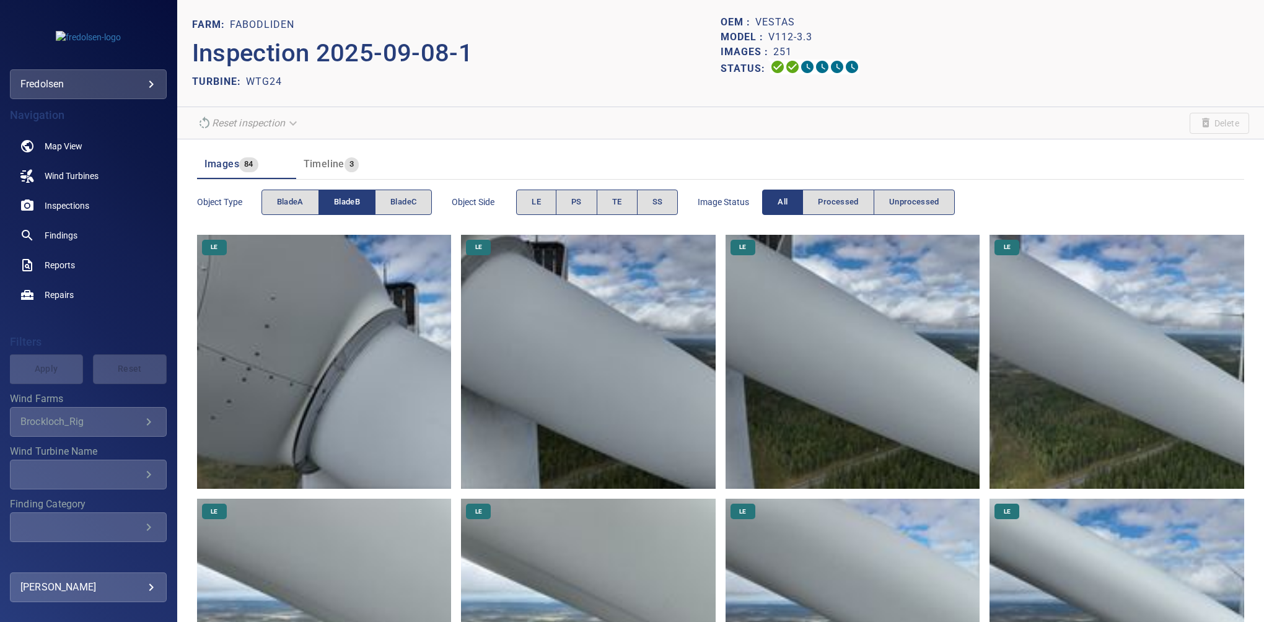
click at [680, 203] on div "Object type bladeA bladeB bladeC Object Side LE PS TE SS Image Status All Proce…" at bounding box center [720, 202] width 1047 height 35
click at [672, 206] on button "SS" at bounding box center [658, 202] width 42 height 25
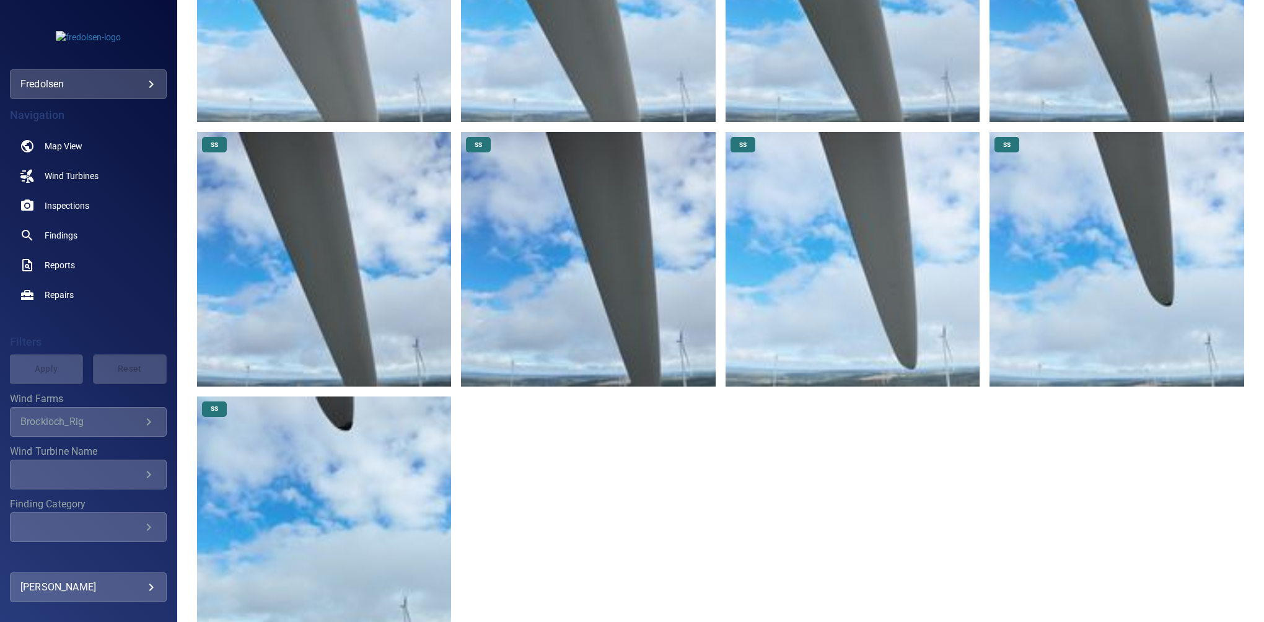
scroll to position [1205, 0]
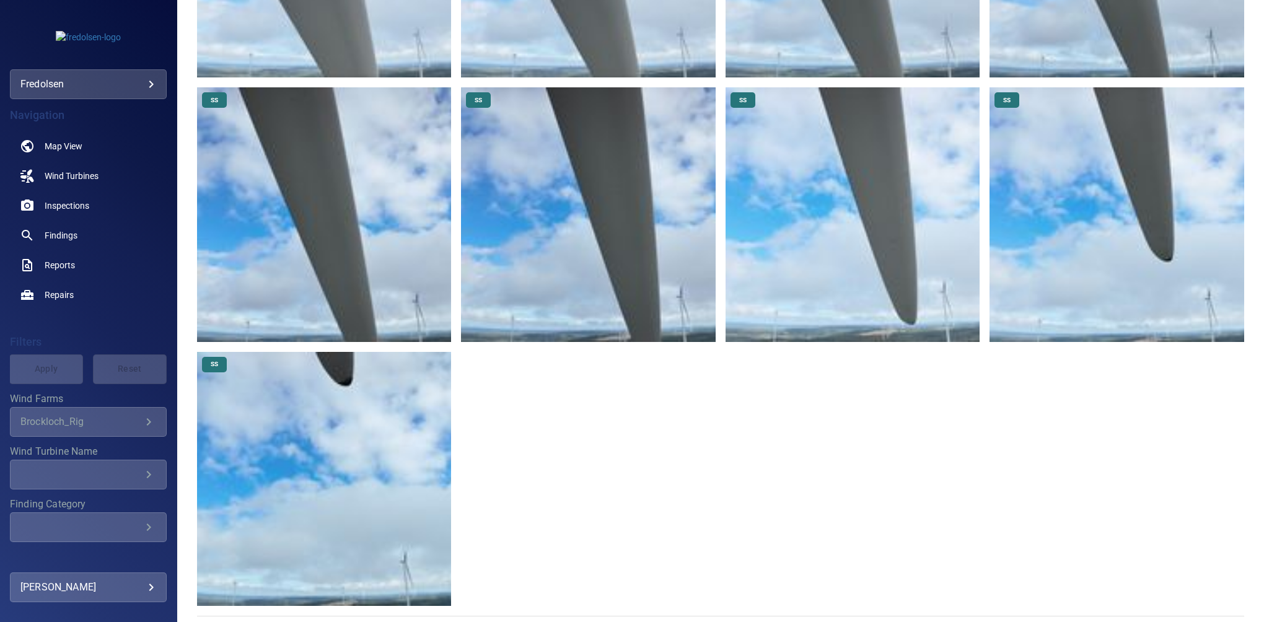
click at [351, 450] on img at bounding box center [324, 479] width 255 height 255
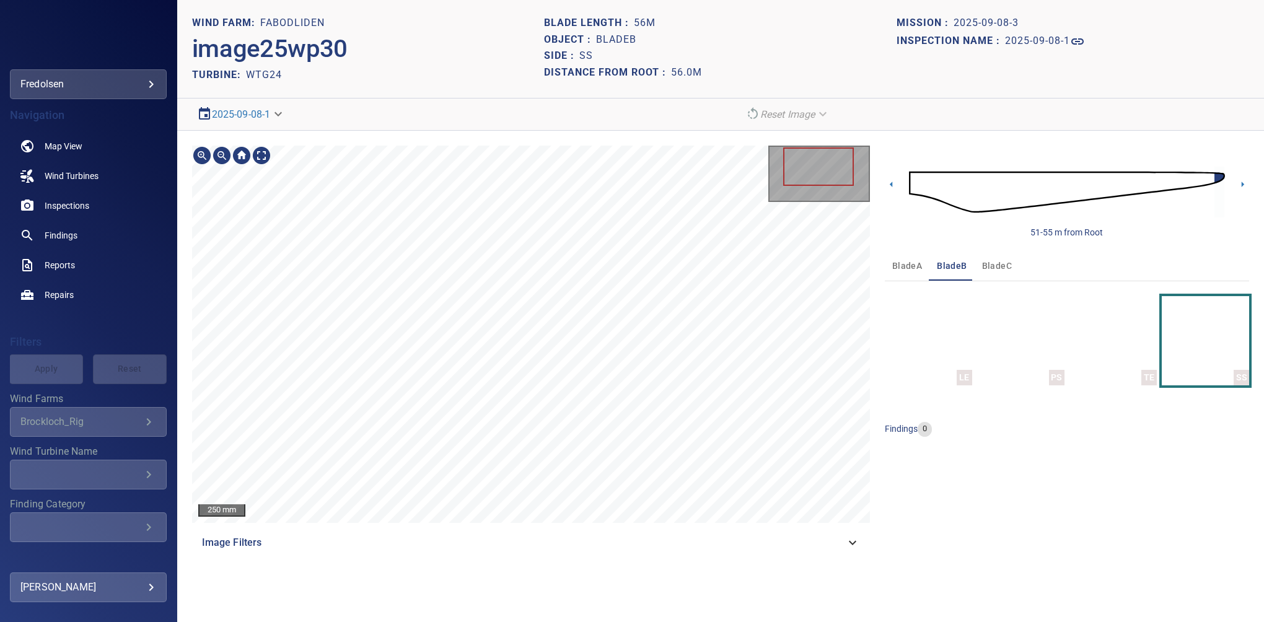
click at [627, 605] on section "**********" at bounding box center [720, 311] width 1087 height 622
click at [835, 538] on span "Image Filters" at bounding box center [523, 542] width 643 height 15
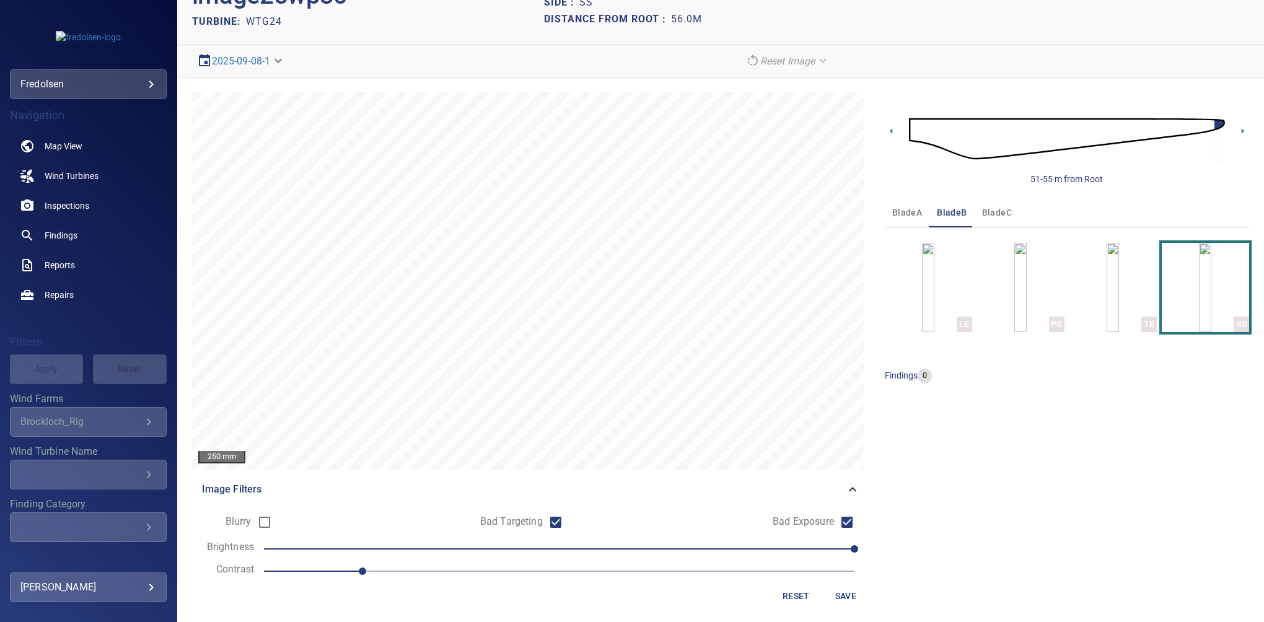
scroll to position [58, 0]
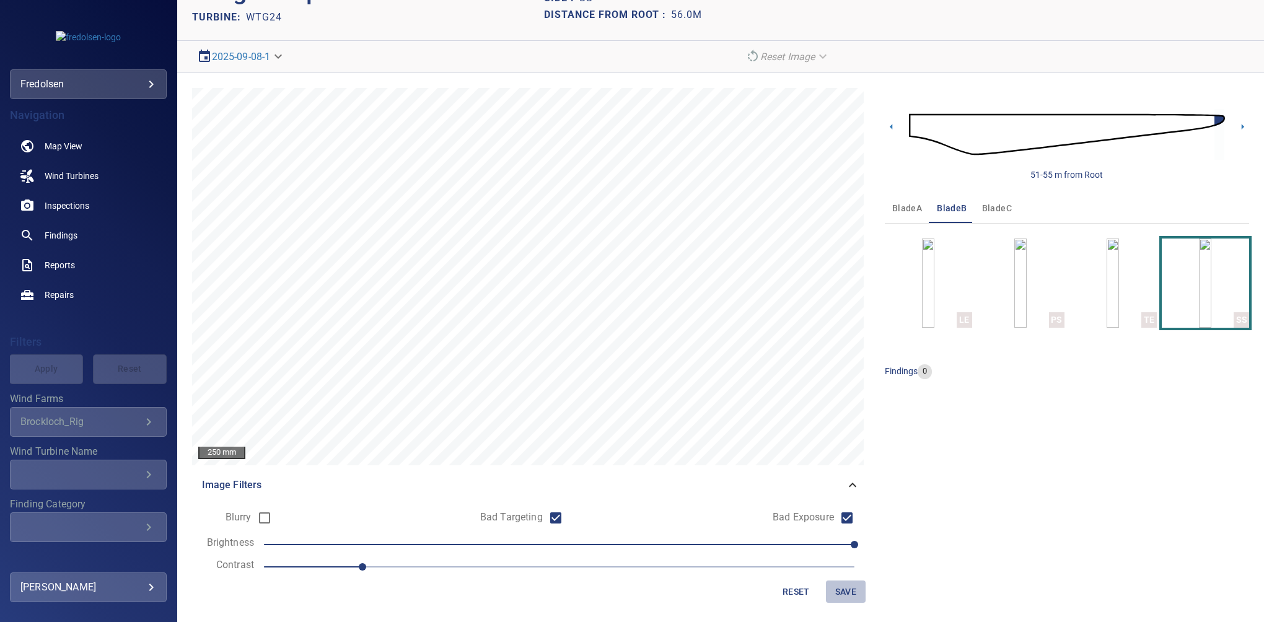
click at [848, 589] on span "Save" at bounding box center [846, 591] width 30 height 15
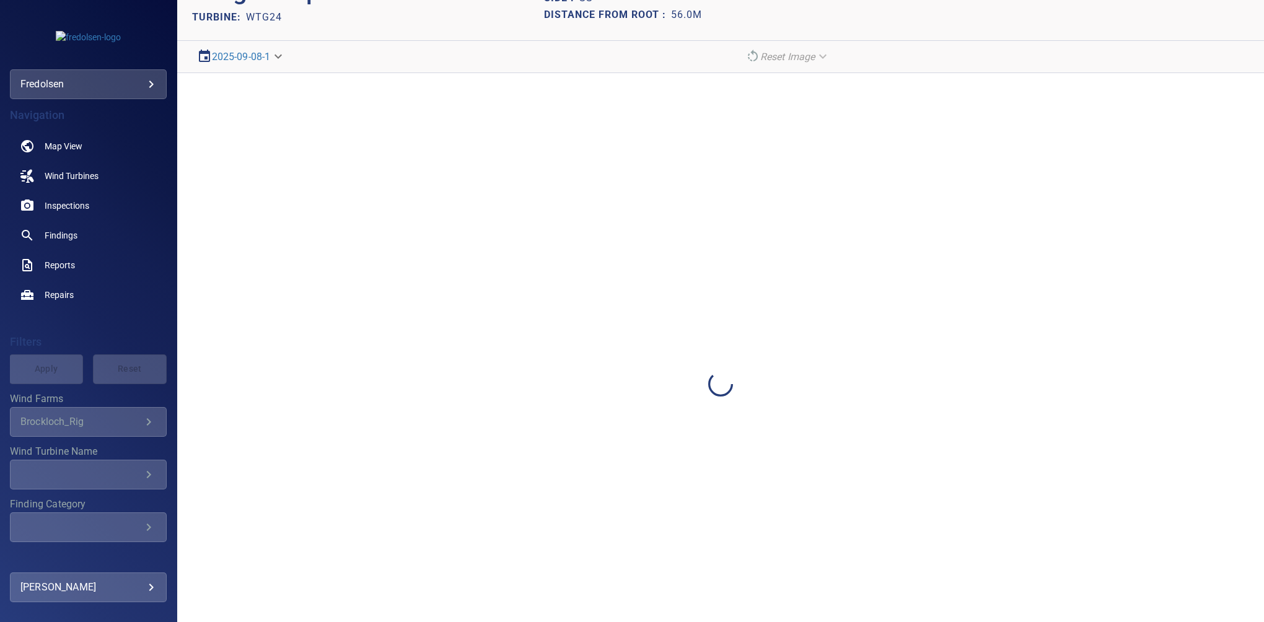
scroll to position [0, 0]
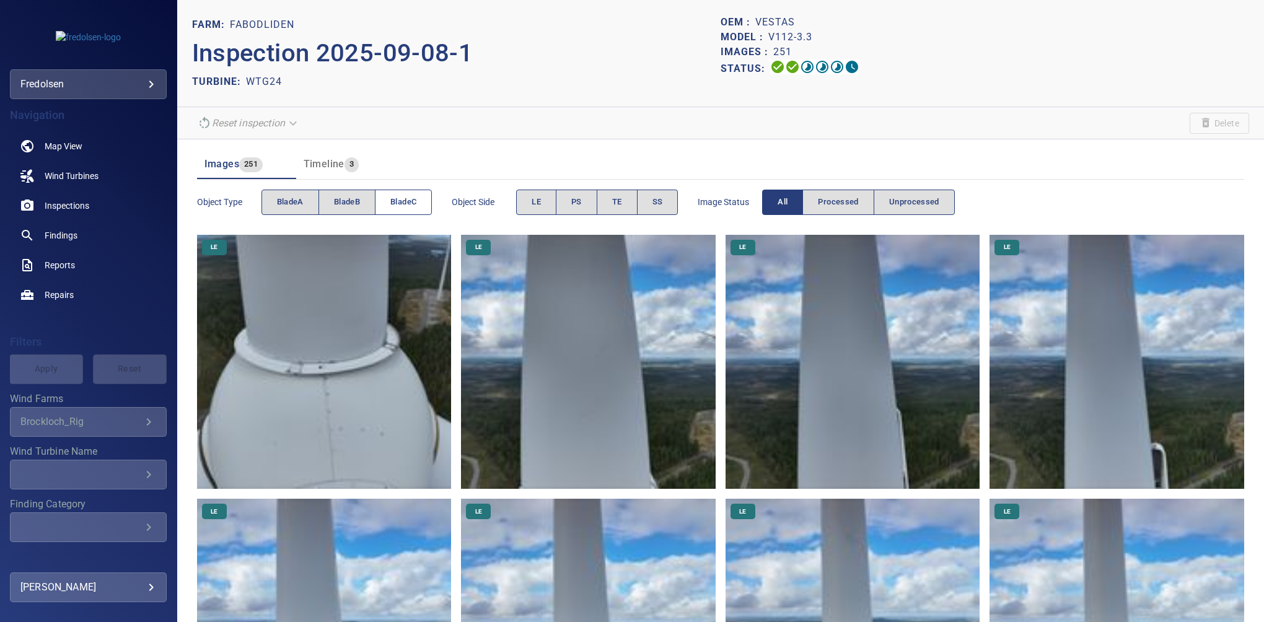
click at [399, 200] on span "bladeC" at bounding box center [403, 202] width 26 height 14
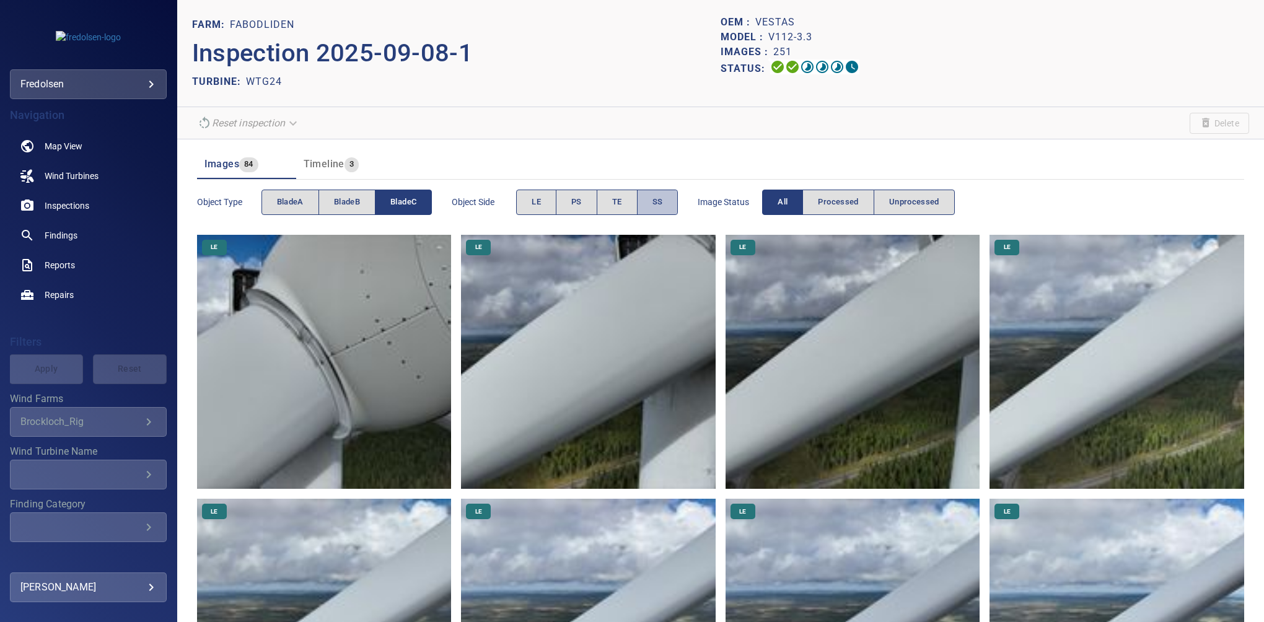
click at [657, 205] on span "SS" at bounding box center [658, 202] width 11 height 14
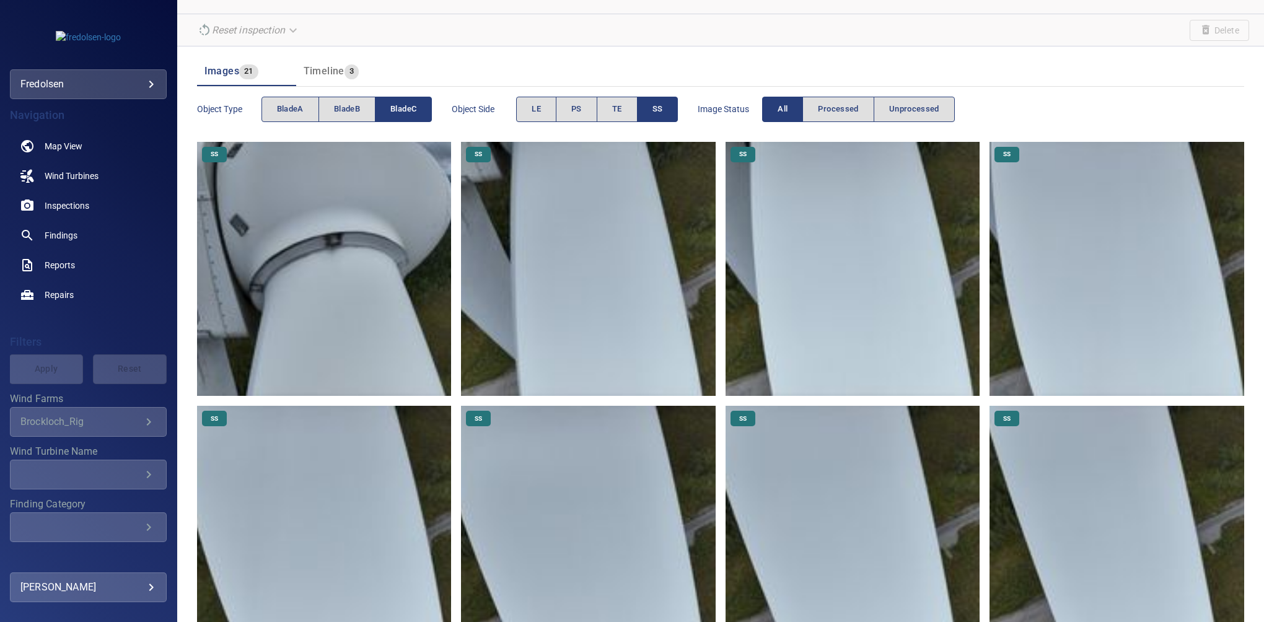
scroll to position [73, 0]
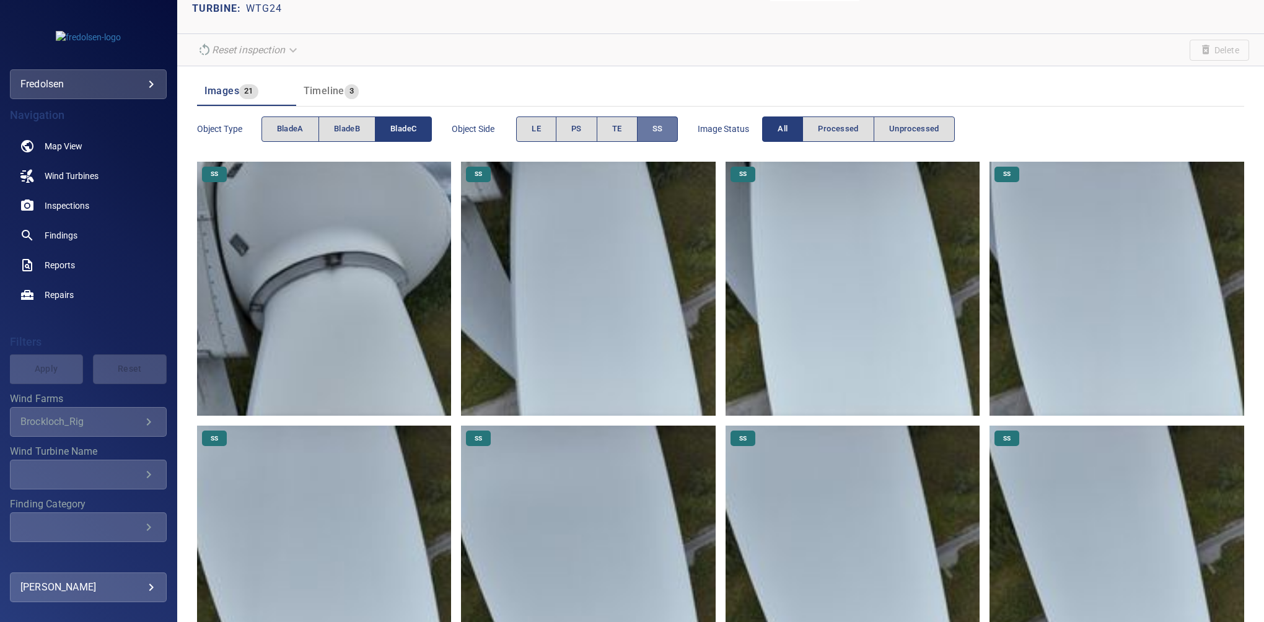
click at [650, 126] on button "SS" at bounding box center [658, 129] width 42 height 25
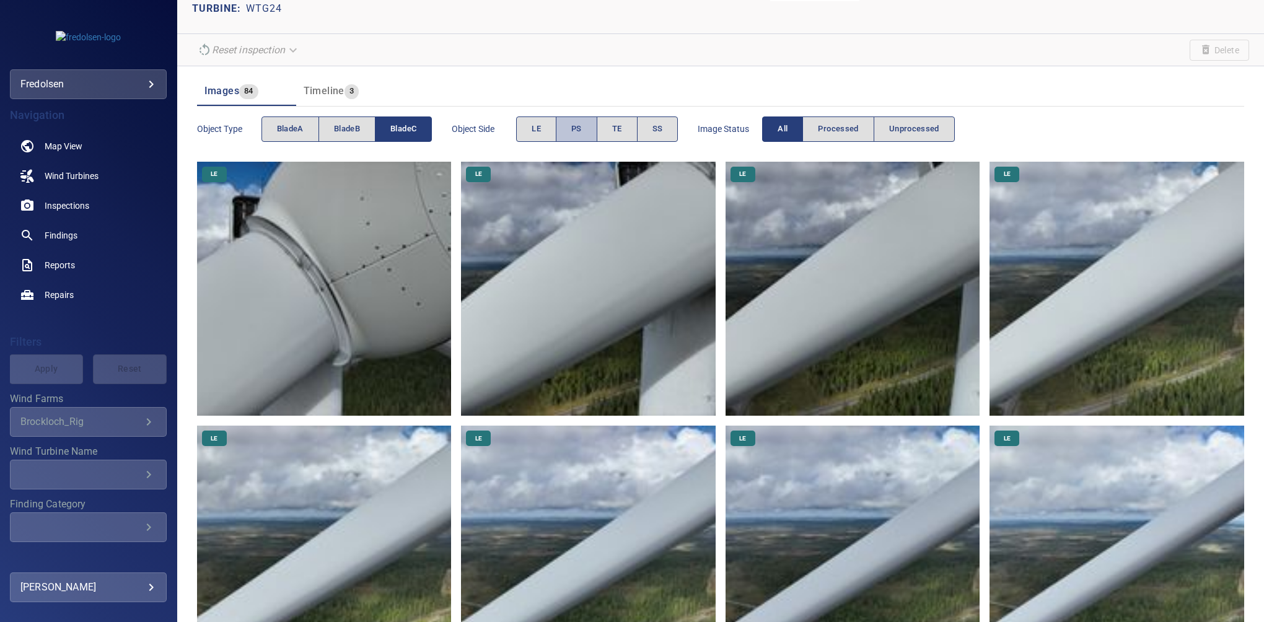
click at [563, 133] on button "PS" at bounding box center [577, 129] width 42 height 25
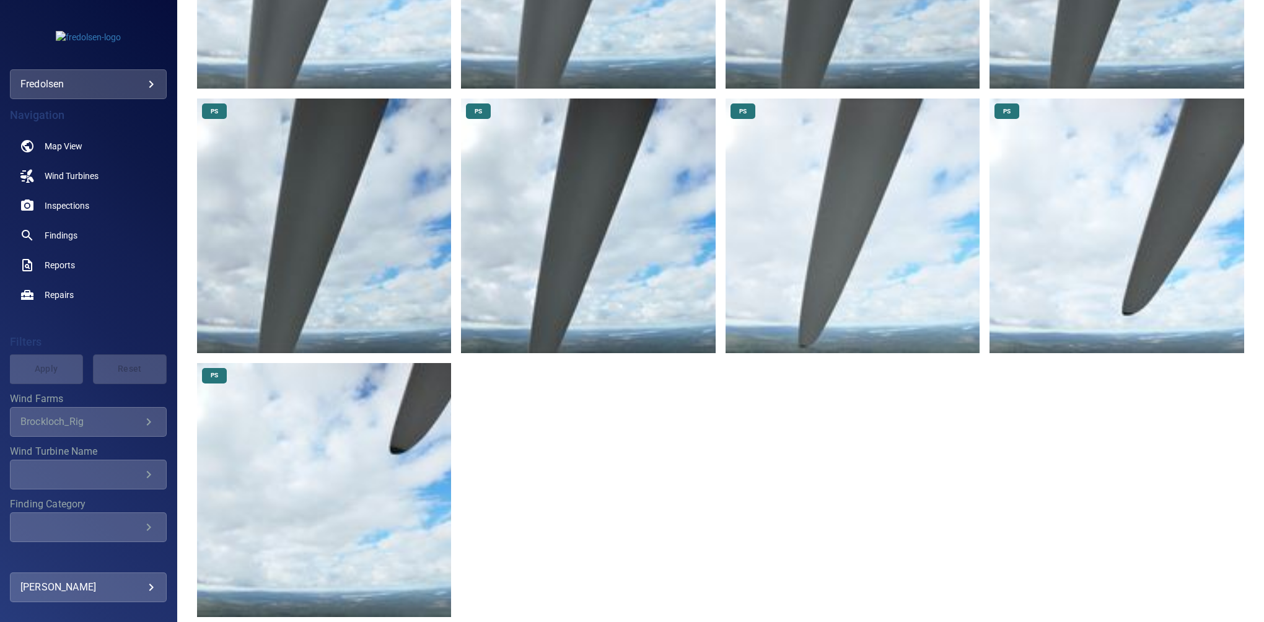
scroll to position [1205, 0]
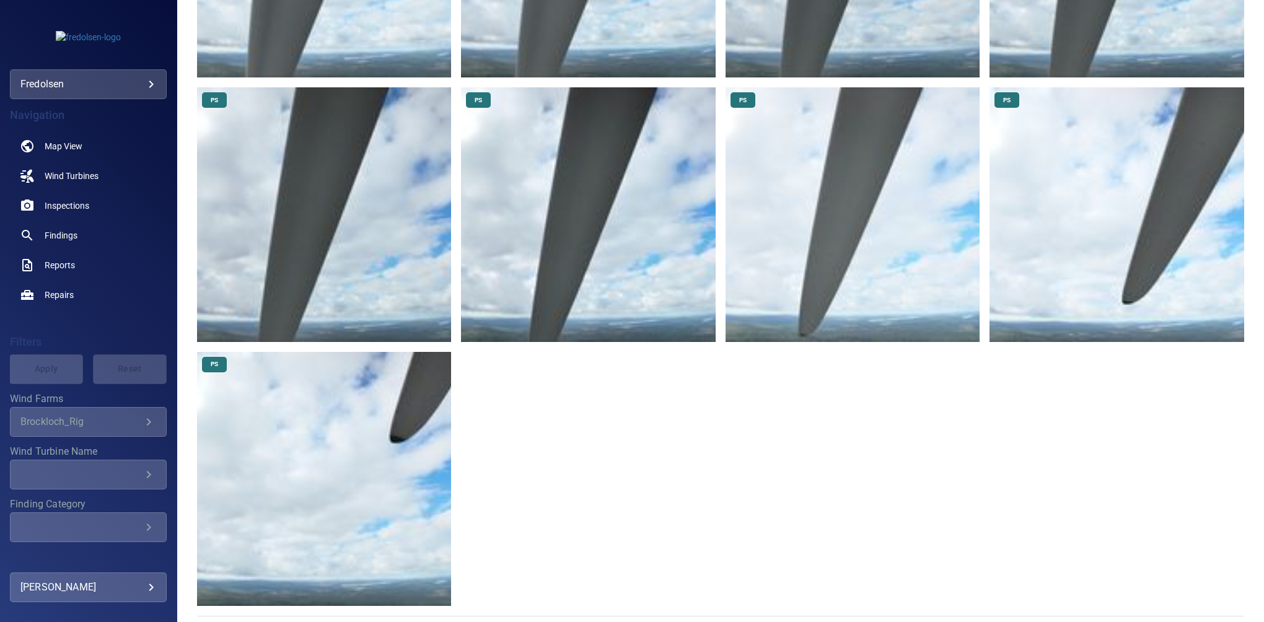
click at [384, 464] on img at bounding box center [324, 479] width 255 height 255
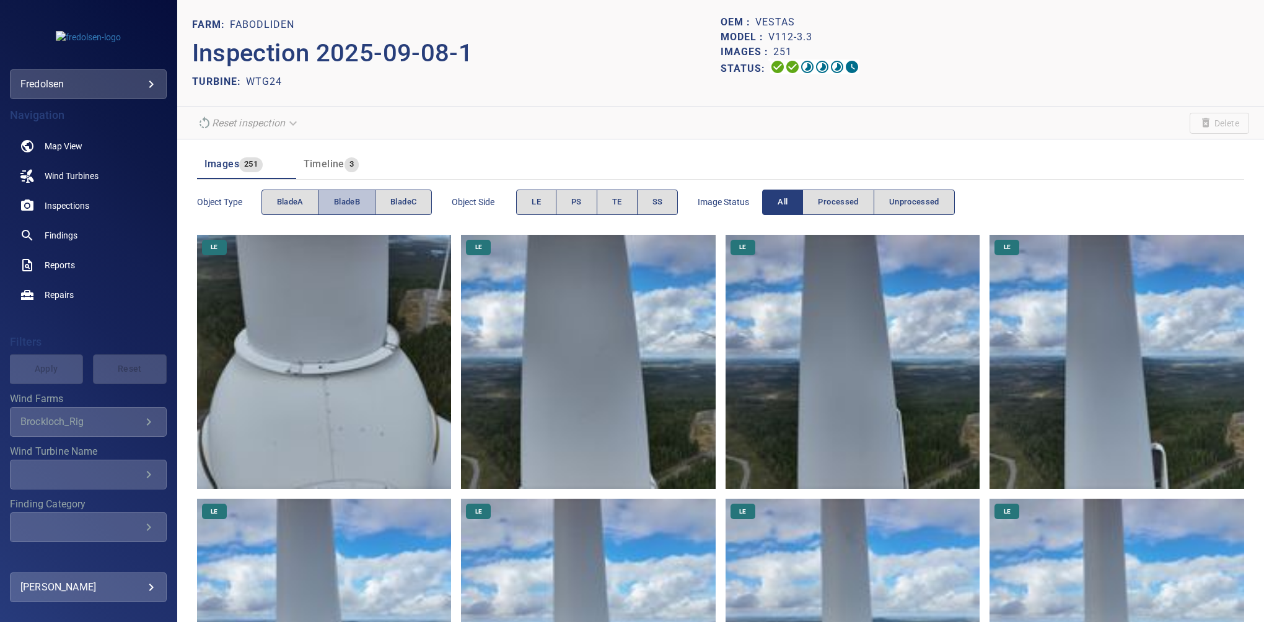
click at [349, 200] on span "bladeB" at bounding box center [347, 202] width 26 height 14
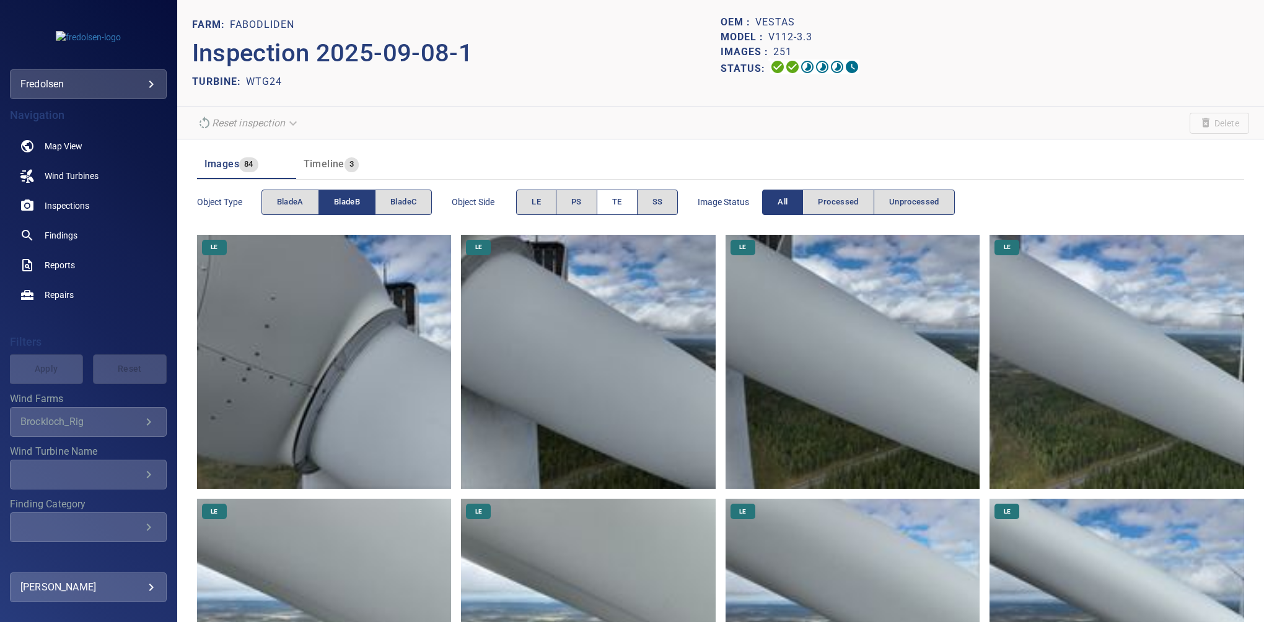
click at [626, 206] on button "TE" at bounding box center [617, 202] width 41 height 25
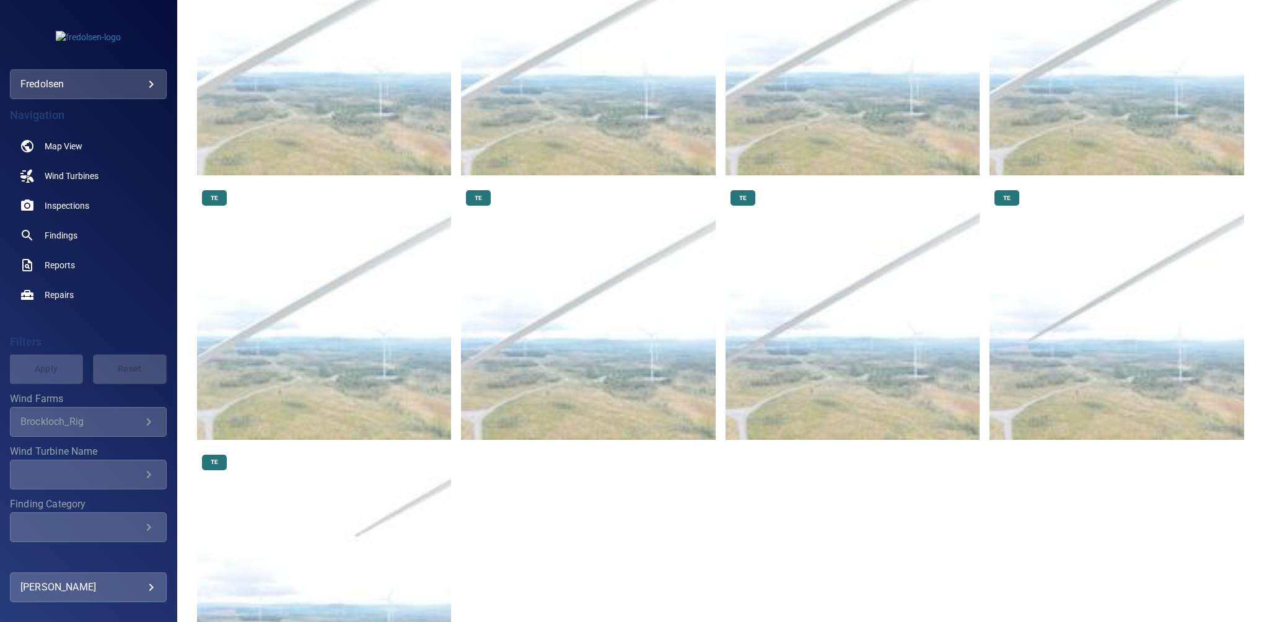
scroll to position [1035, 0]
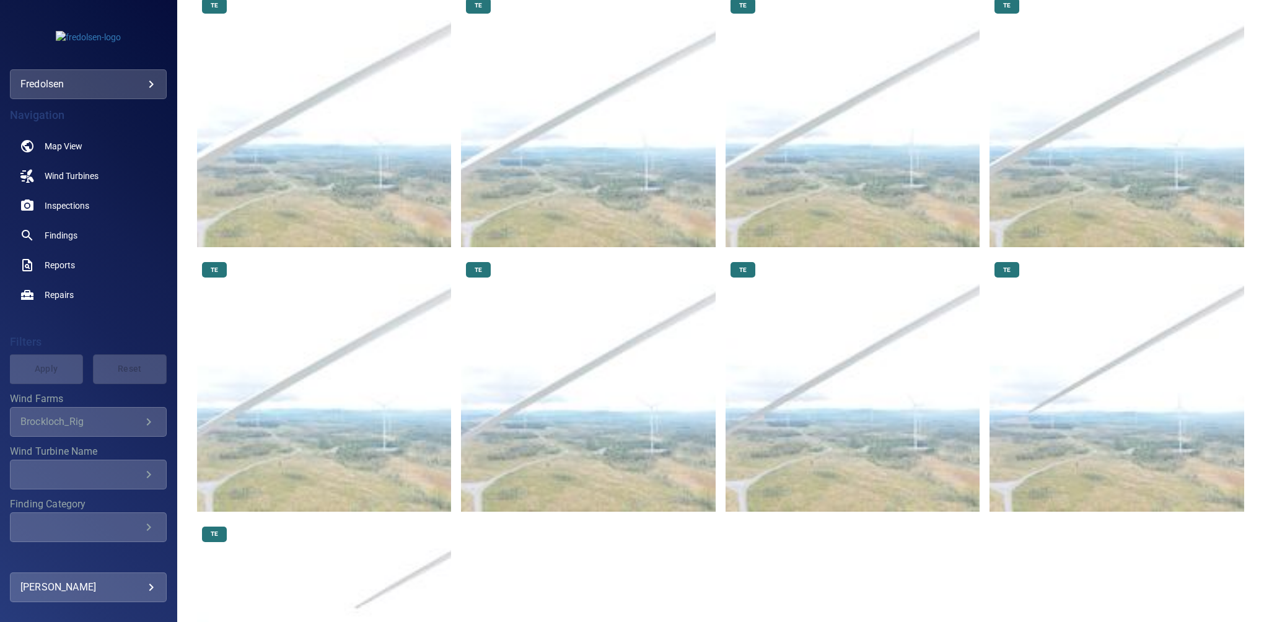
click at [585, 341] on img at bounding box center [588, 384] width 255 height 255
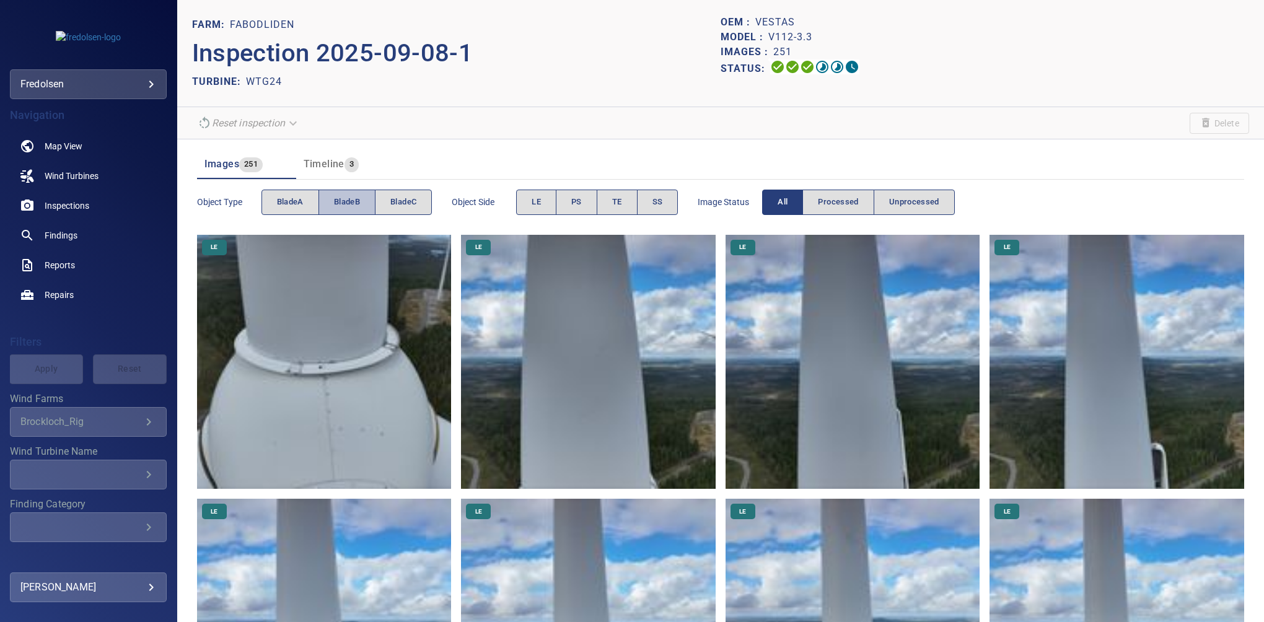
click at [355, 193] on button "bladeB" at bounding box center [347, 202] width 57 height 25
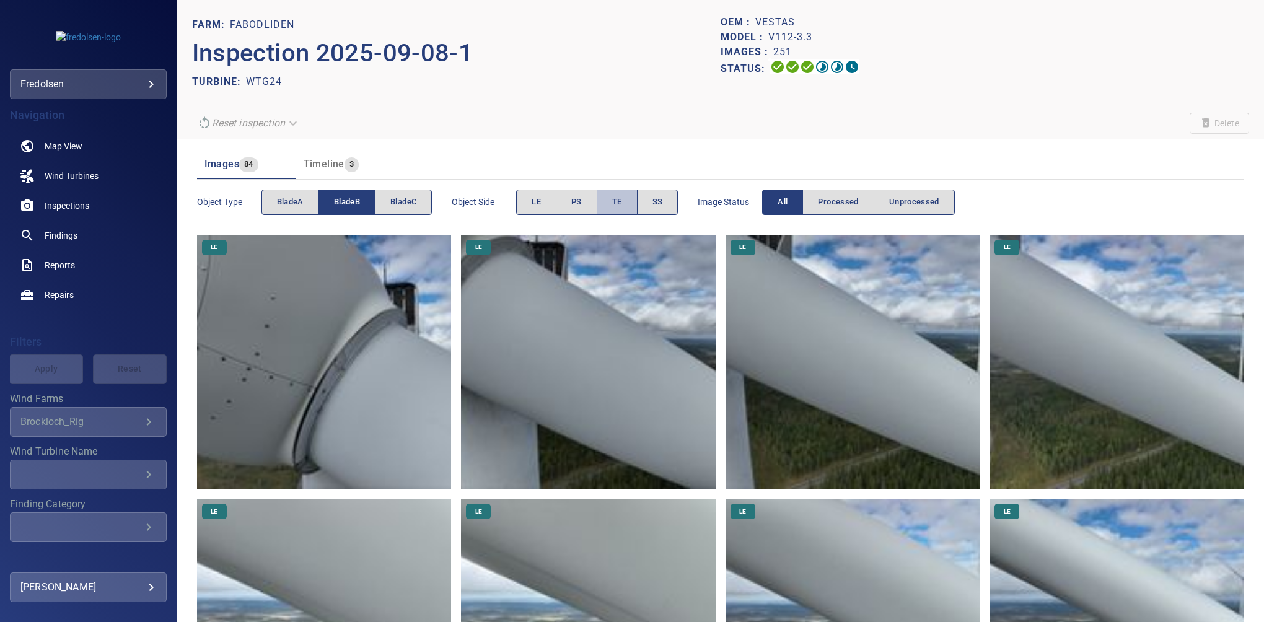
click at [615, 208] on span "TE" at bounding box center [617, 202] width 10 height 14
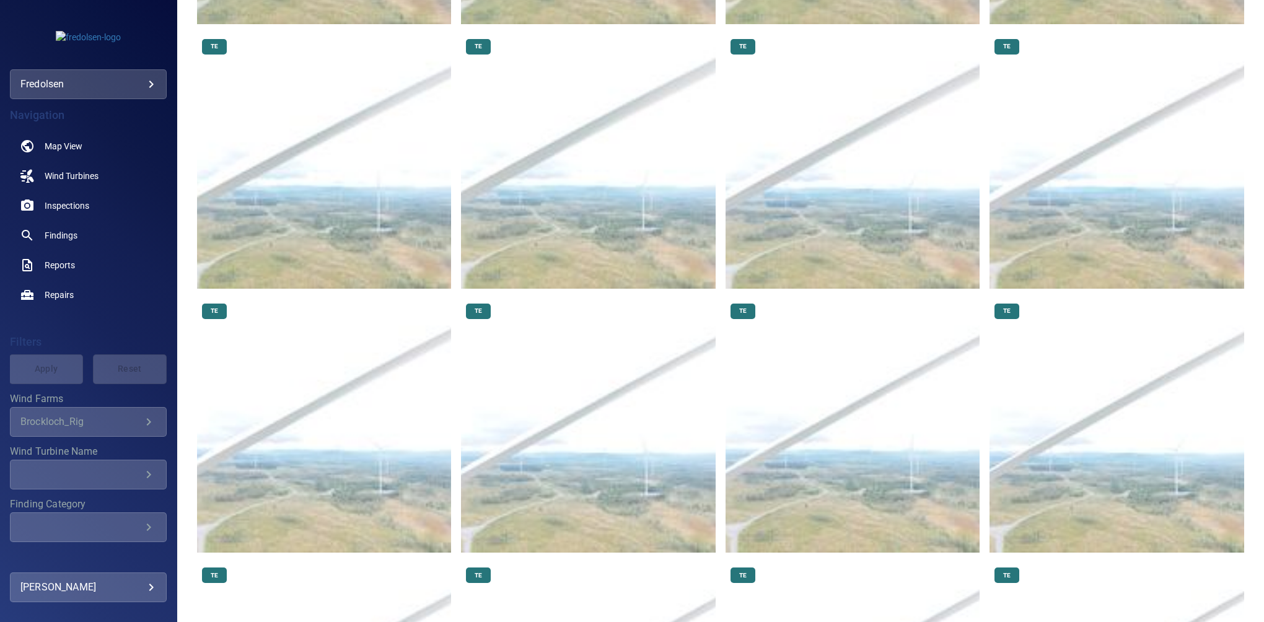
scroll to position [710, 0]
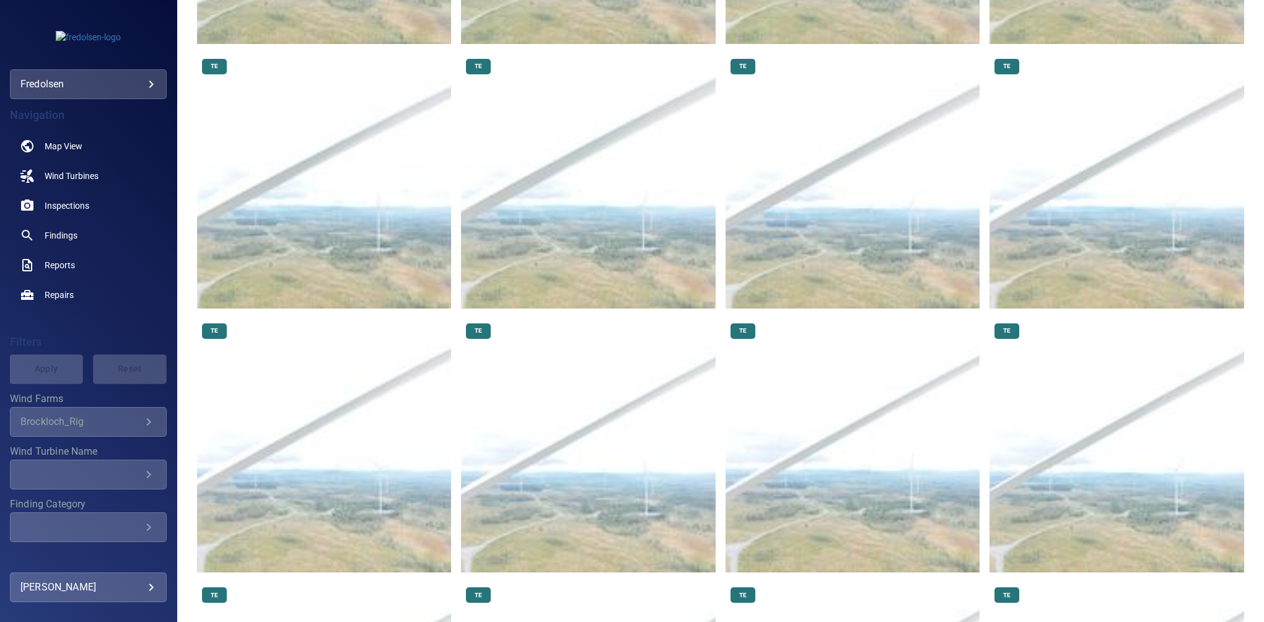
click at [520, 429] on img at bounding box center [588, 446] width 255 height 255
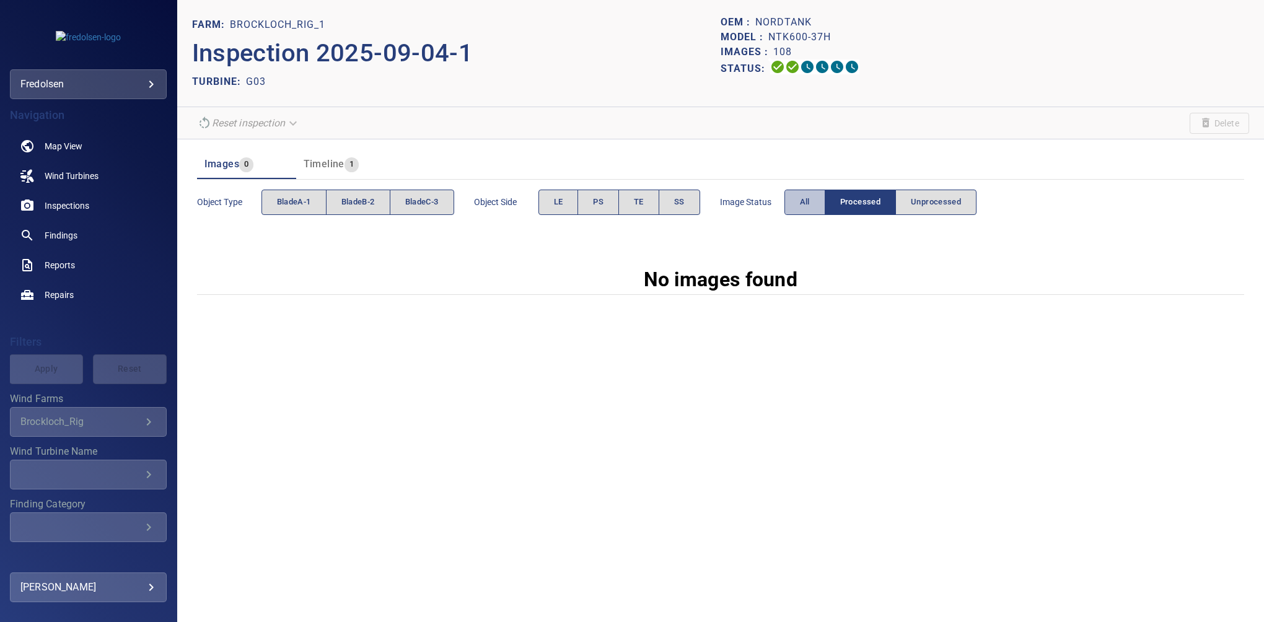
click at [798, 204] on button "All" at bounding box center [805, 202] width 41 height 25
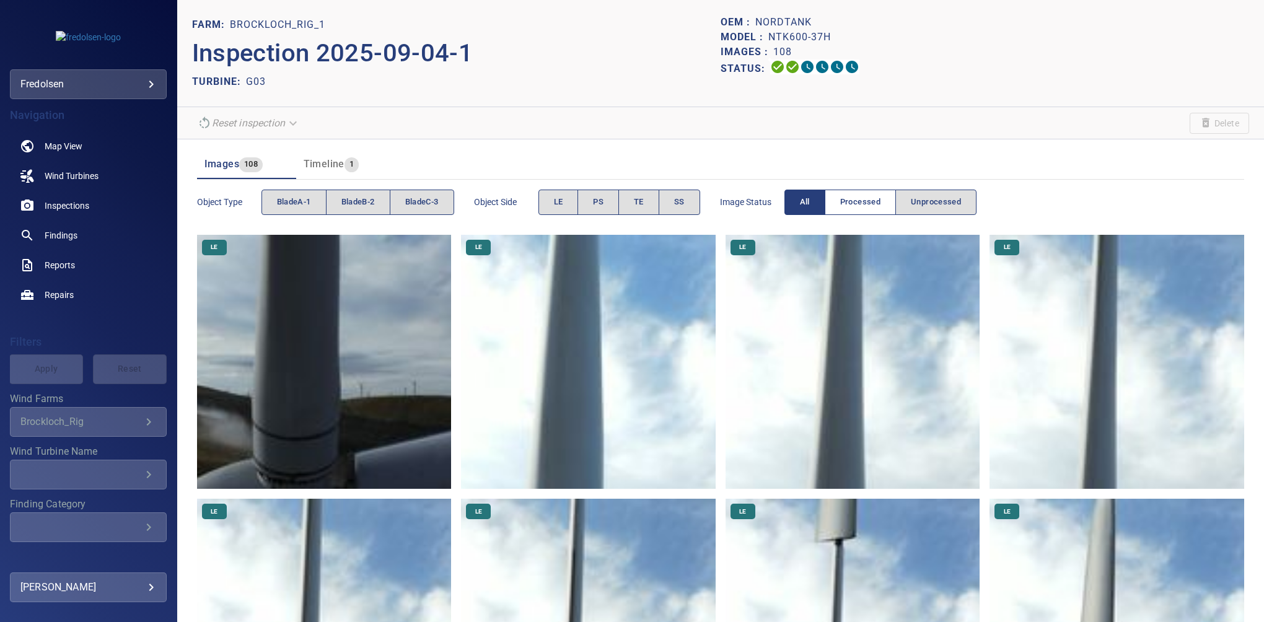
click at [872, 202] on span "Processed" at bounding box center [860, 202] width 40 height 14
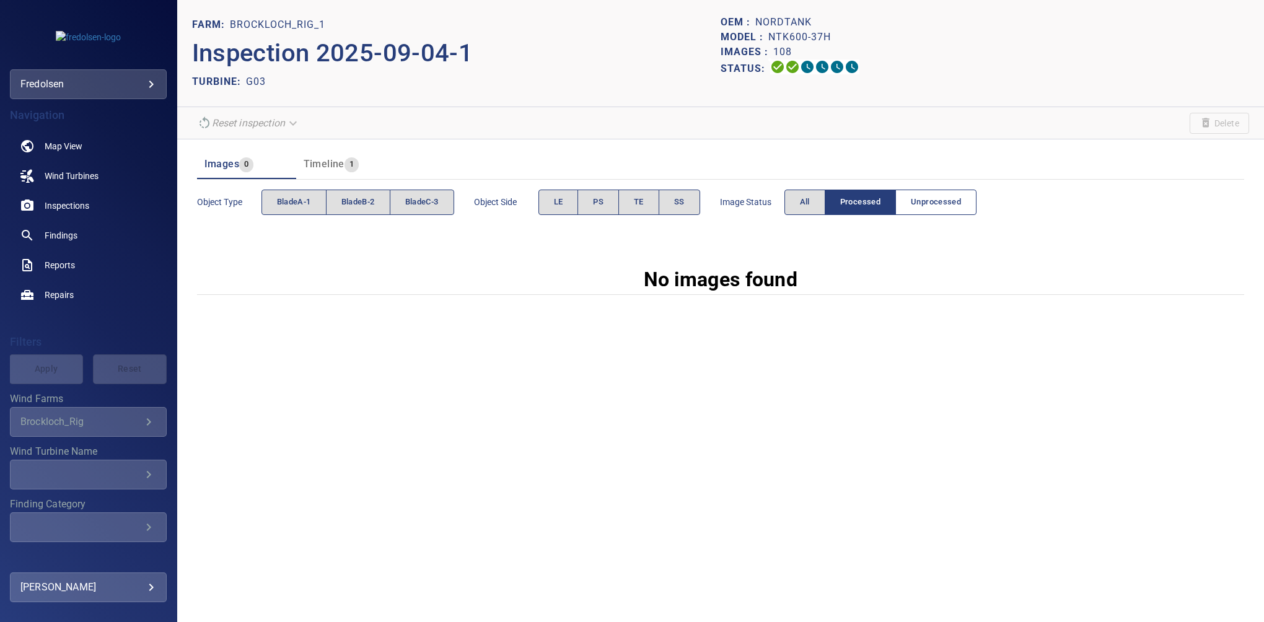
click at [932, 201] on span "Unprocessed" at bounding box center [936, 202] width 50 height 14
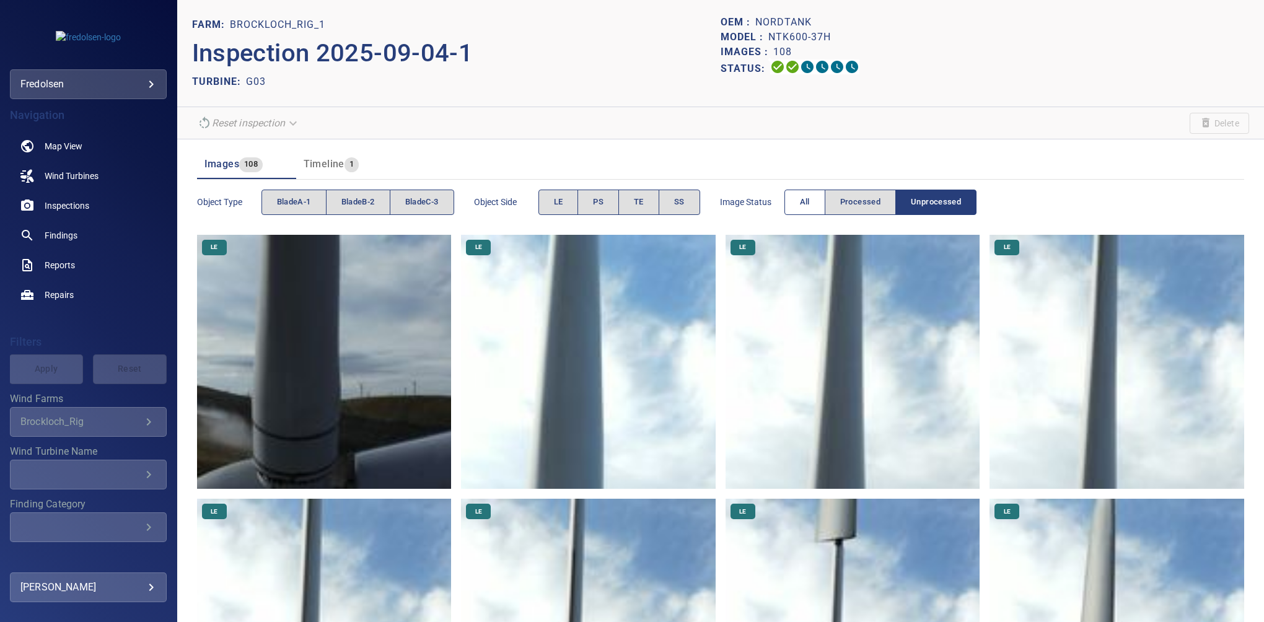
click at [809, 198] on span "All" at bounding box center [805, 202] width 10 height 14
drag, startPoint x: 1253, startPoint y: 41, endPoint x: 1264, endPoint y: 63, distance: 24.4
click at [1264, 63] on html "**********" at bounding box center [632, 311] width 1264 height 622
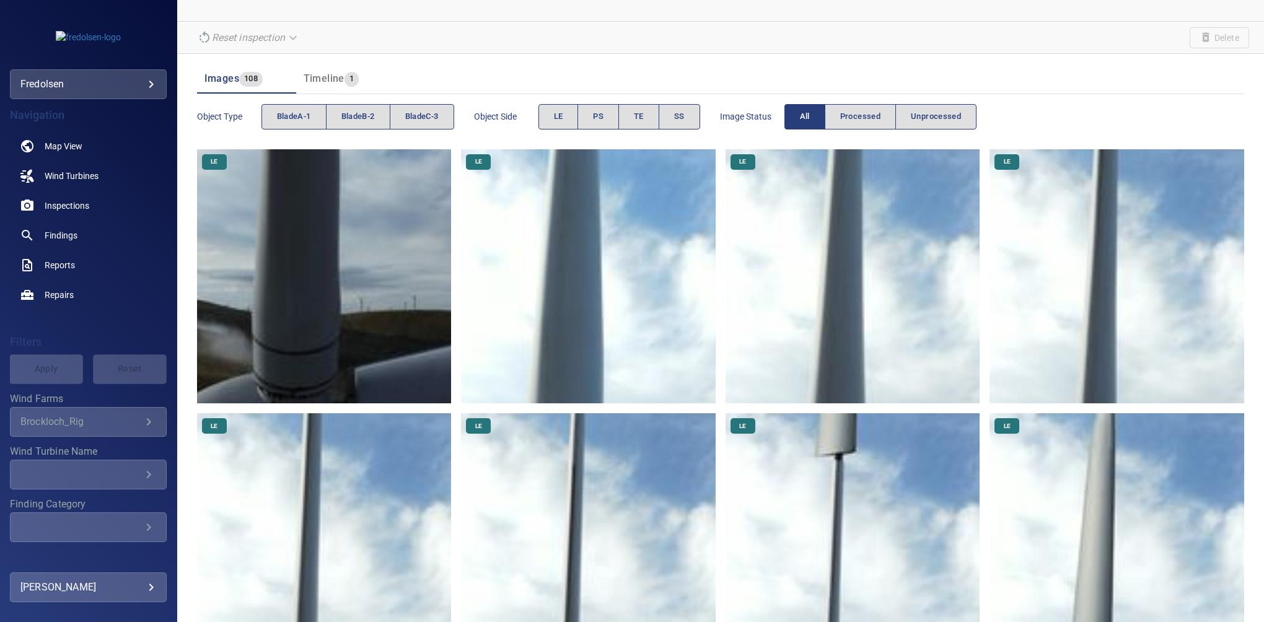
scroll to position [55, 0]
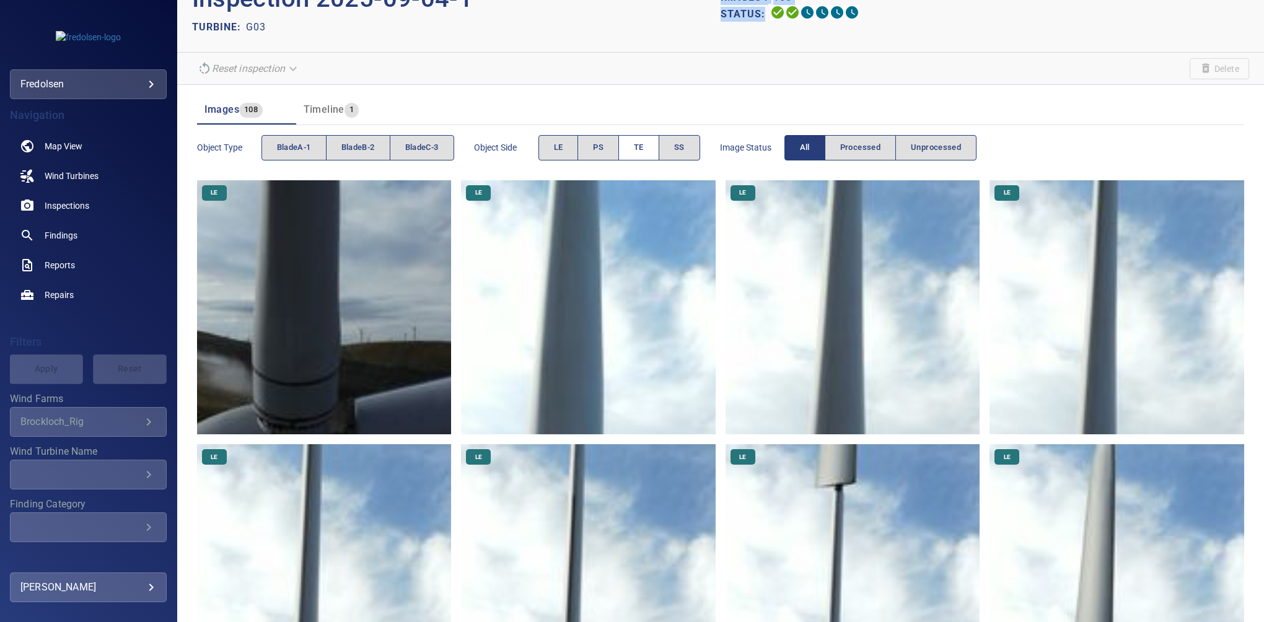
click at [647, 146] on button "TE" at bounding box center [638, 147] width 41 height 25
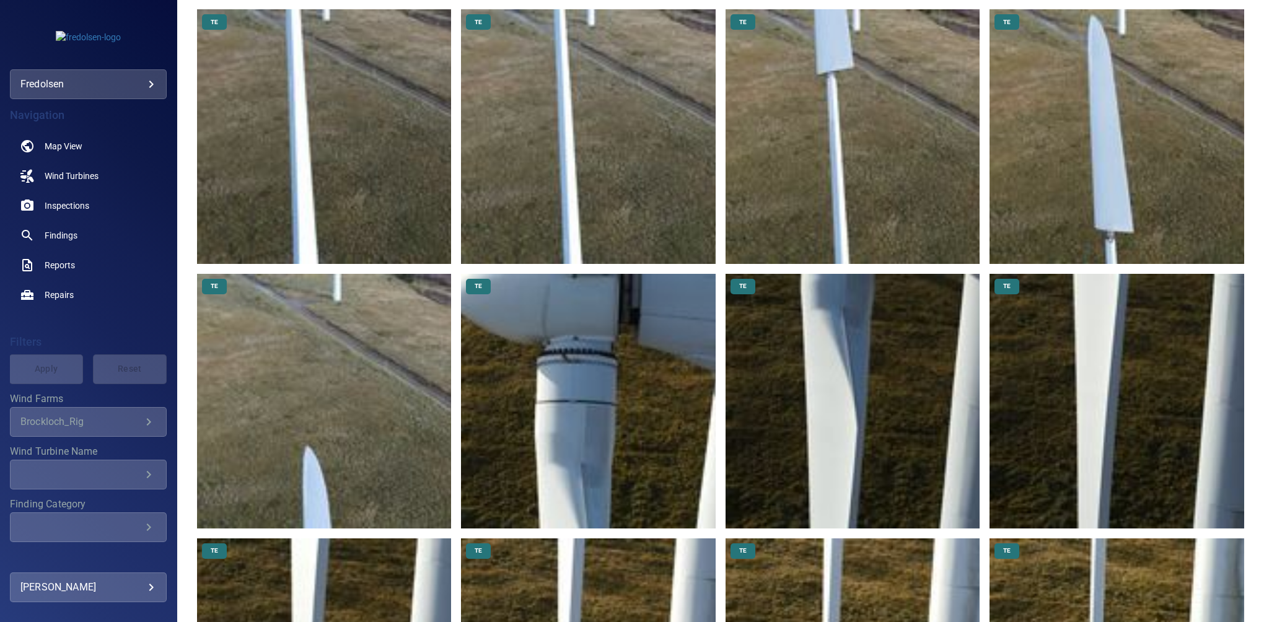
scroll to position [0, 0]
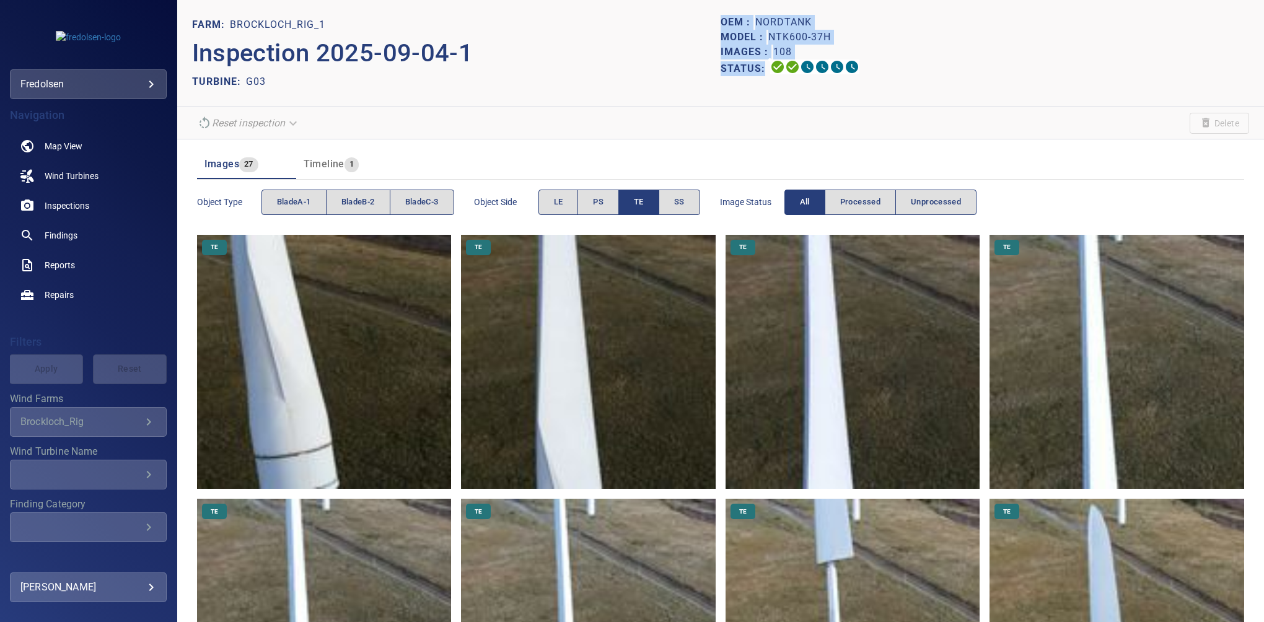
click at [633, 202] on button "TE" at bounding box center [638, 202] width 41 height 25
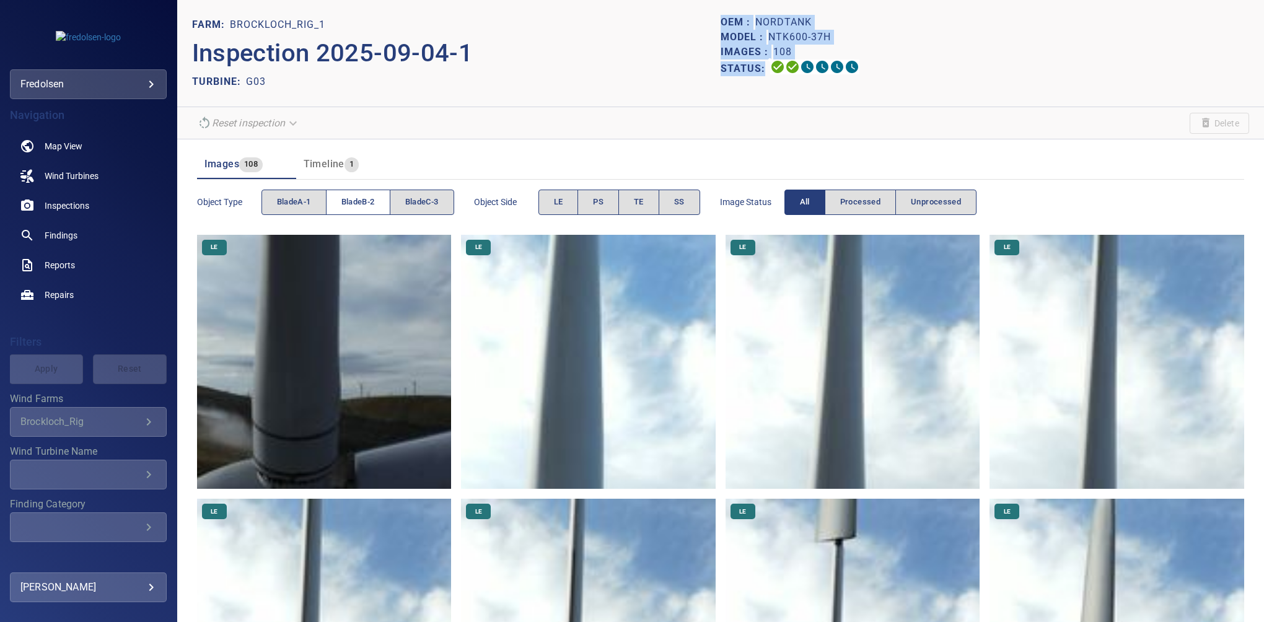
click at [366, 203] on span "bladeB-2" at bounding box center [357, 202] width 33 height 14
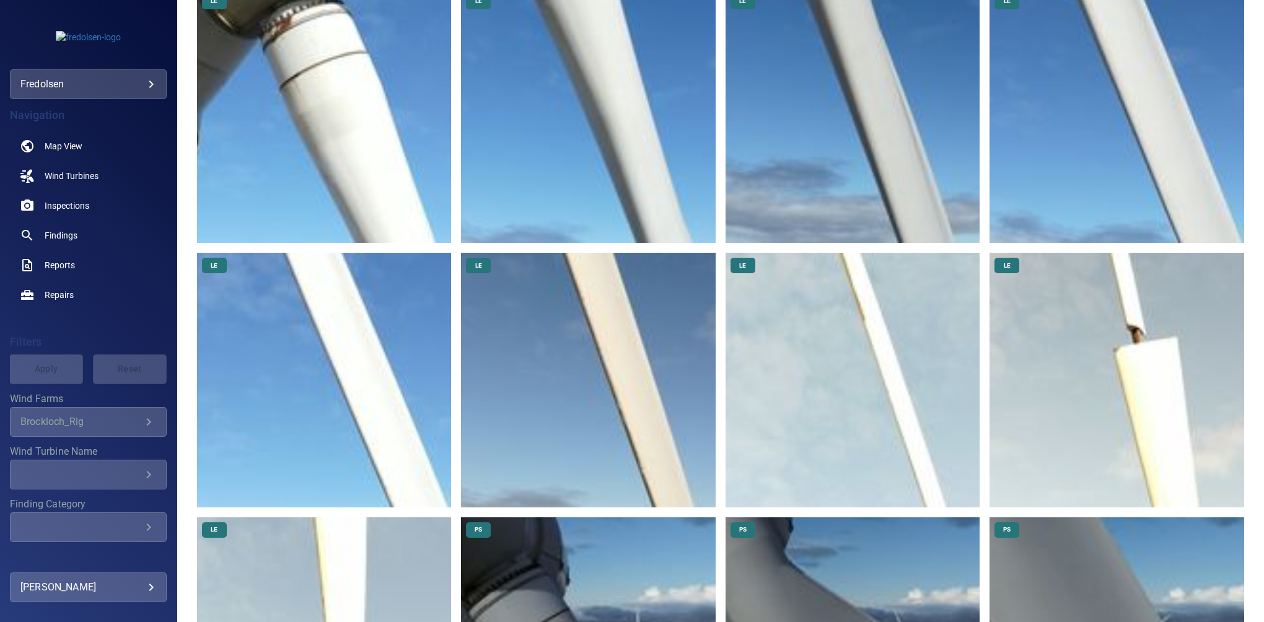
scroll to position [332, 0]
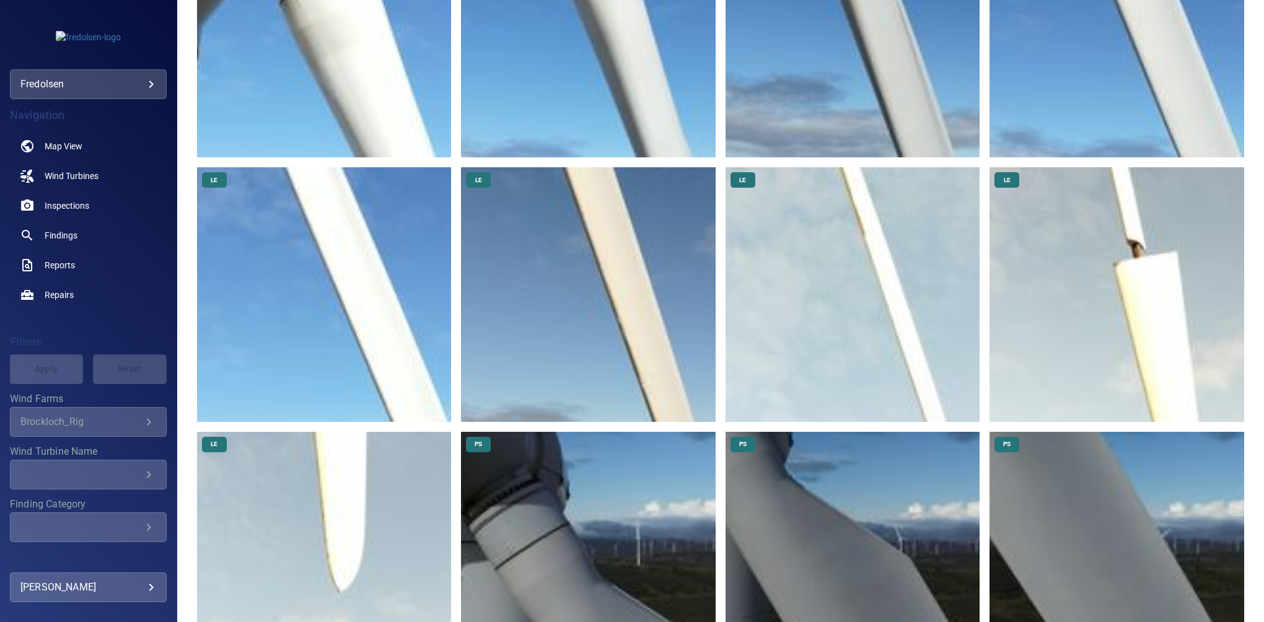
drag, startPoint x: 1254, startPoint y: 206, endPoint x: 1256, endPoint y: 183, distance: 23.6
click at [1256, 183] on div "FARM: Brockloch_Rig_1 Inspection 2025-09-04-1 TURBINE: G03 OEM : Nordtank Model…" at bounding box center [720, 311] width 1087 height 622
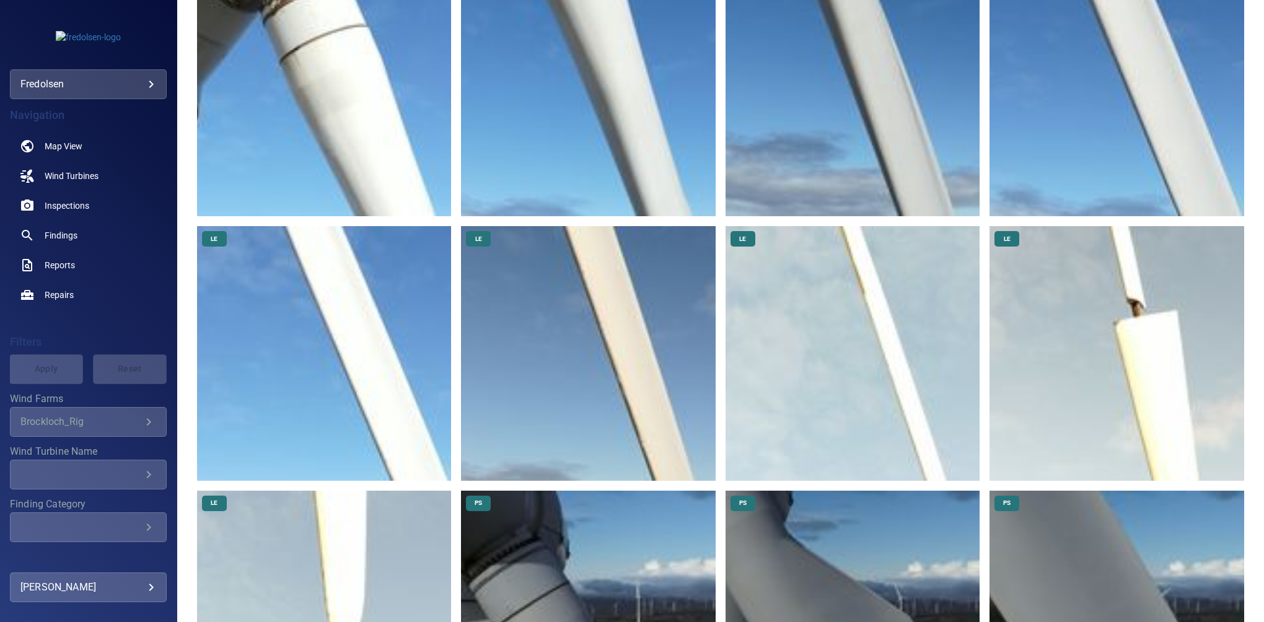
scroll to position [0, 0]
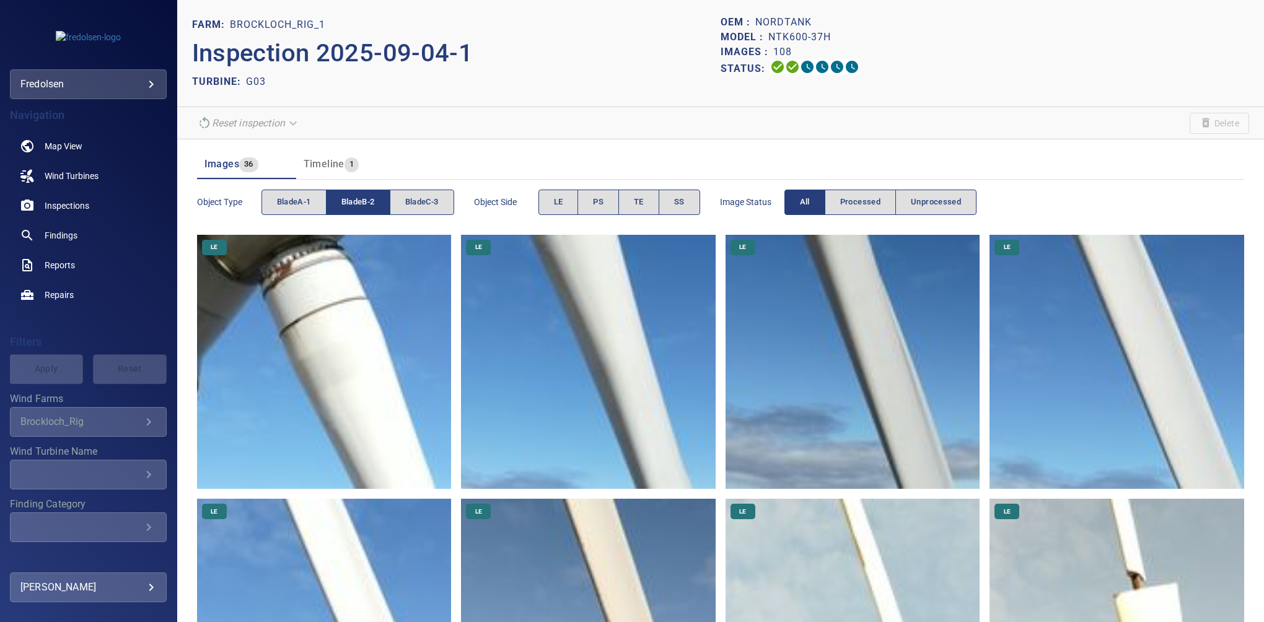
click at [362, 196] on span "bladeB-2" at bounding box center [357, 202] width 33 height 14
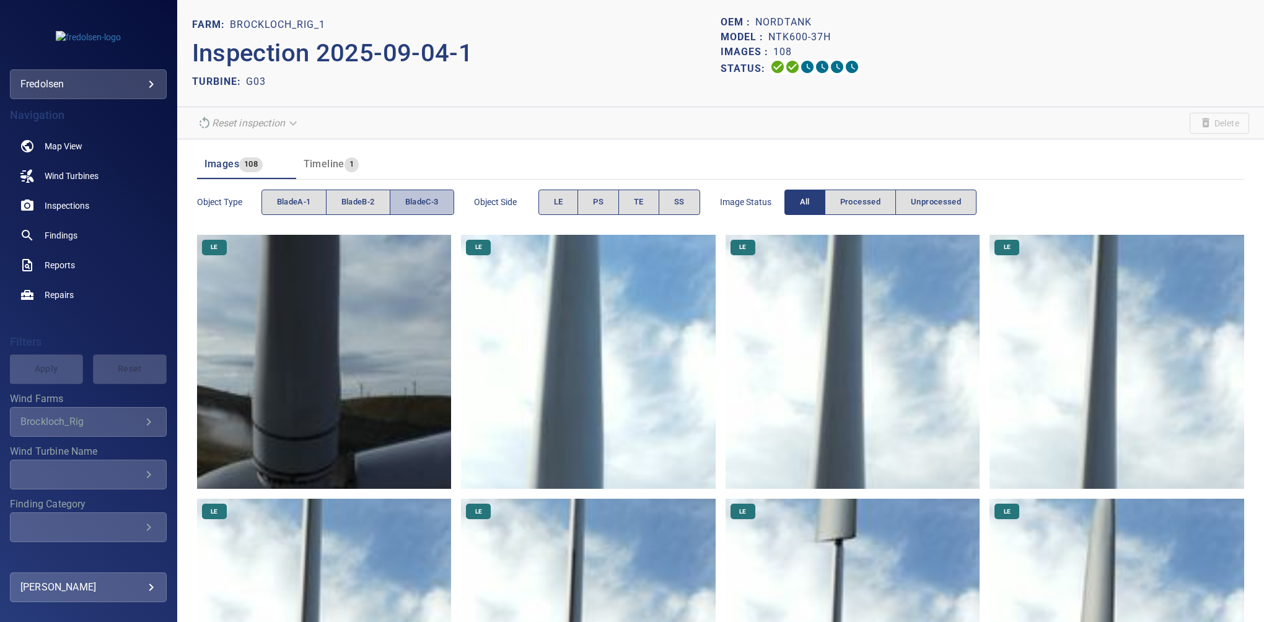
click at [429, 200] on span "bladeC-3" at bounding box center [421, 202] width 33 height 14
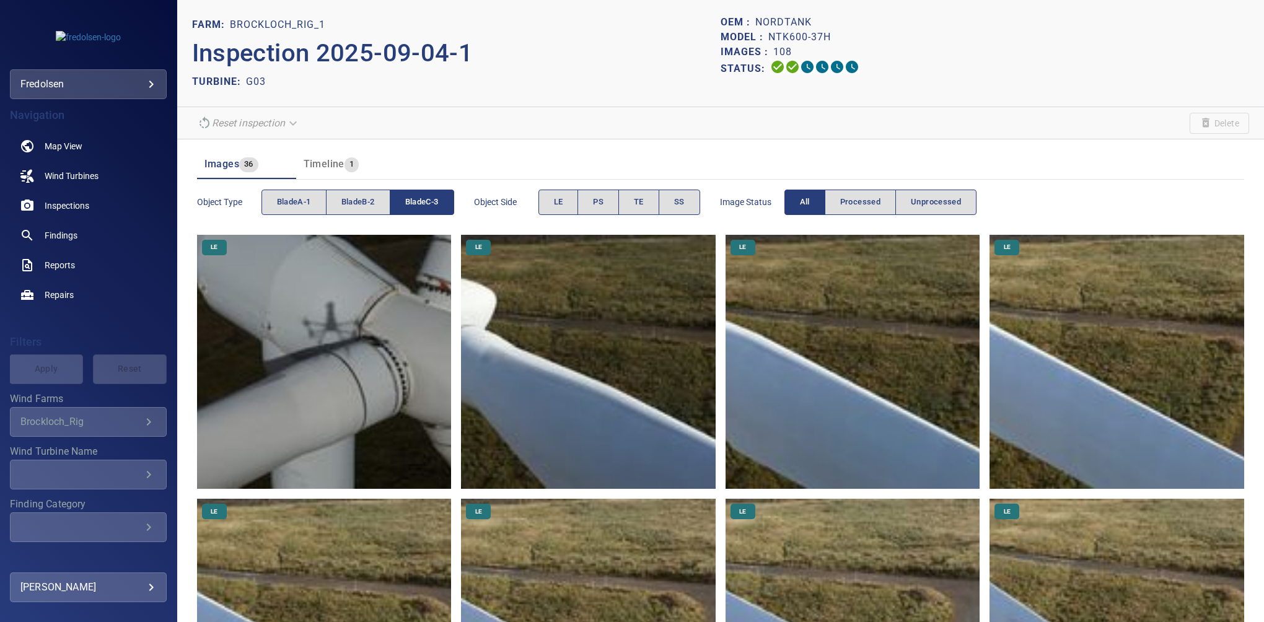
click at [359, 341] on img at bounding box center [324, 362] width 255 height 255
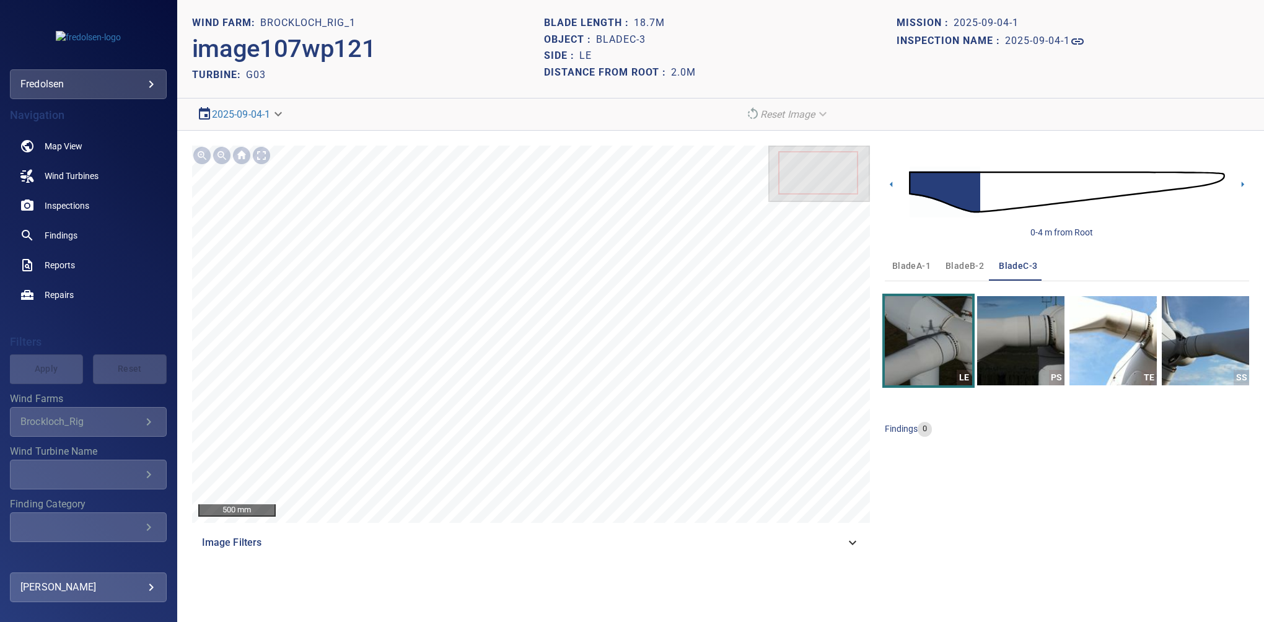
click at [852, 538] on icon at bounding box center [852, 542] width 15 height 15
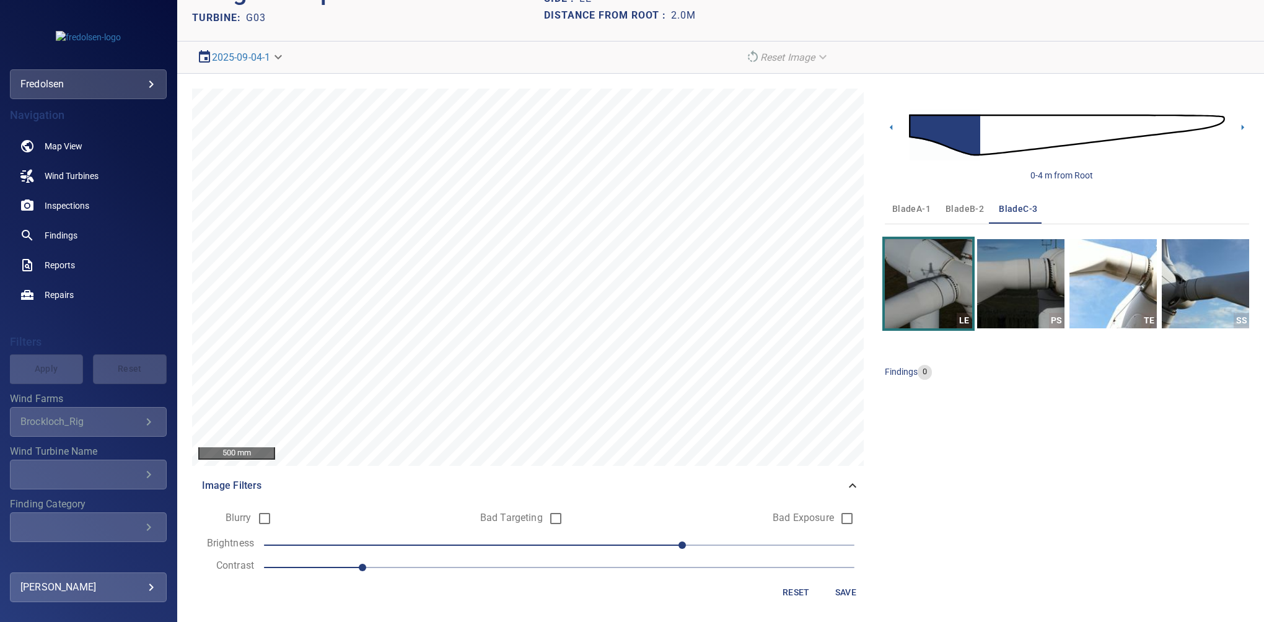
scroll to position [58, 0]
click at [848, 596] on span "Save" at bounding box center [846, 591] width 30 height 15
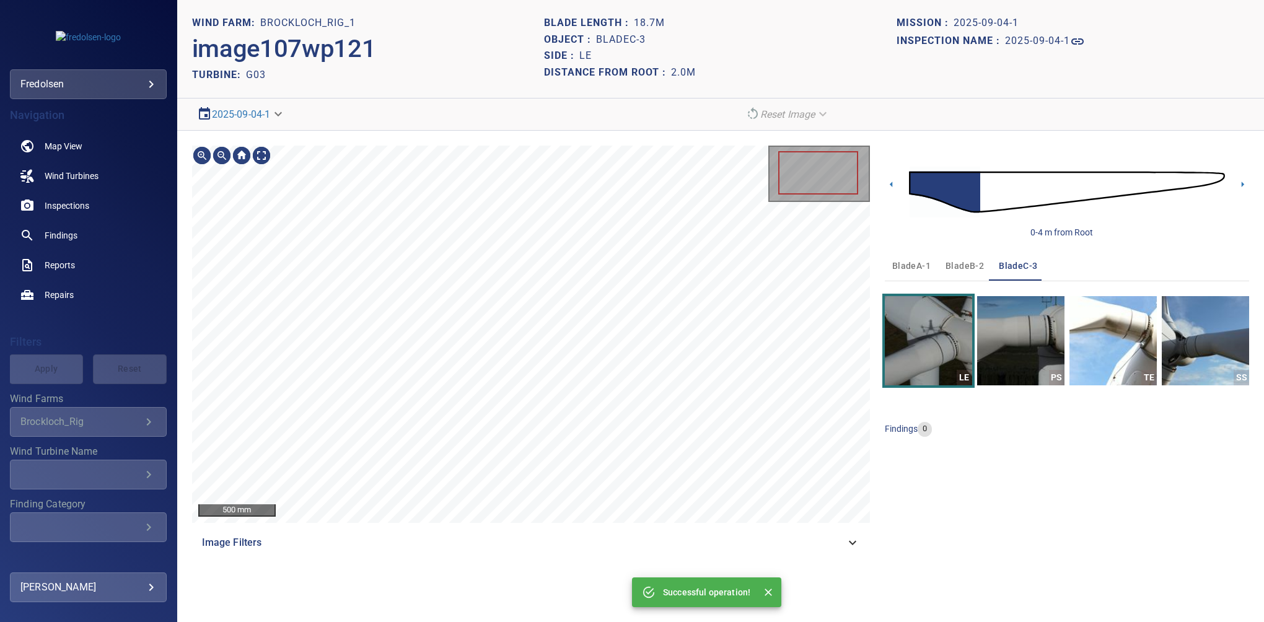
scroll to position [0, 0]
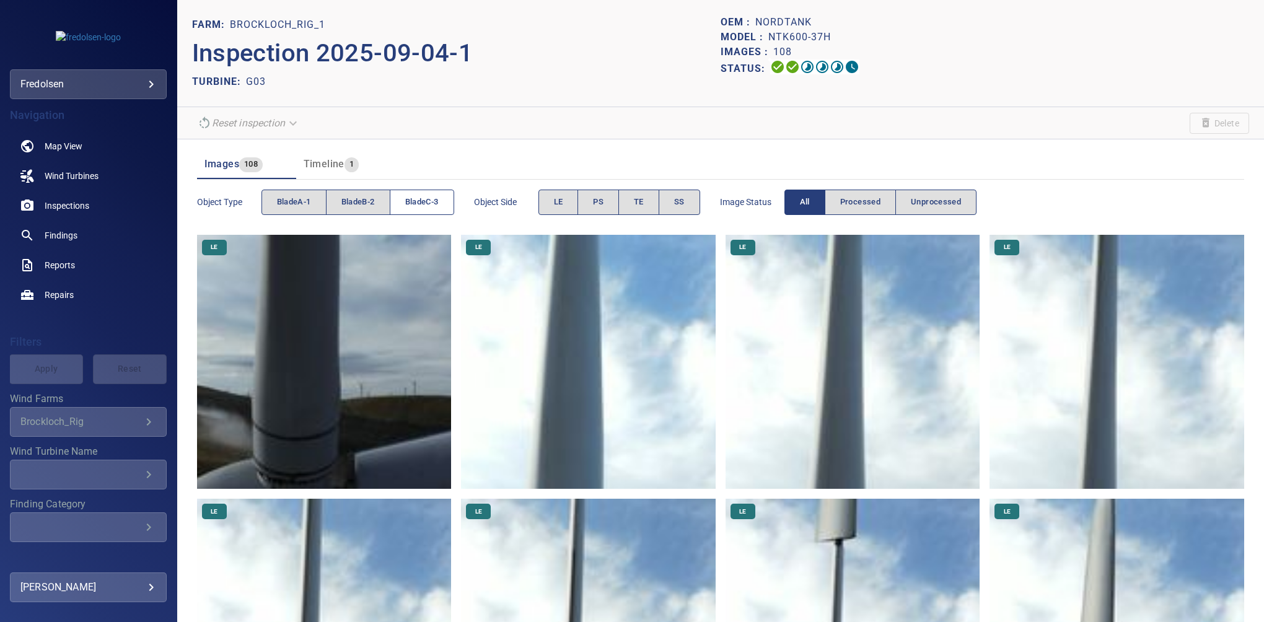
click at [415, 200] on span "bladeC-3" at bounding box center [421, 202] width 33 height 14
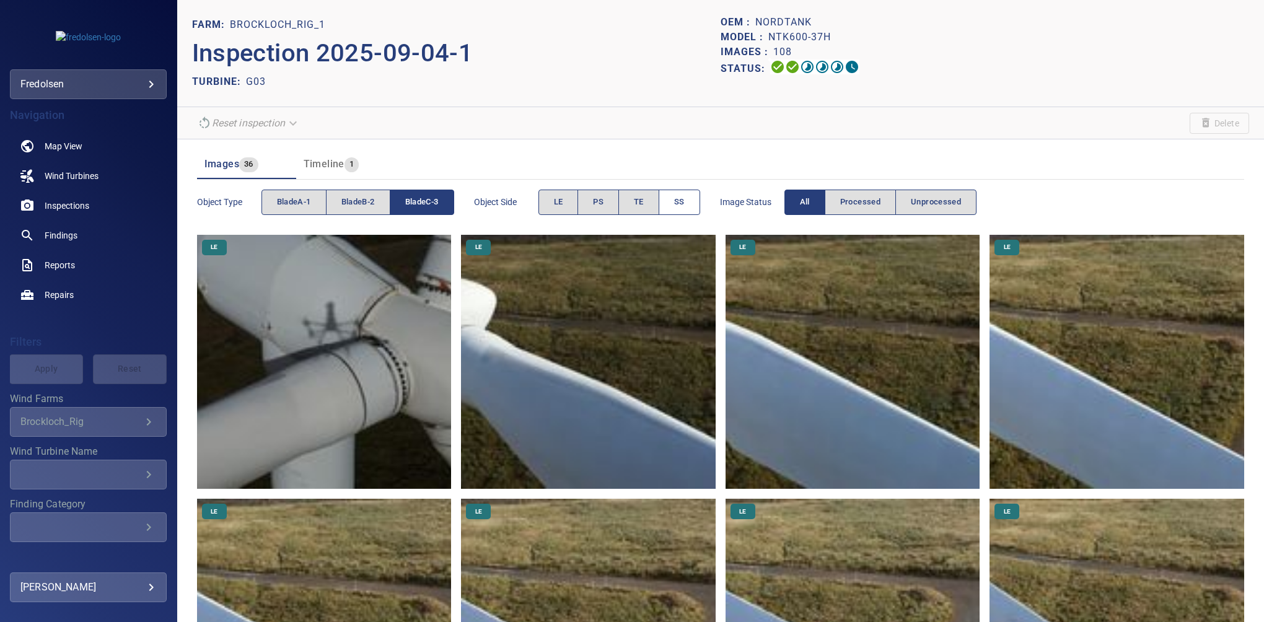
click at [689, 201] on button "SS" at bounding box center [680, 202] width 42 height 25
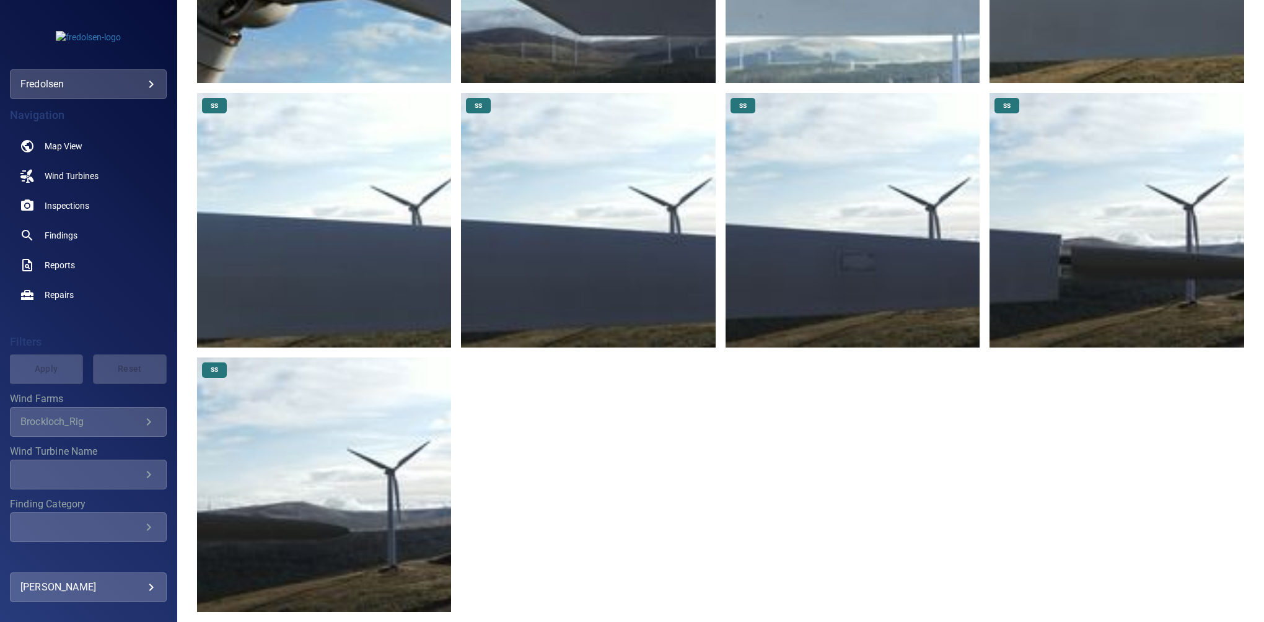
scroll to position [418, 0]
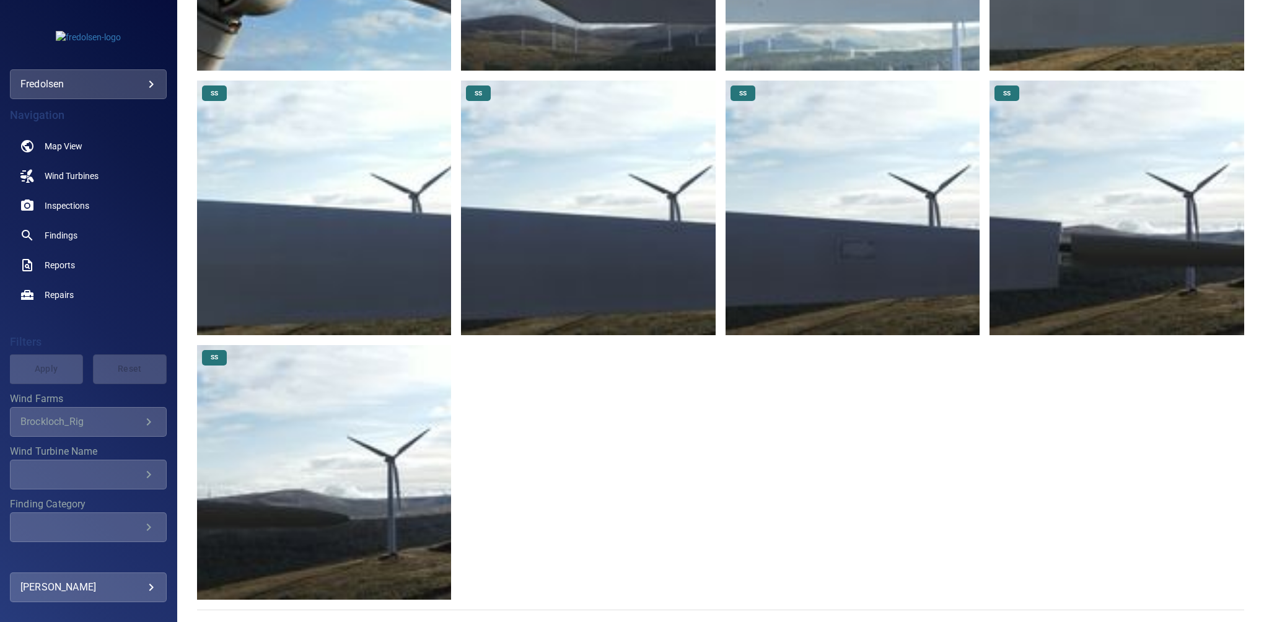
click at [1062, 254] on img at bounding box center [1117, 208] width 255 height 255
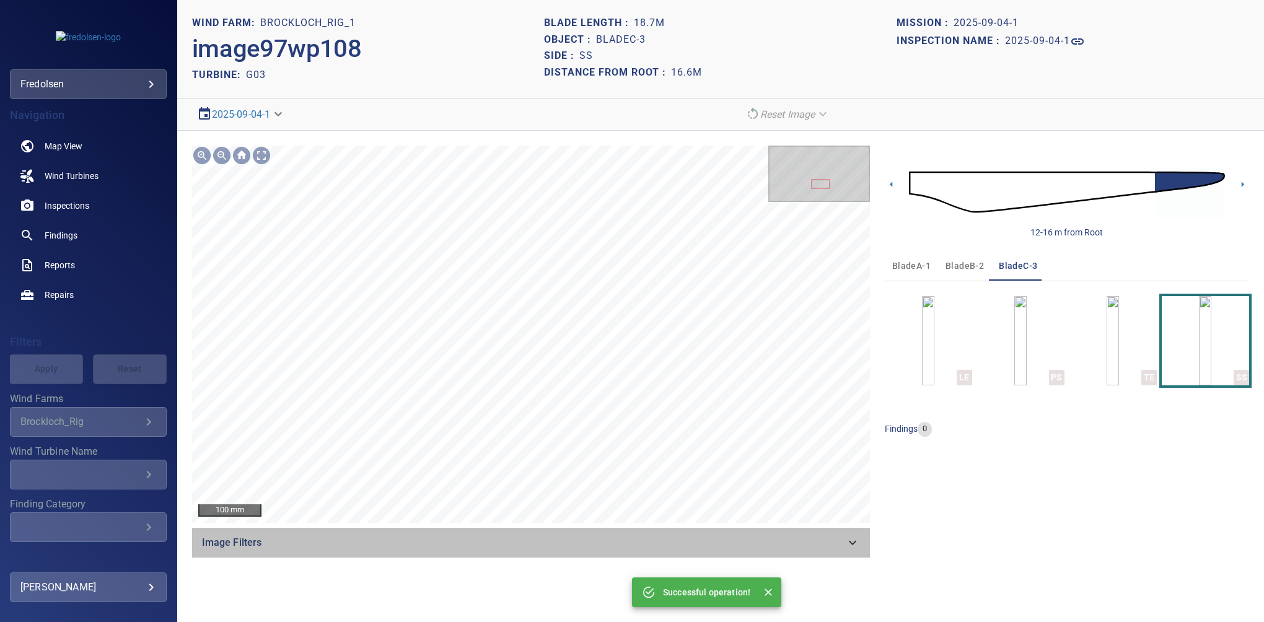
click at [869, 529] on div "Image Filters" at bounding box center [531, 543] width 678 height 30
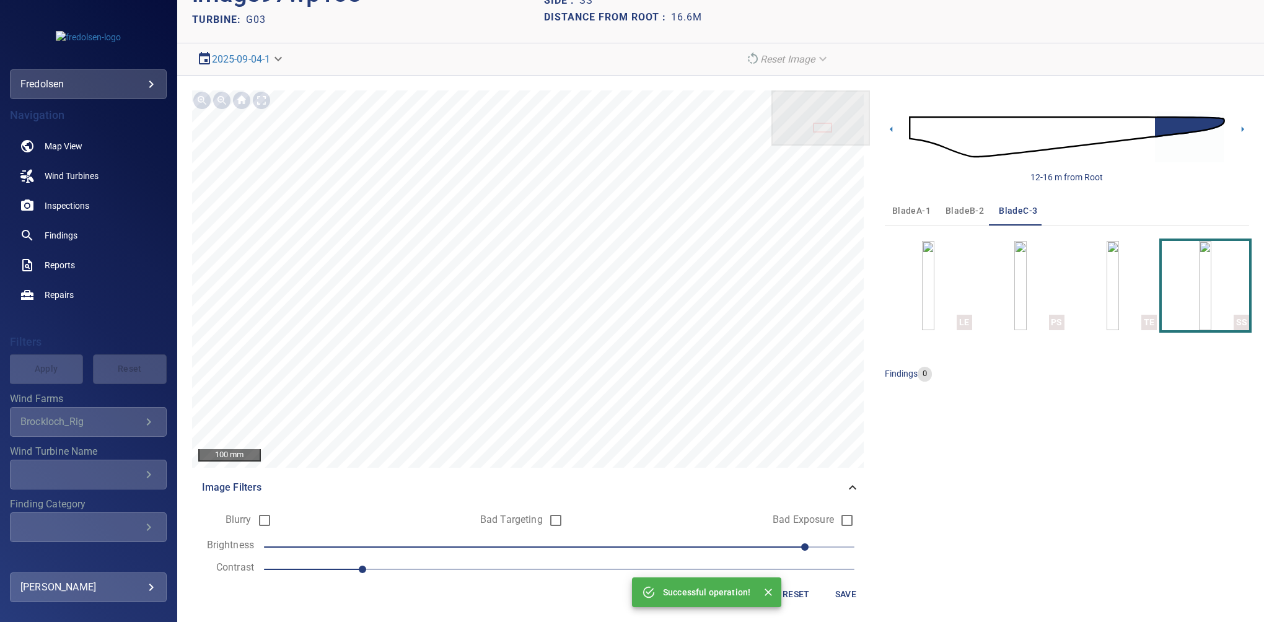
scroll to position [58, 0]
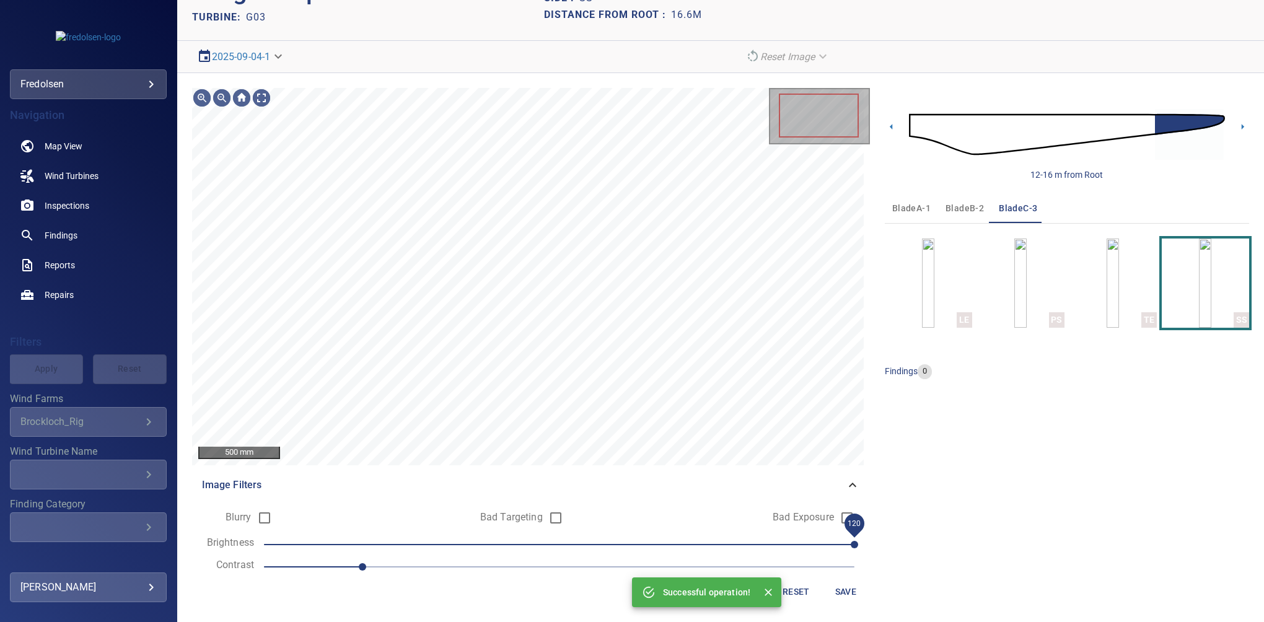
drag, startPoint x: 811, startPoint y: 542, endPoint x: 843, endPoint y: 532, distance: 33.9
click at [851, 541] on span "120" at bounding box center [854, 544] width 7 height 7
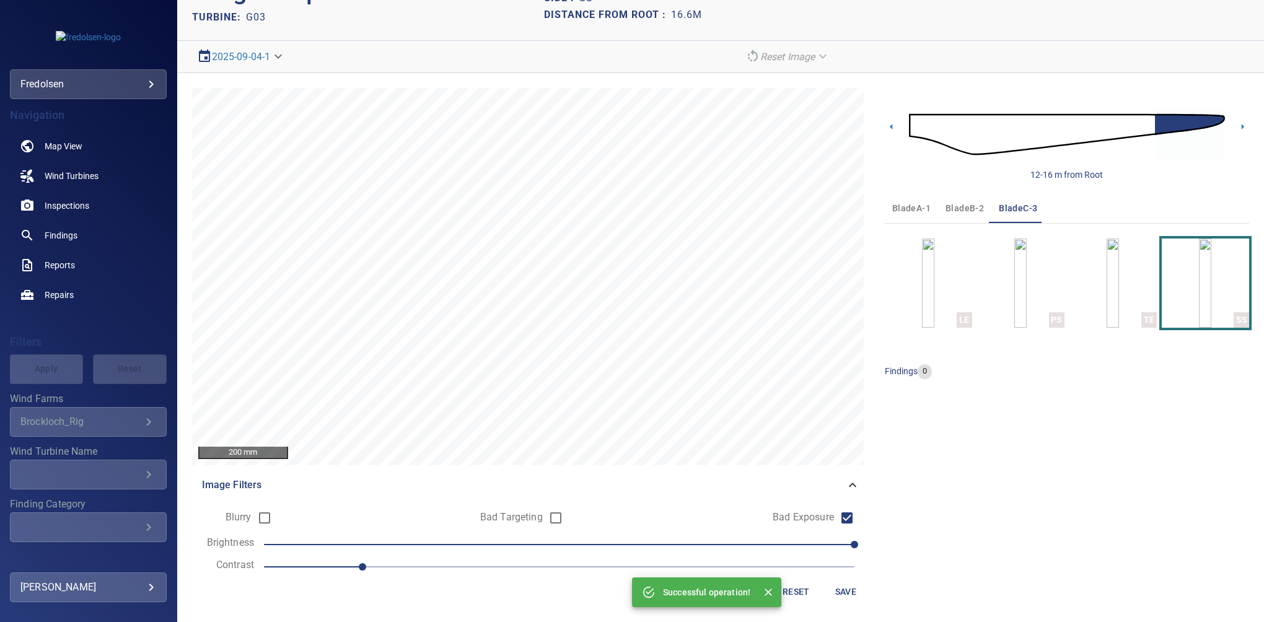
click at [840, 590] on span "Save" at bounding box center [846, 591] width 30 height 15
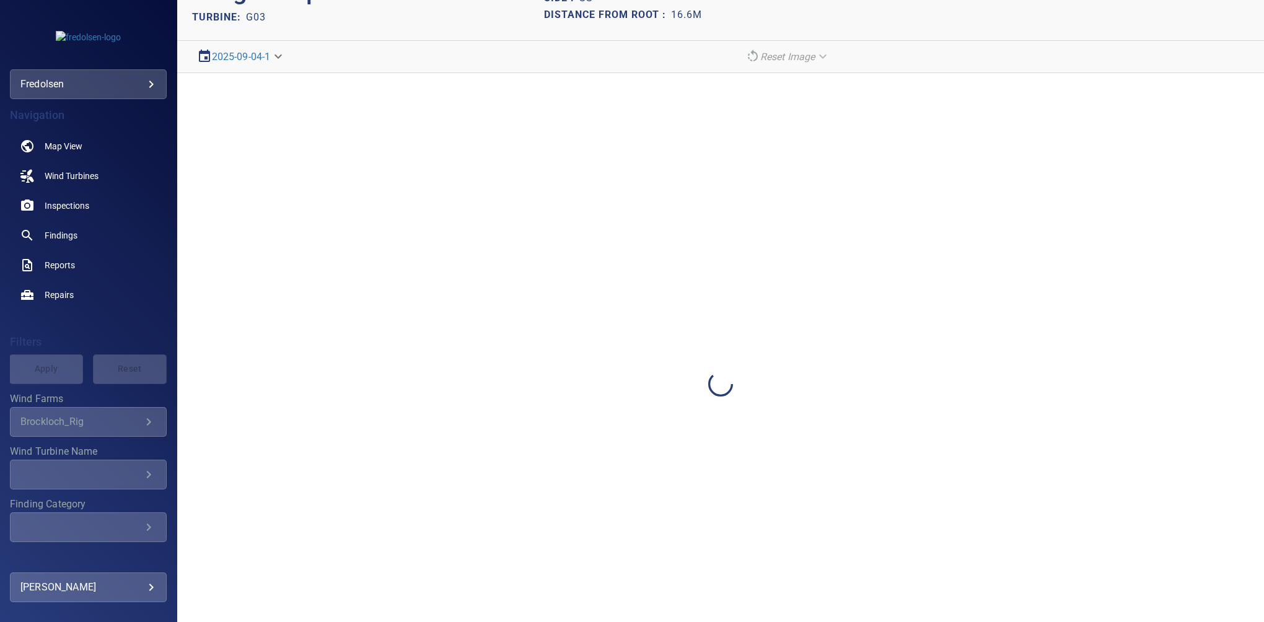
scroll to position [0, 0]
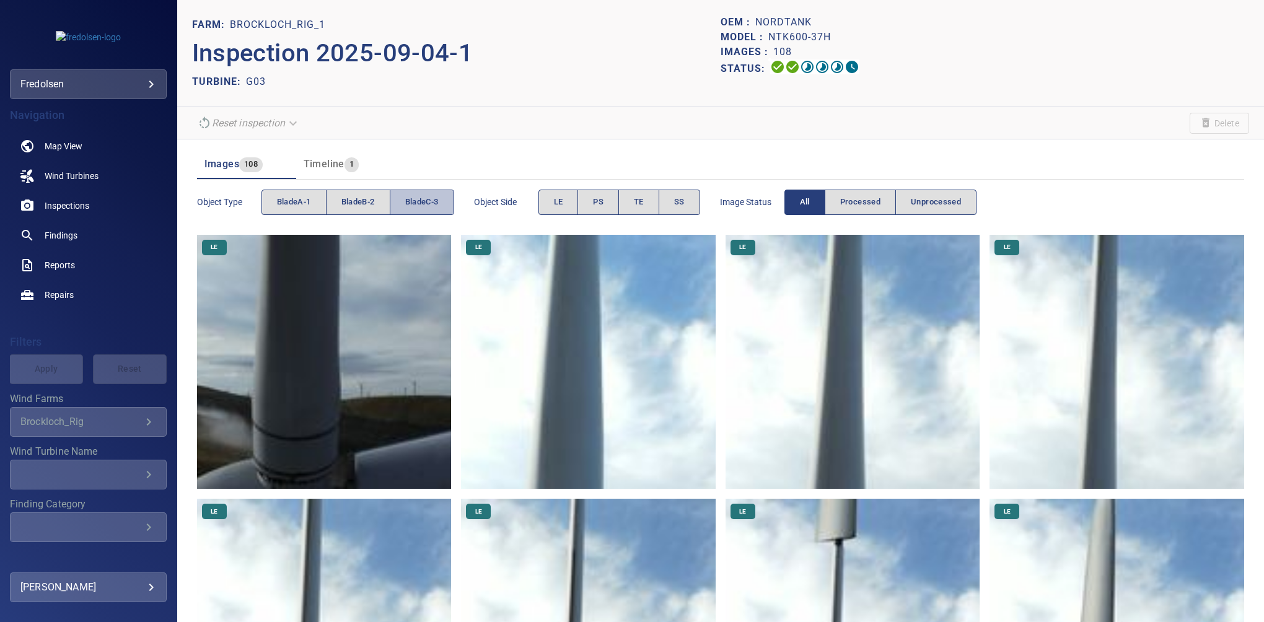
click at [420, 200] on span "bladeC-3" at bounding box center [421, 202] width 33 height 14
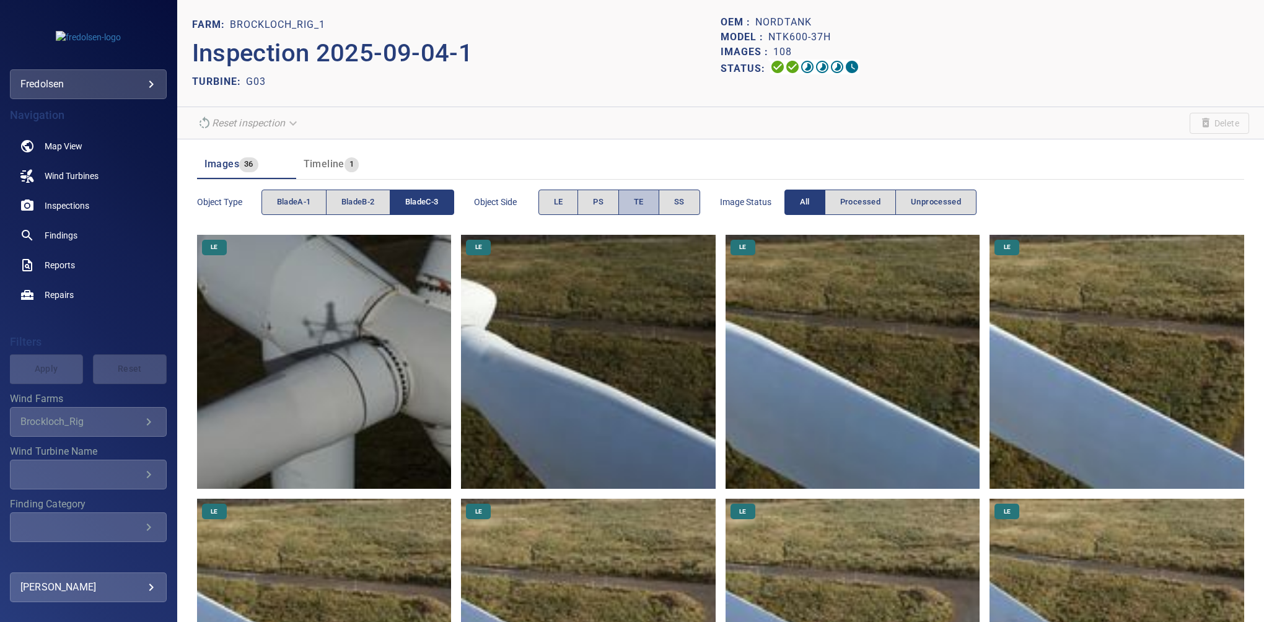
click at [650, 200] on button "TE" at bounding box center [638, 202] width 41 height 25
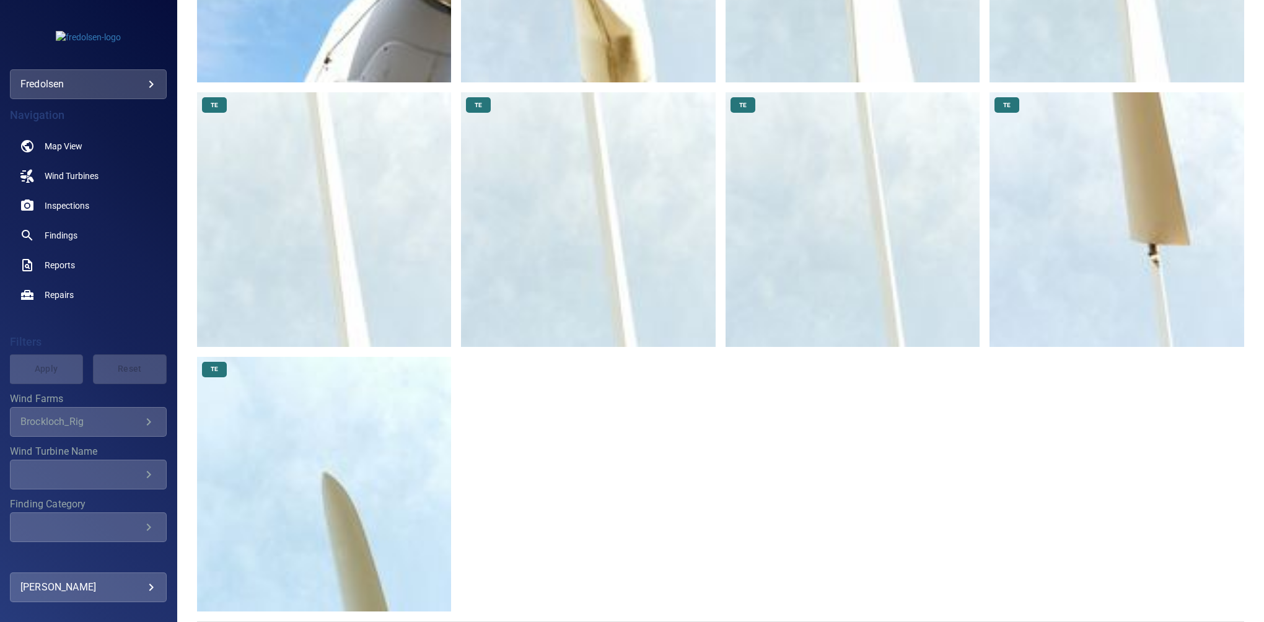
scroll to position [115, 0]
